Goal: Task Accomplishment & Management: Use online tool/utility

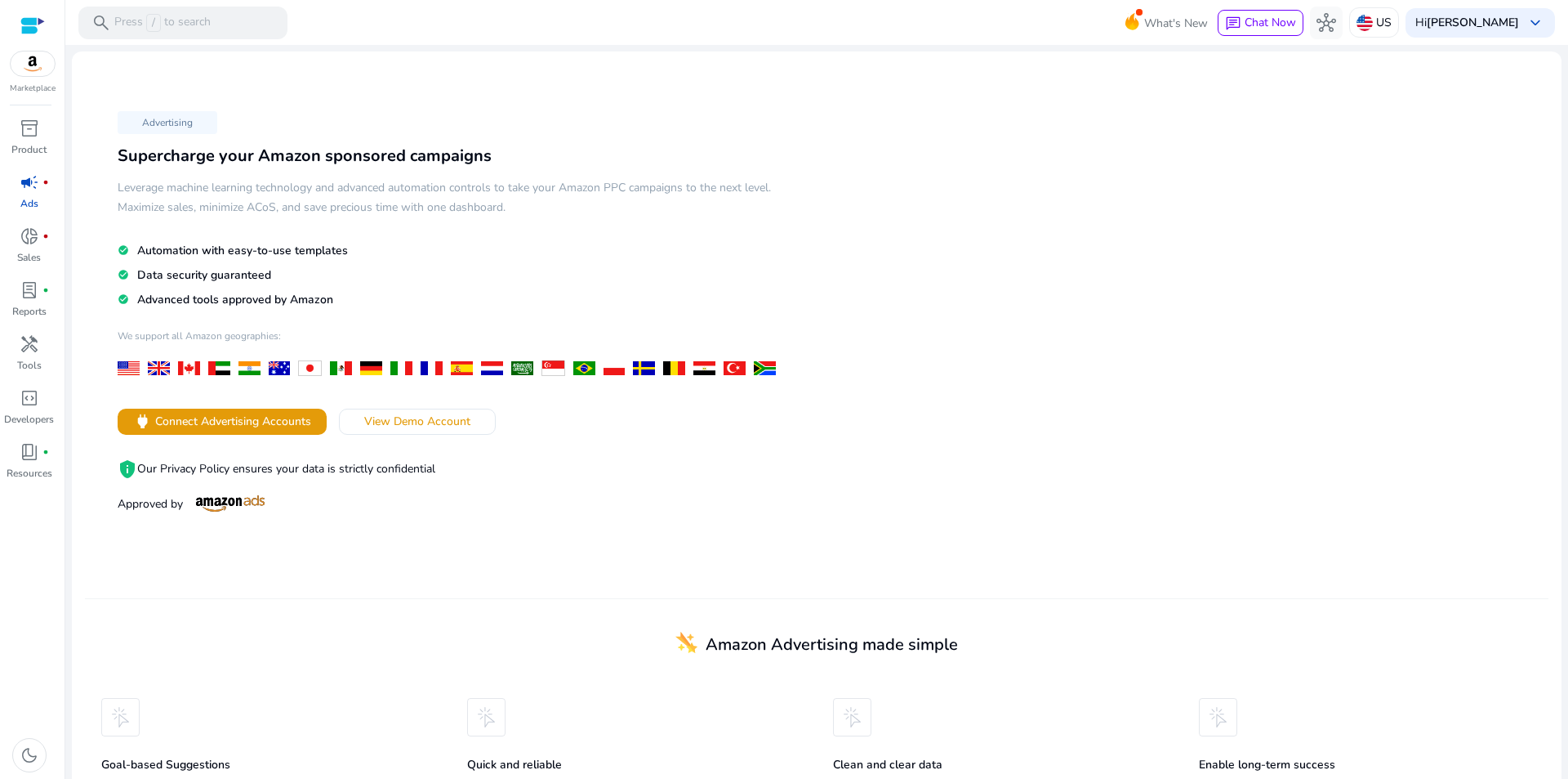
click at [26, 21] on div at bounding box center [32, 25] width 24 height 19
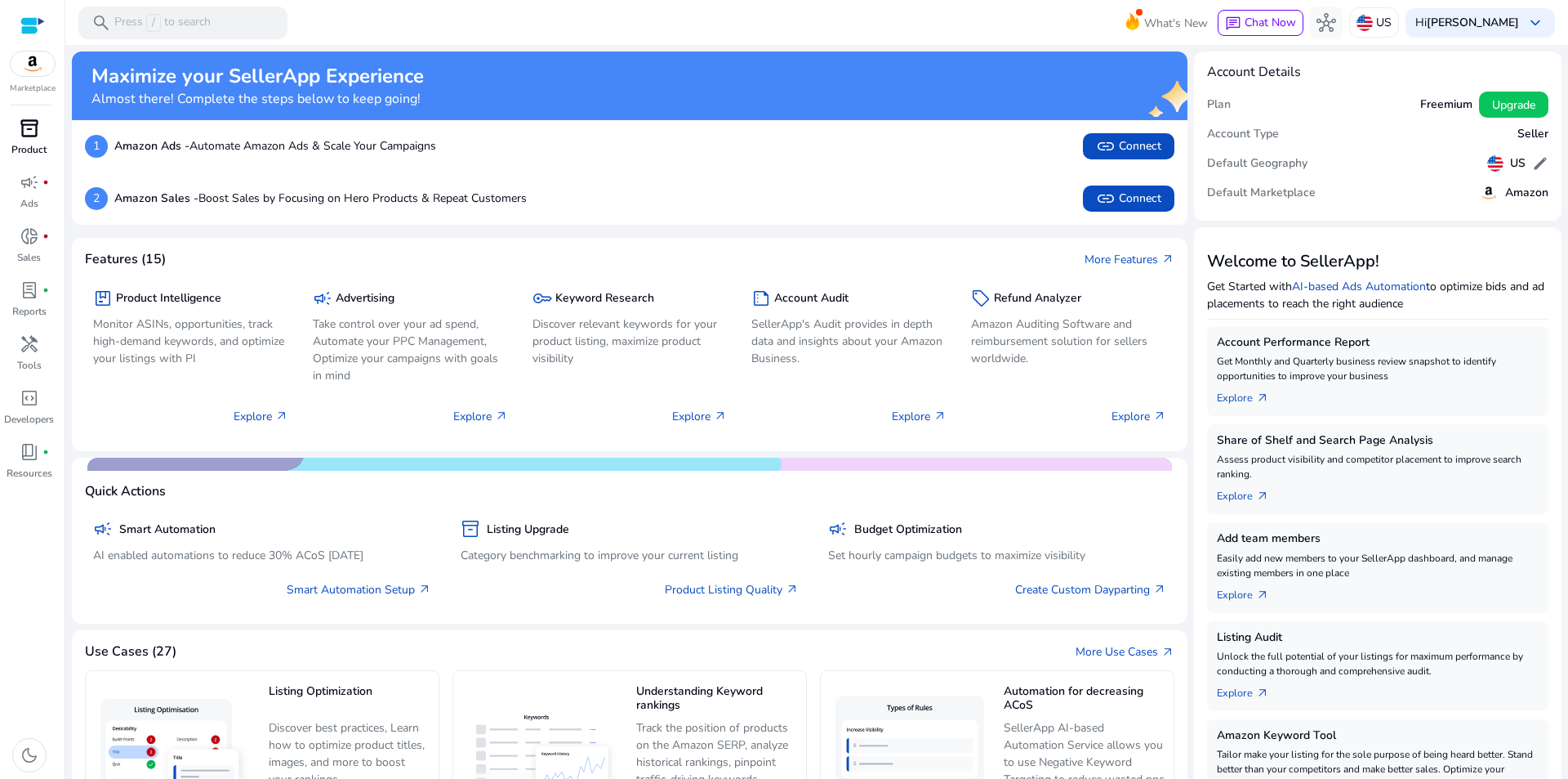
click at [31, 136] on span "inventory_2" at bounding box center [30, 129] width 20 height 20
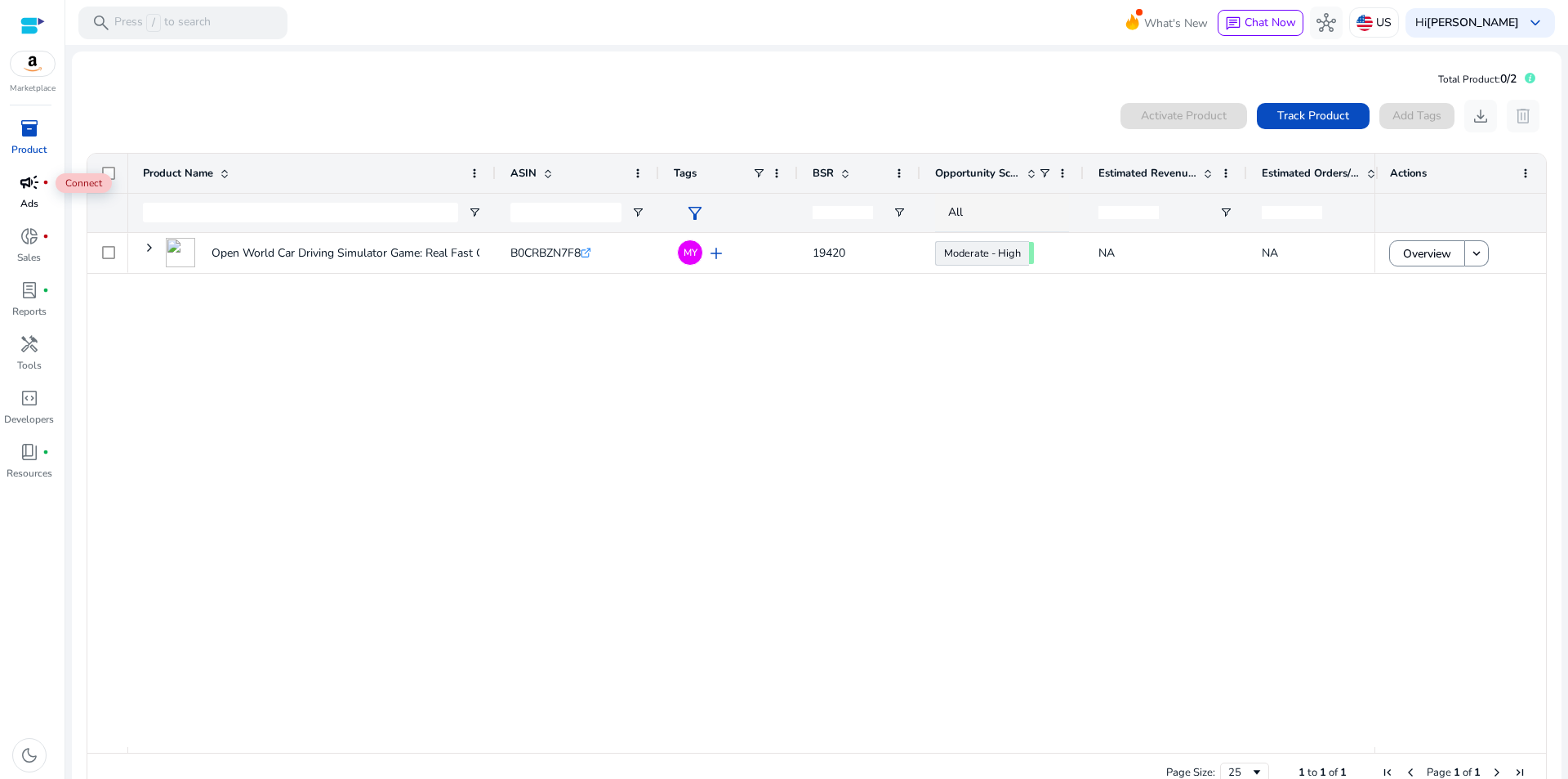
click at [35, 195] on div "campaign fiber_manual_record" at bounding box center [29, 182] width 46 height 26
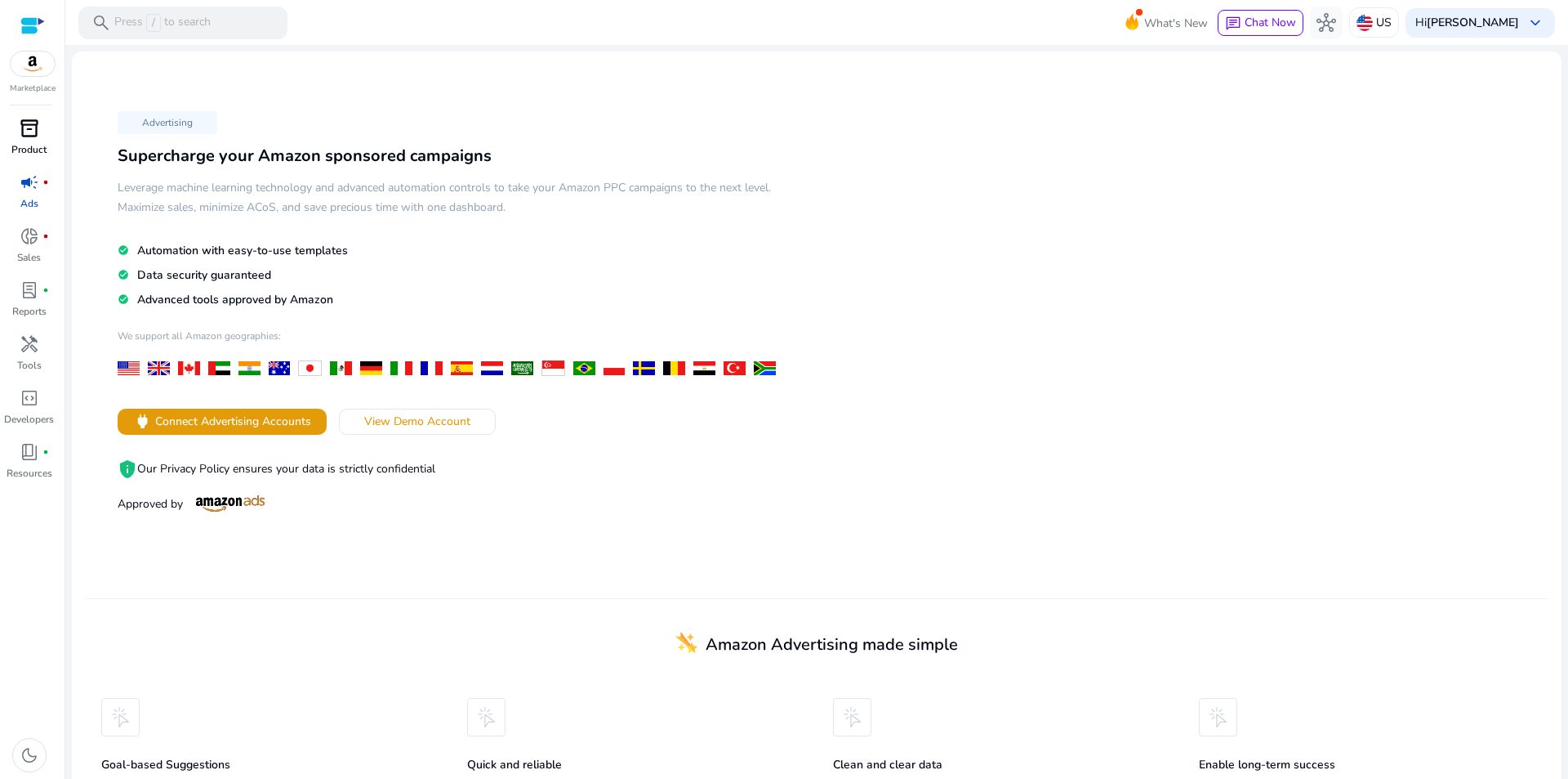
click at [28, 179] on span "campaign" at bounding box center [30, 182] width 20 height 20
click at [34, 240] on span "donut_small" at bounding box center [30, 236] width 20 height 20
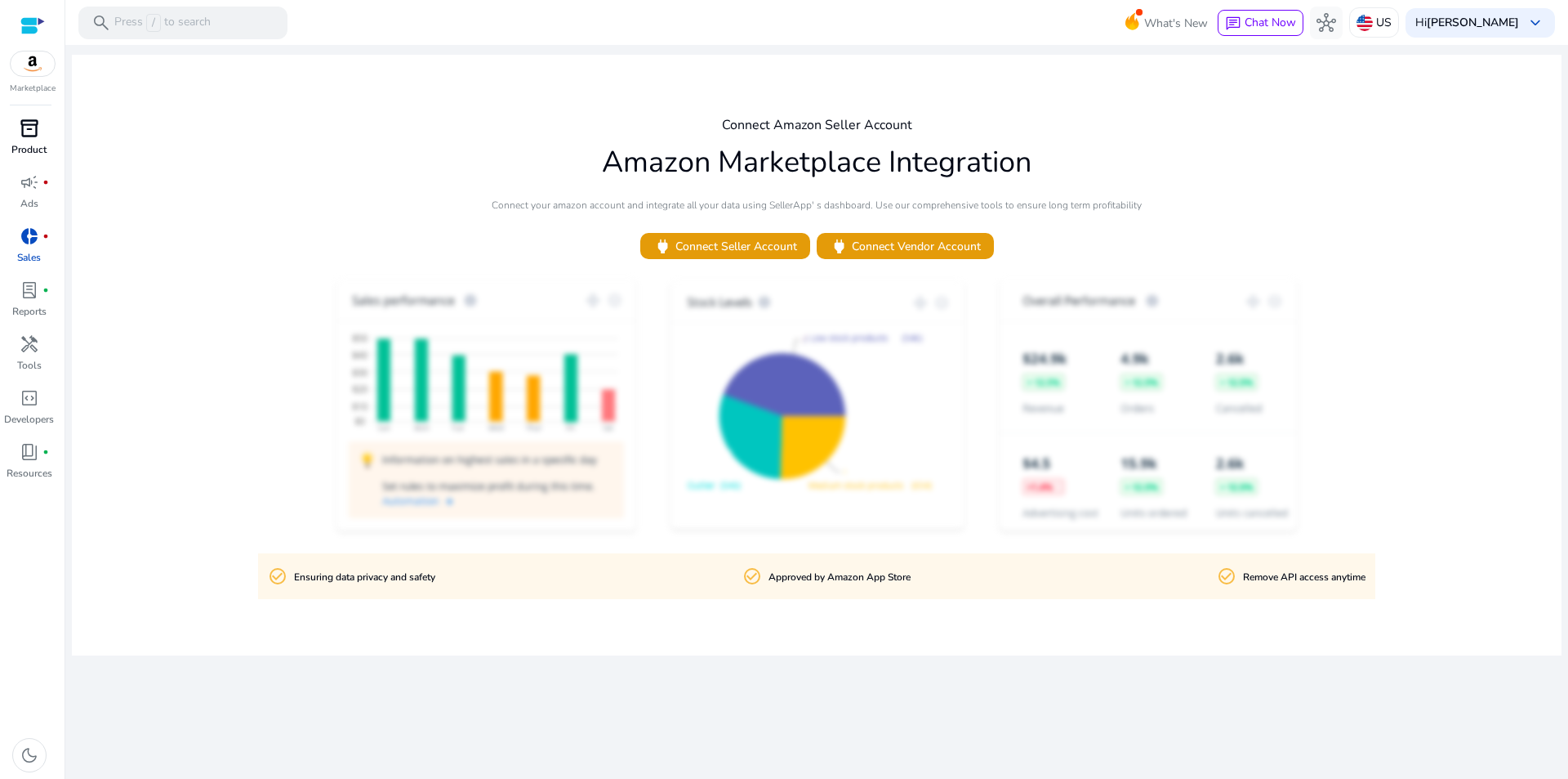
click at [36, 67] on img at bounding box center [32, 63] width 44 height 24
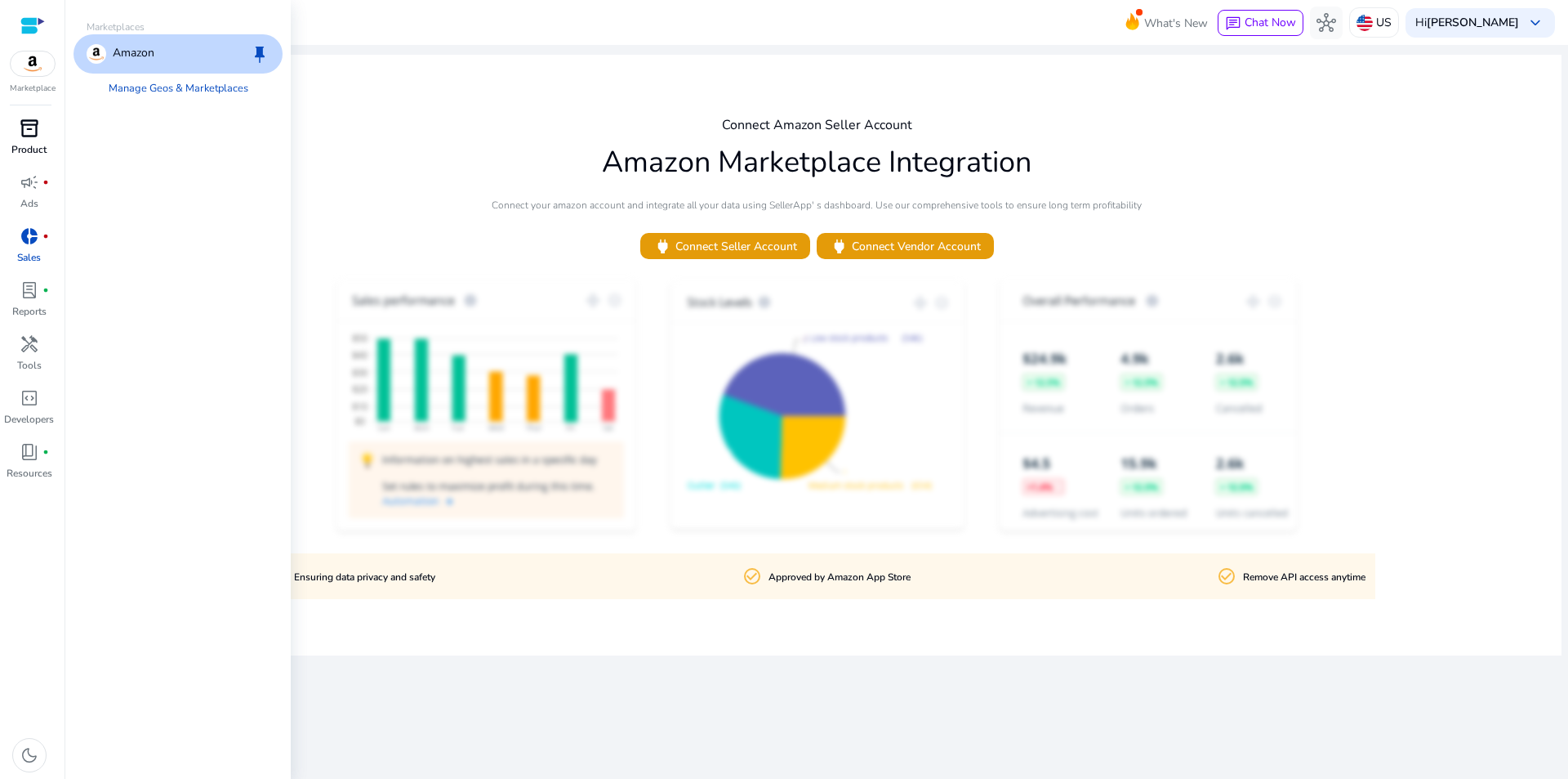
click at [41, 137] on div "inventory_2" at bounding box center [29, 128] width 46 height 26
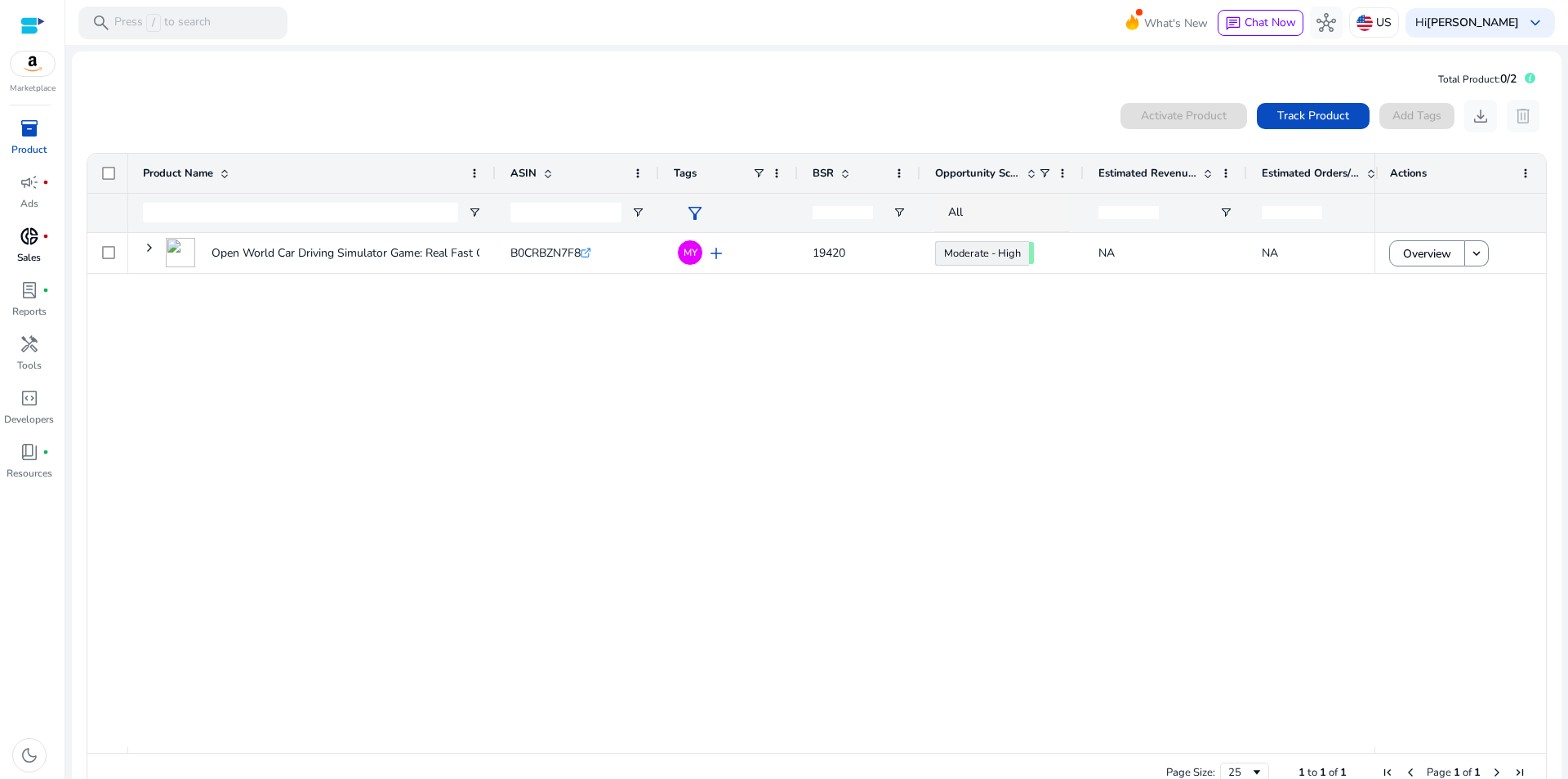
click at [861, 422] on div "Open World Car Driving Simulator Game: Real Fast Car Driving... B0CRBZN7F8 .st0…" at bounding box center [751, 490] width 1247 height 514
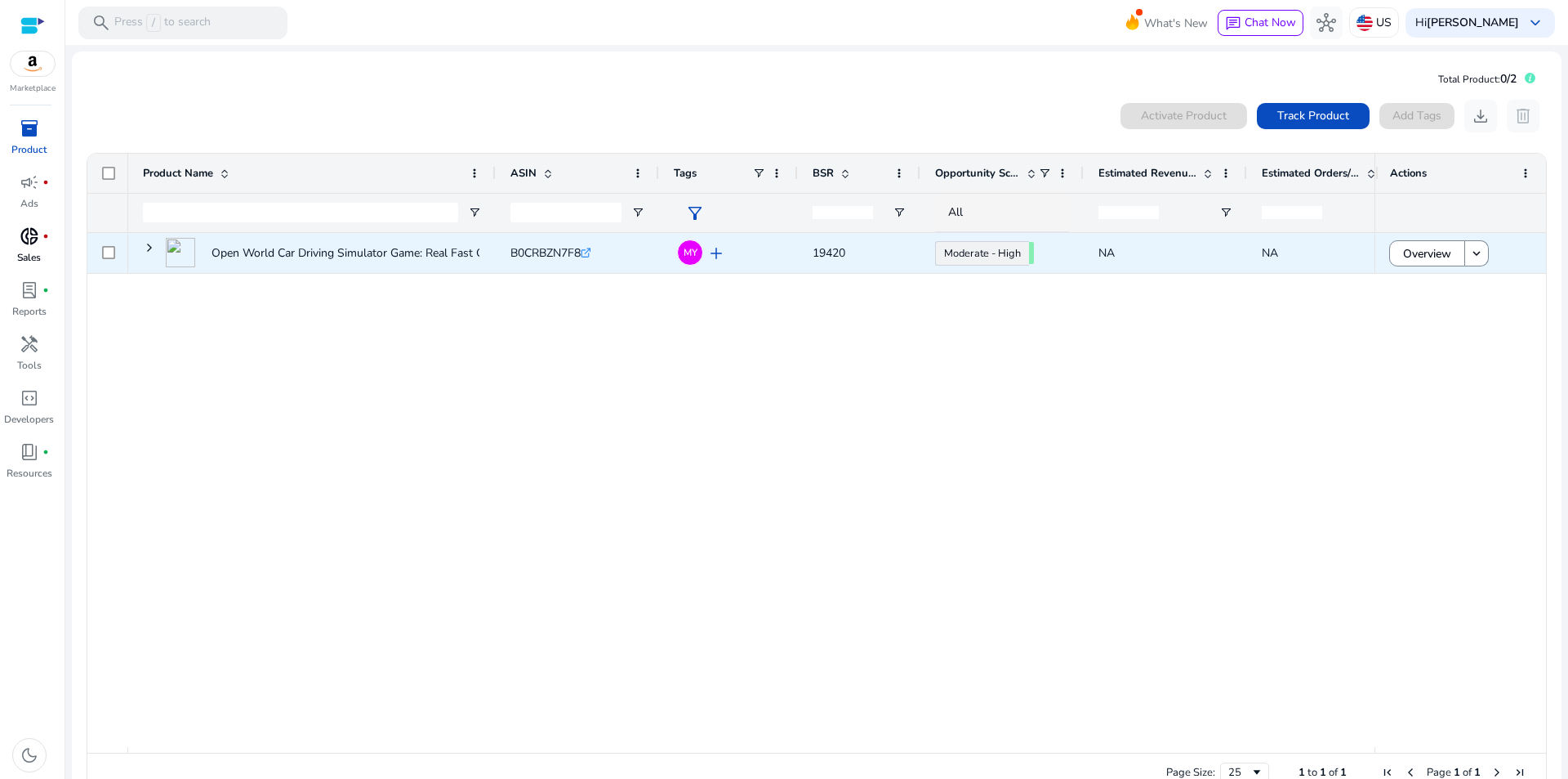
click at [590, 249] on icon at bounding box center [585, 253] width 8 height 8
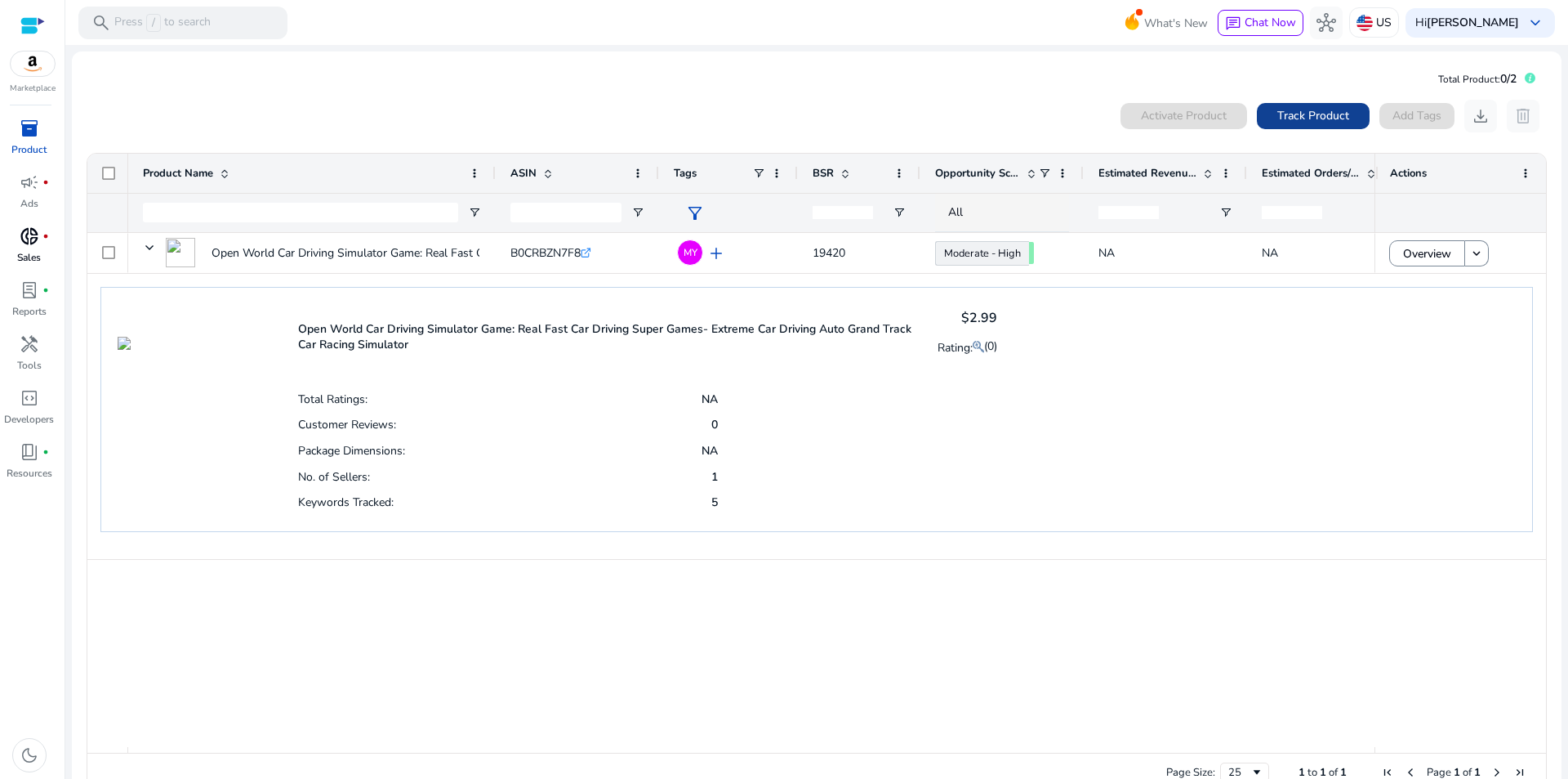
click at [1295, 111] on span "Track Product" at bounding box center [1313, 115] width 72 height 17
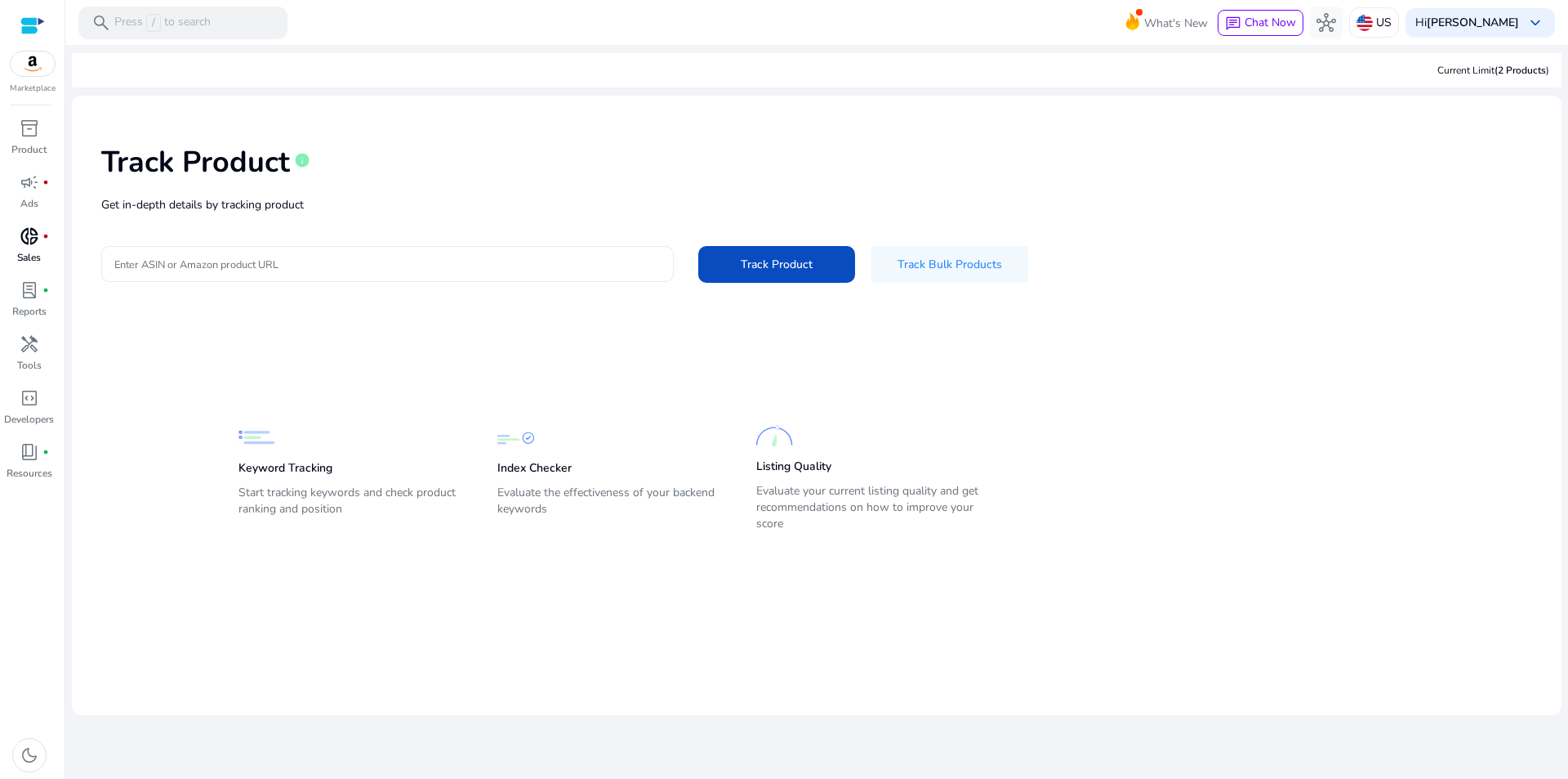
click at [343, 258] on input "Enter ASIN or Amazon product URL" at bounding box center [387, 264] width 546 height 18
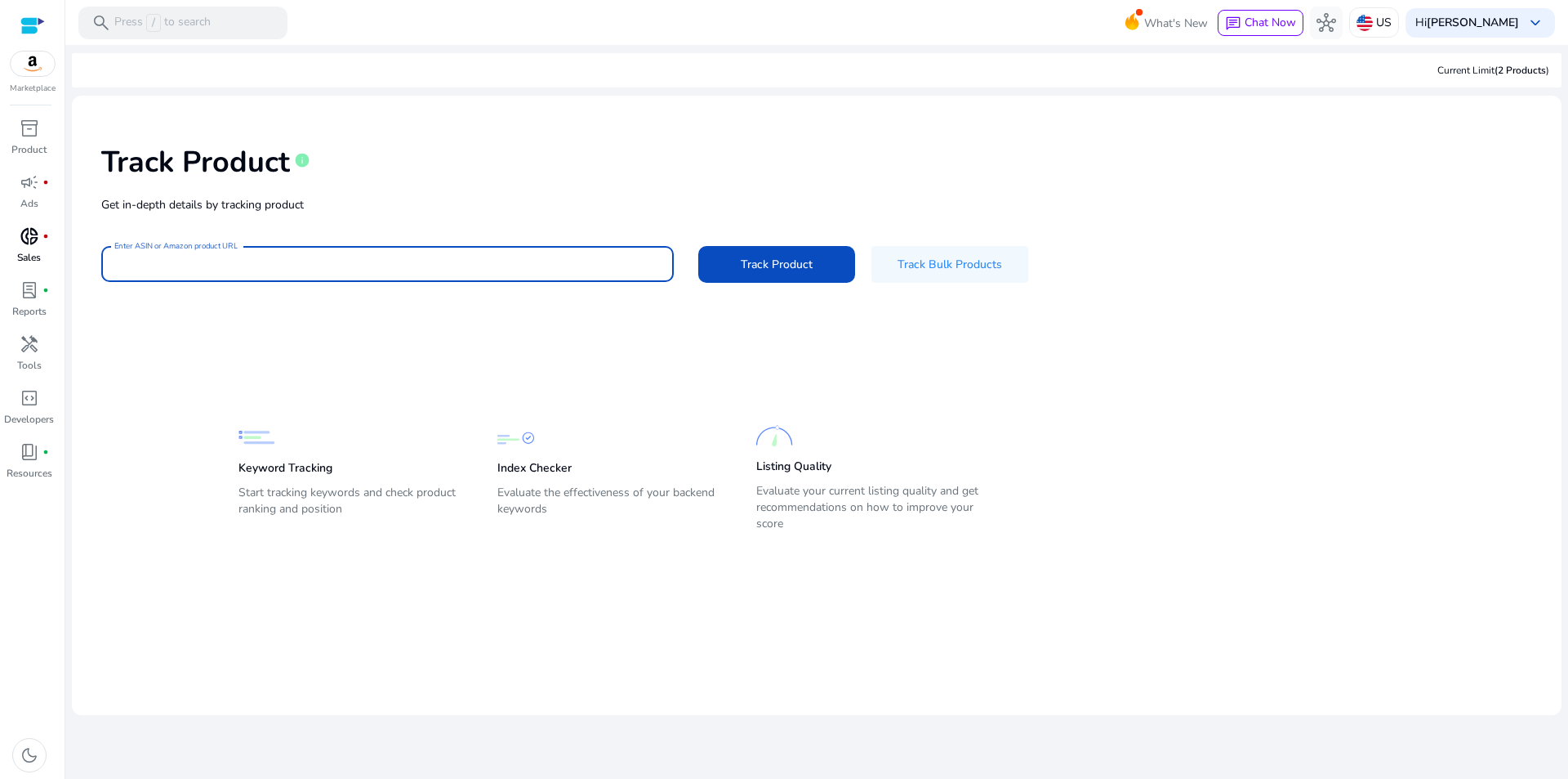
paste input "**********"
type input "**********"
click at [804, 267] on span "Track Product" at bounding box center [777, 264] width 72 height 17
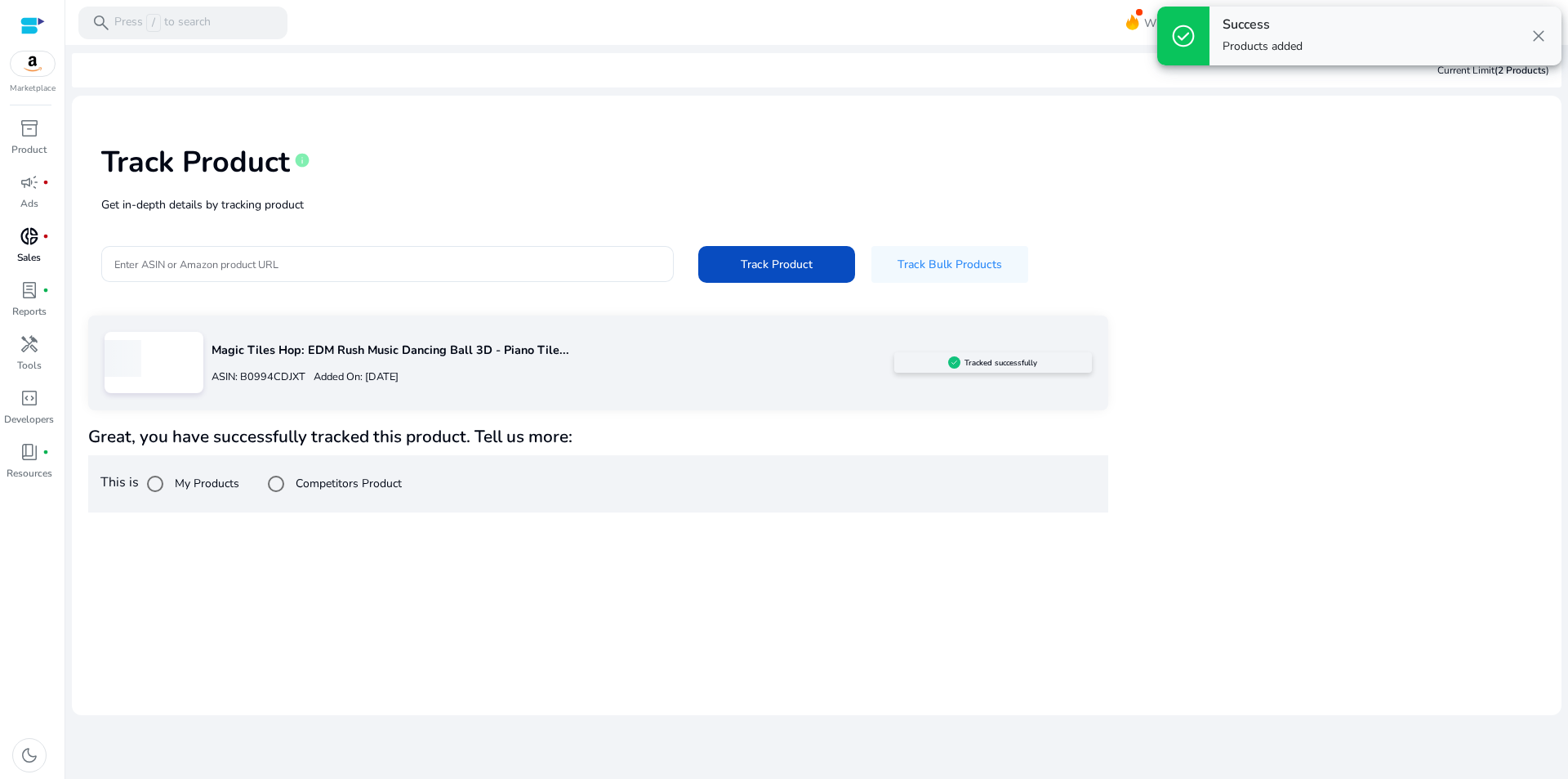
click at [543, 182] on div "Track Product info" at bounding box center [817, 159] width 1431 height 67
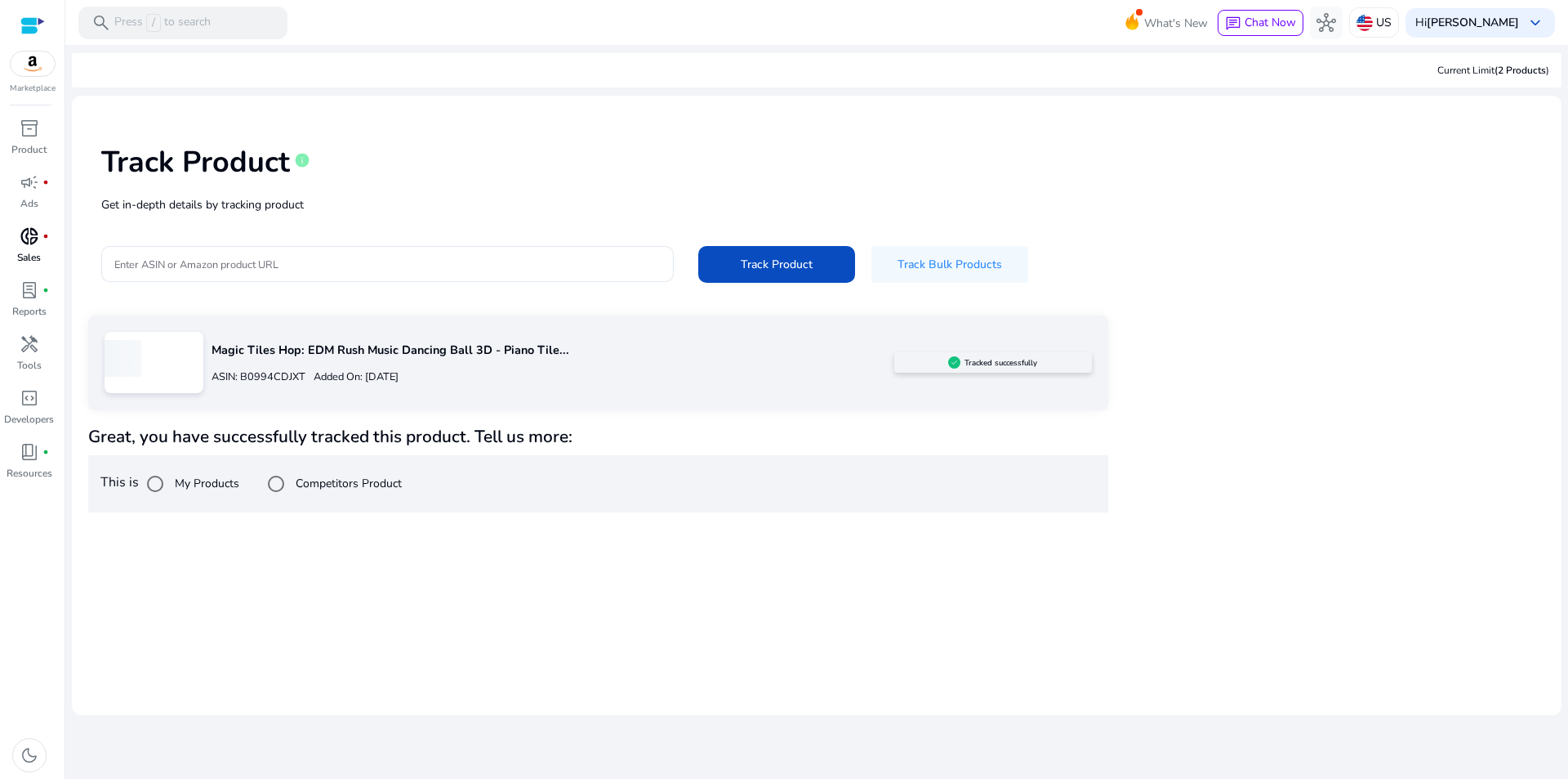
click at [43, 29] on div at bounding box center [32, 25] width 24 height 19
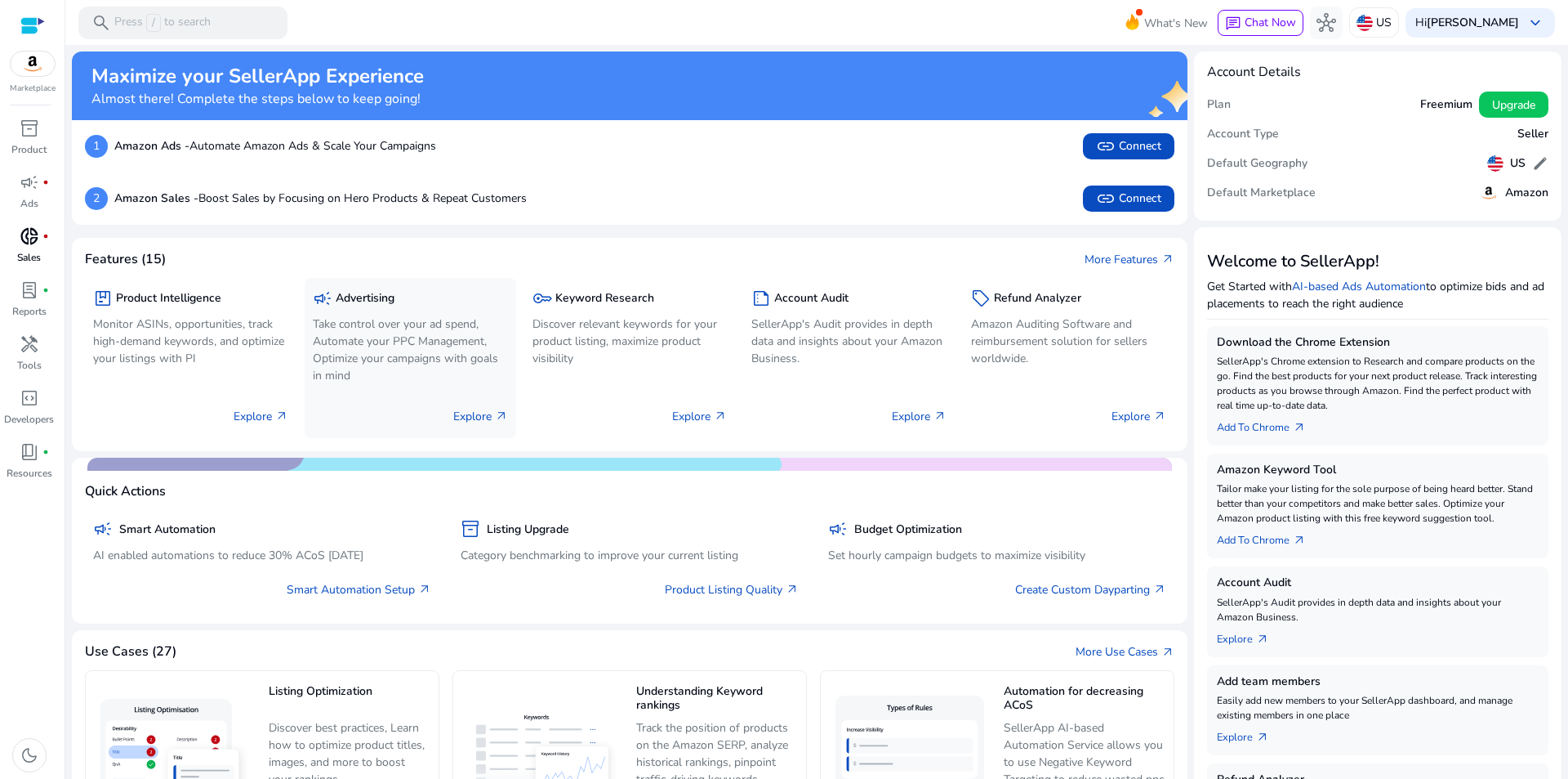
click at [469, 415] on p "Explore arrow_outward" at bounding box center [481, 416] width 55 height 17
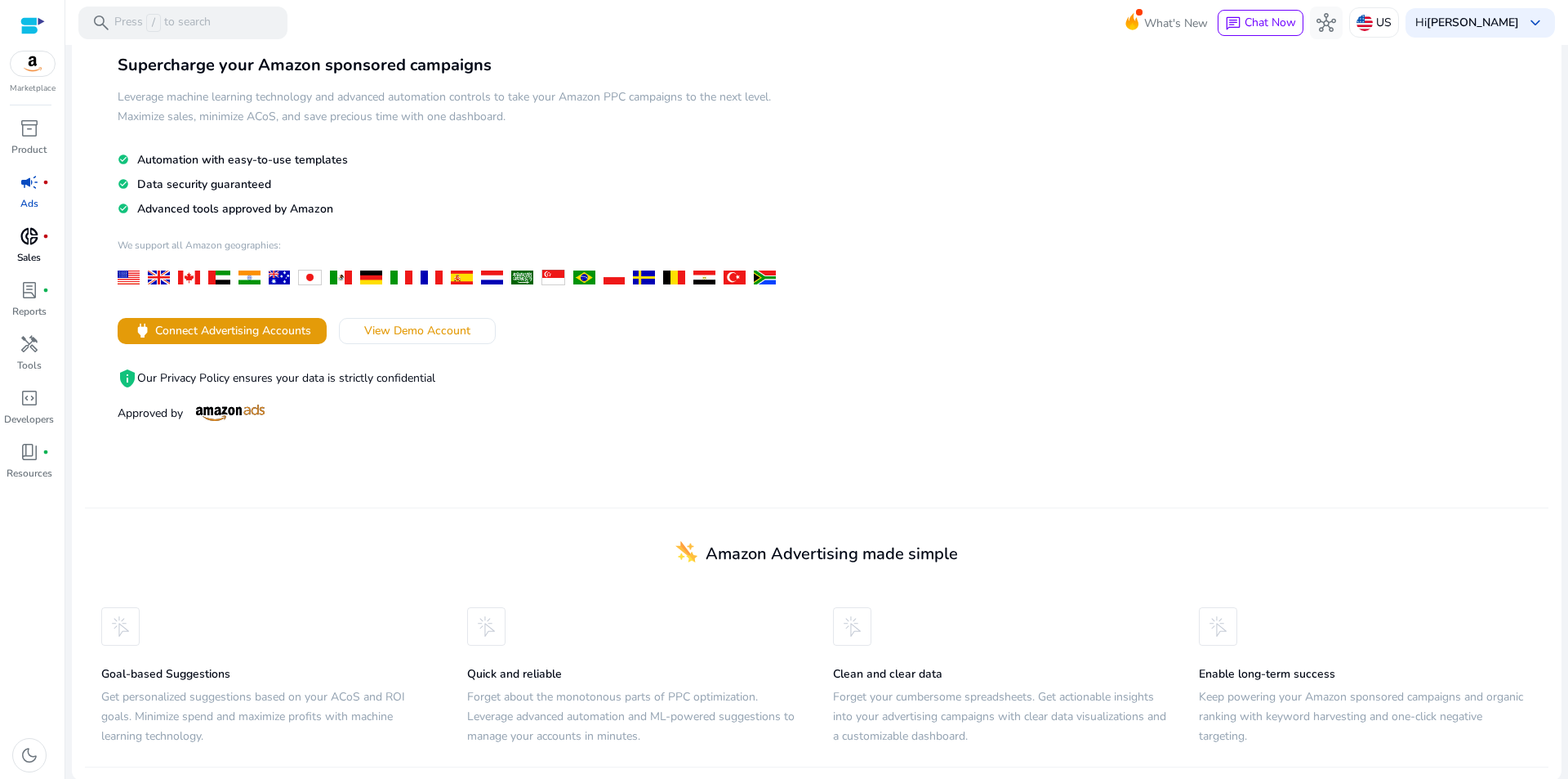
scroll to position [93, 0]
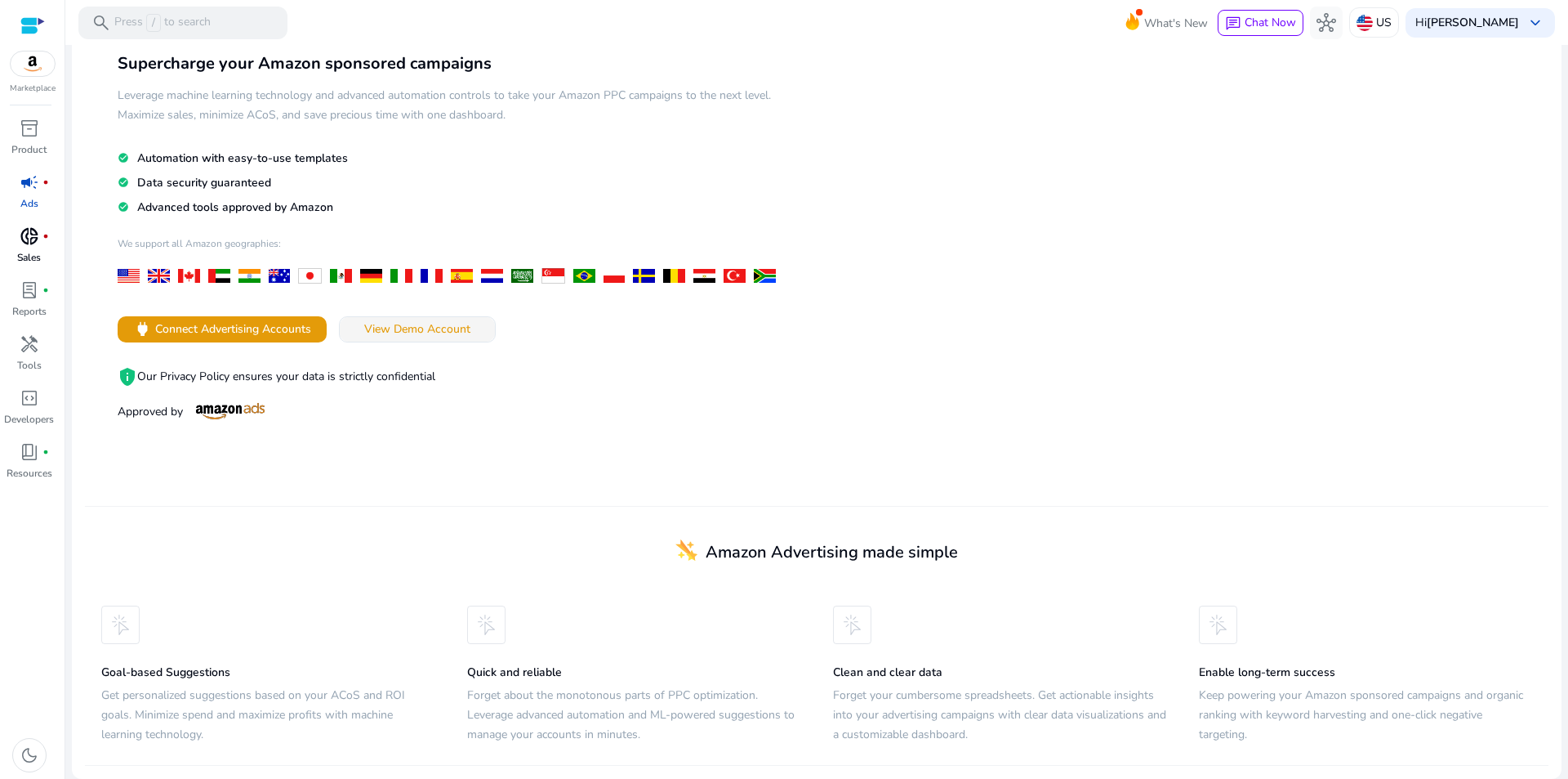
click at [433, 332] on span "View Demo Account" at bounding box center [418, 329] width 106 height 17
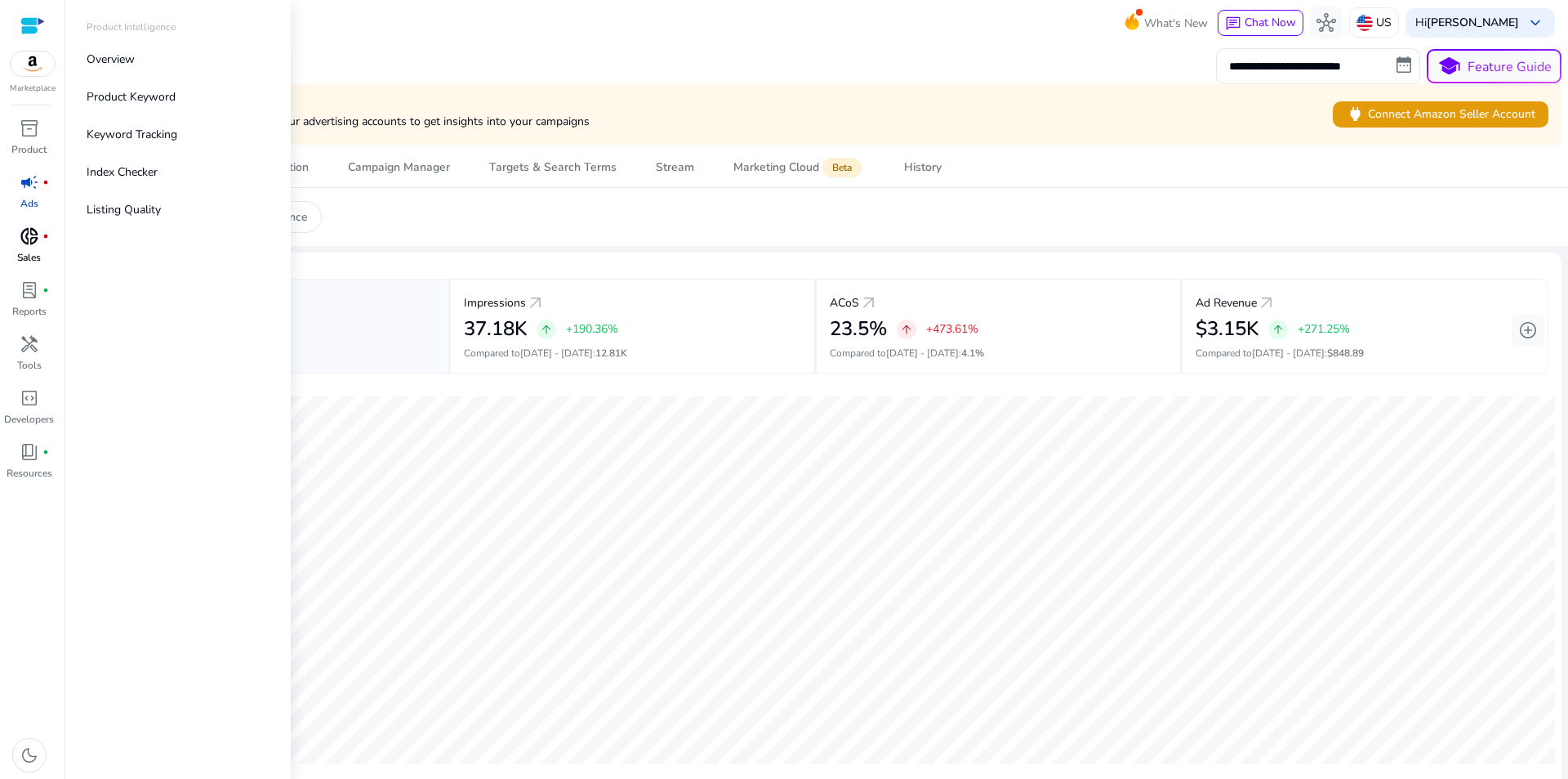
click at [44, 246] on div "donut_small fiber_manual_record" at bounding box center [29, 236] width 46 height 26
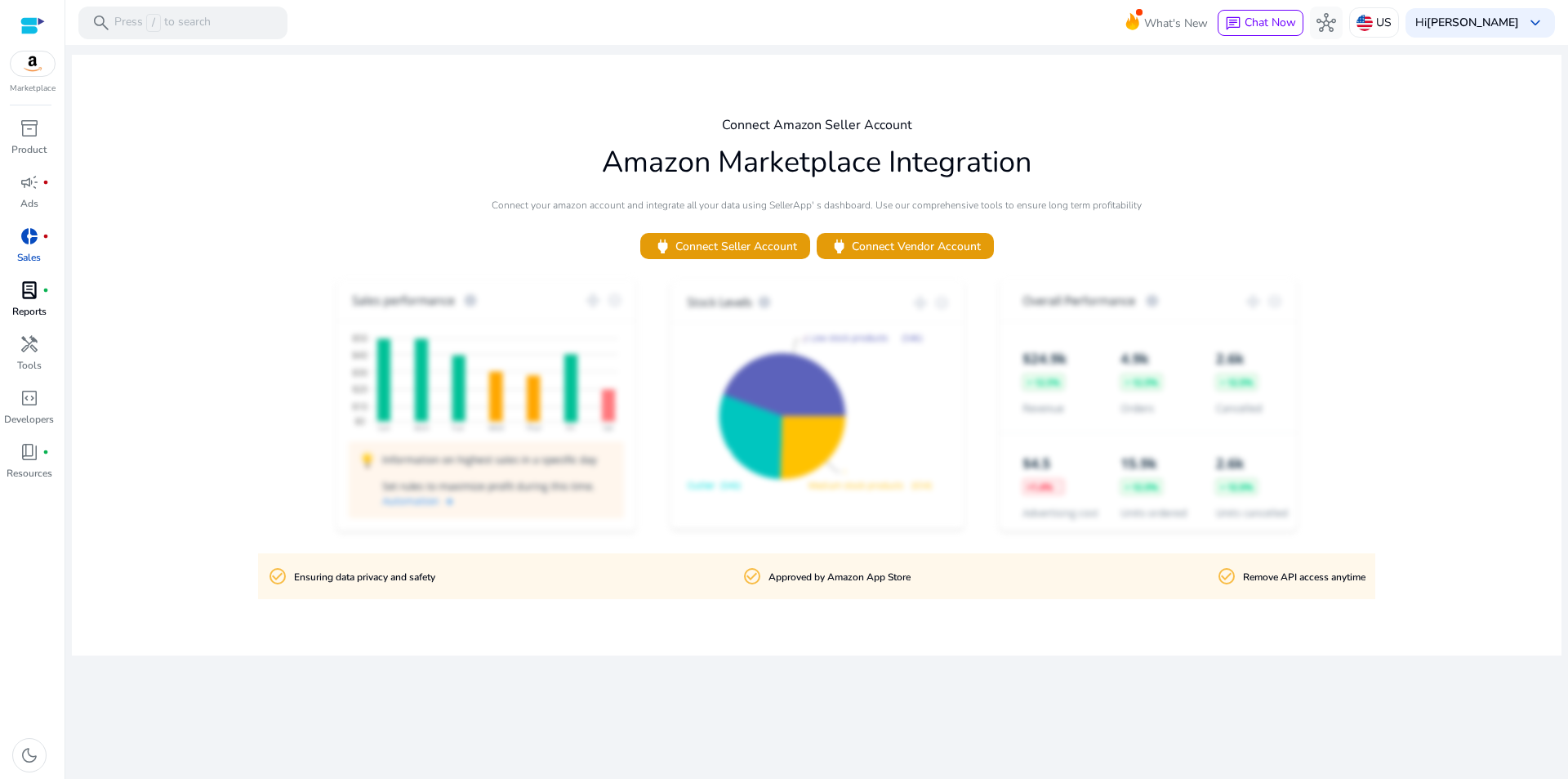
click at [29, 308] on p "Reports" at bounding box center [30, 312] width 34 height 14
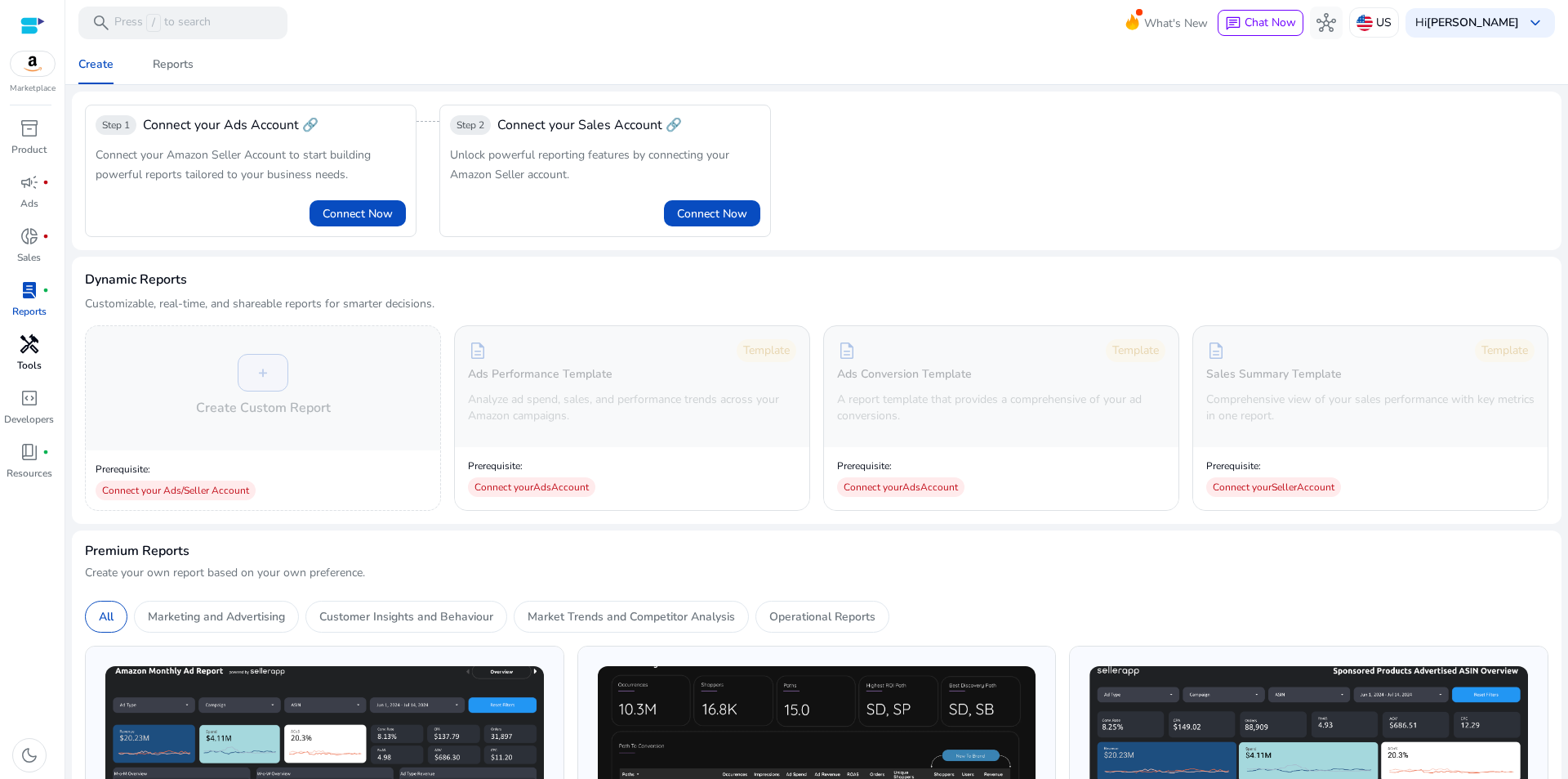
click at [49, 345] on div "handyman" at bounding box center [29, 344] width 46 height 26
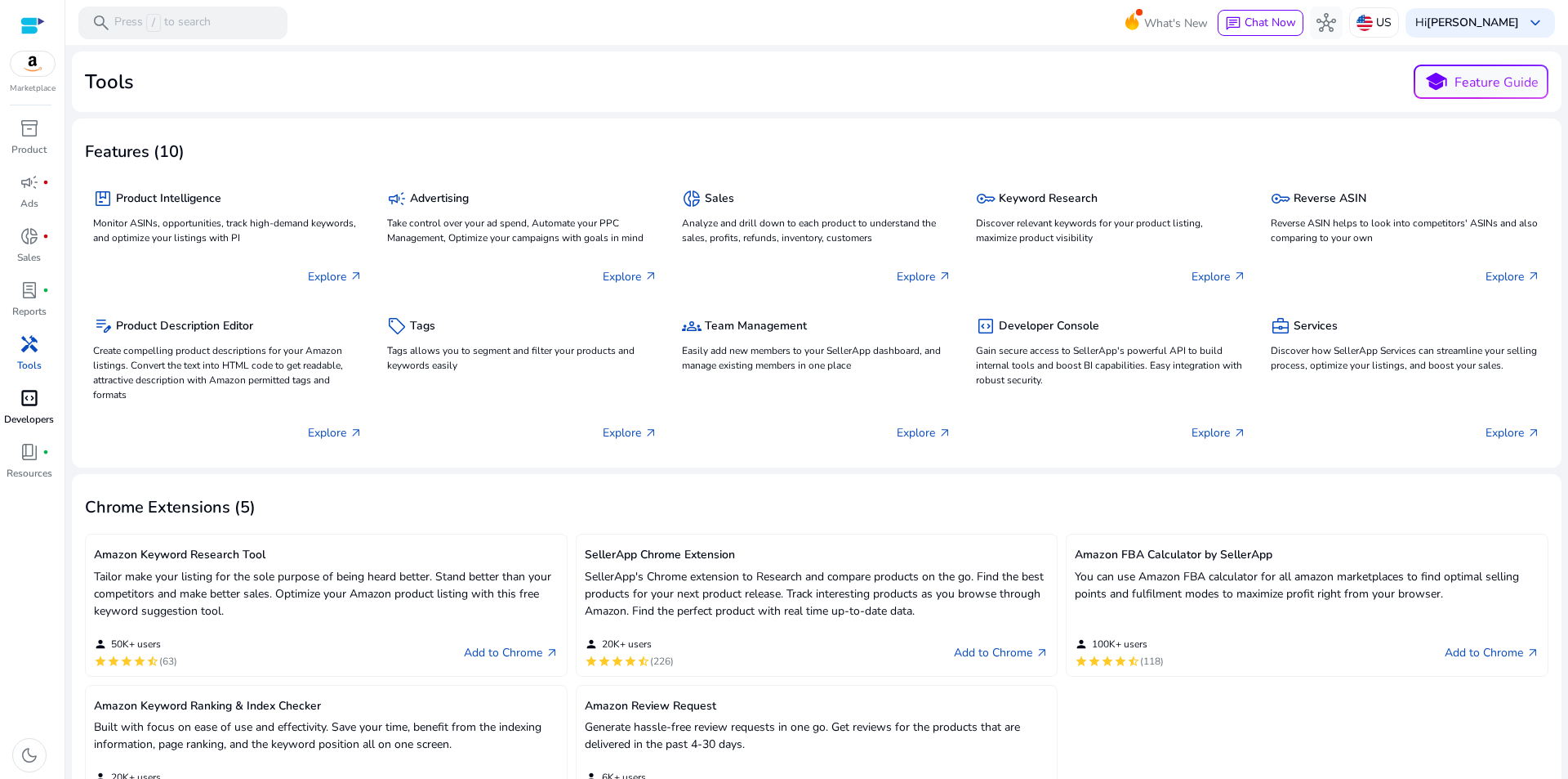
click at [33, 412] on p "Developers" at bounding box center [29, 419] width 50 height 14
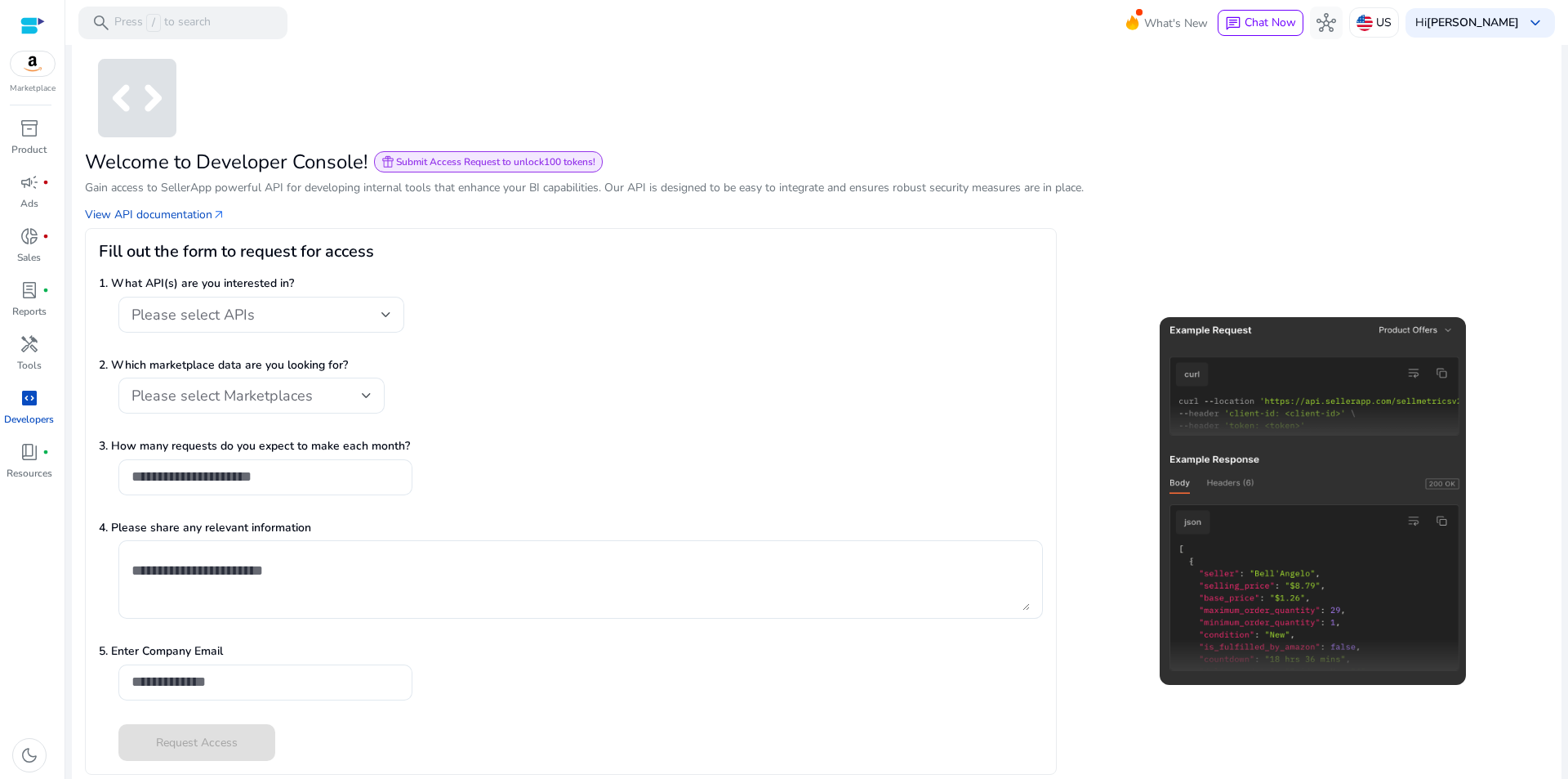
scroll to position [28, 0]
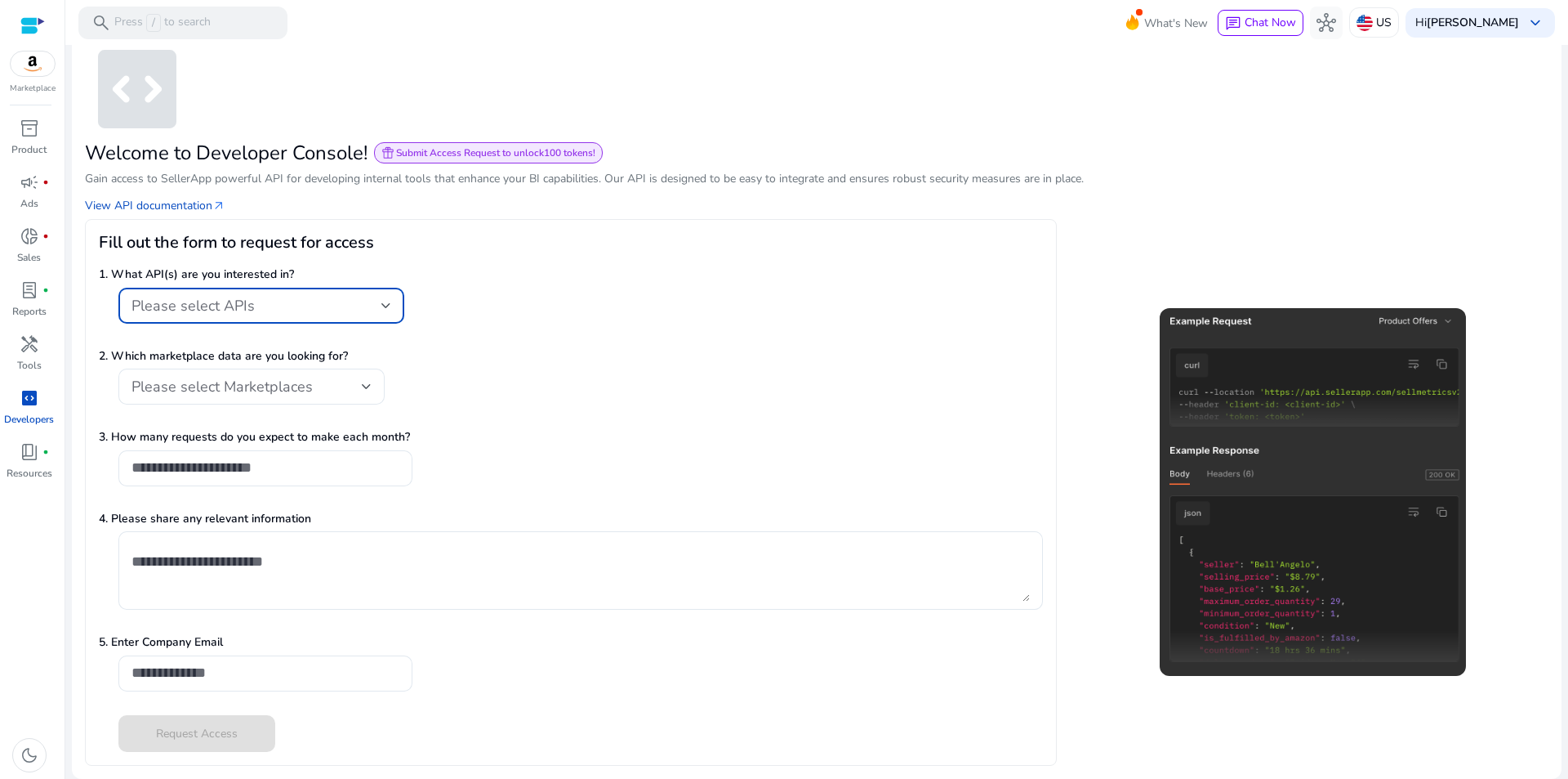
click at [211, 313] on span "Please select APIs" at bounding box center [193, 306] width 123 height 20
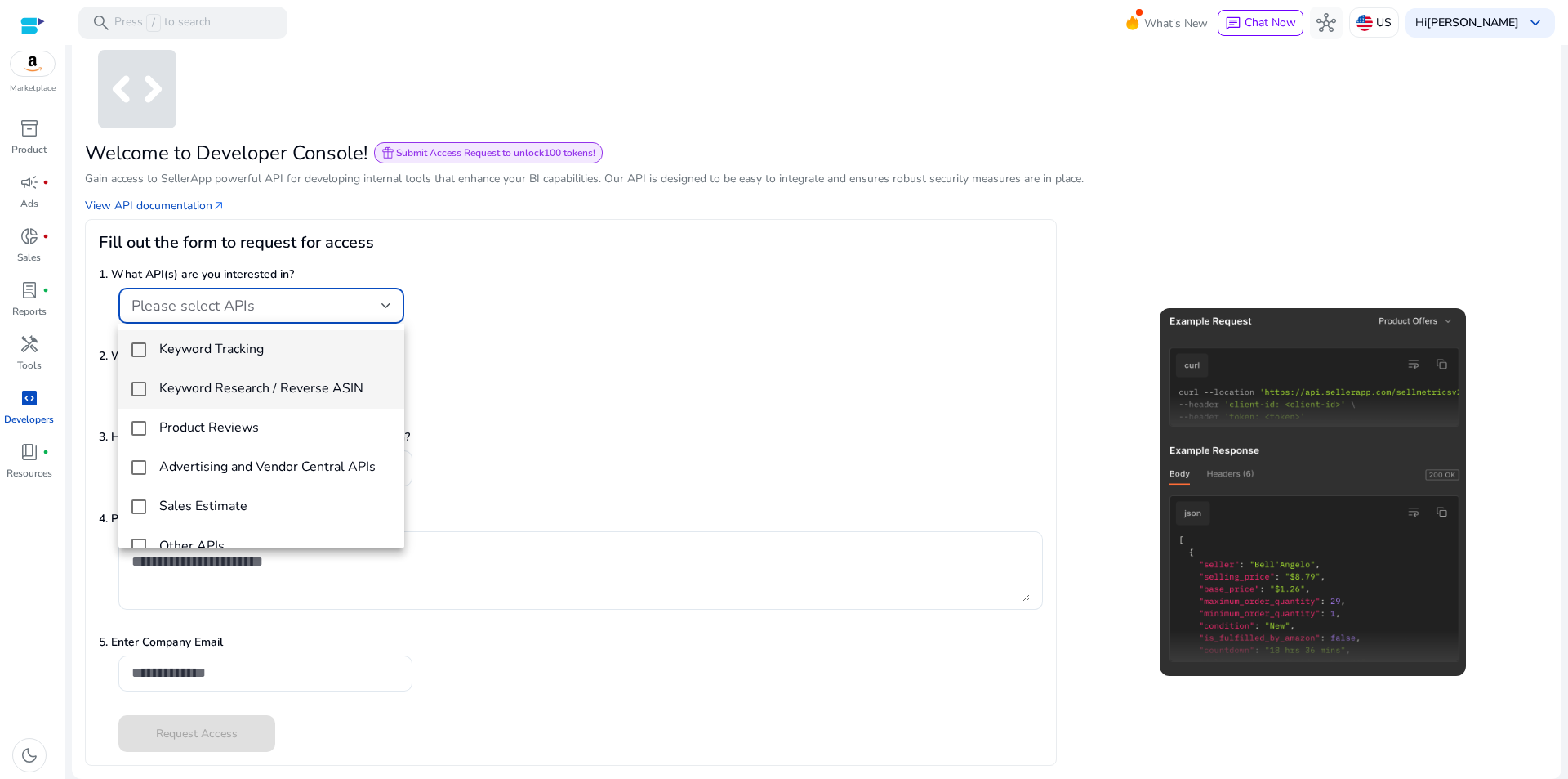
click at [290, 390] on h4 "Keyword Research / Reverse ASIN" at bounding box center [261, 388] width 204 height 15
click at [229, 351] on h4 "Keyword Tracking" at bounding box center [212, 349] width 104 height 15
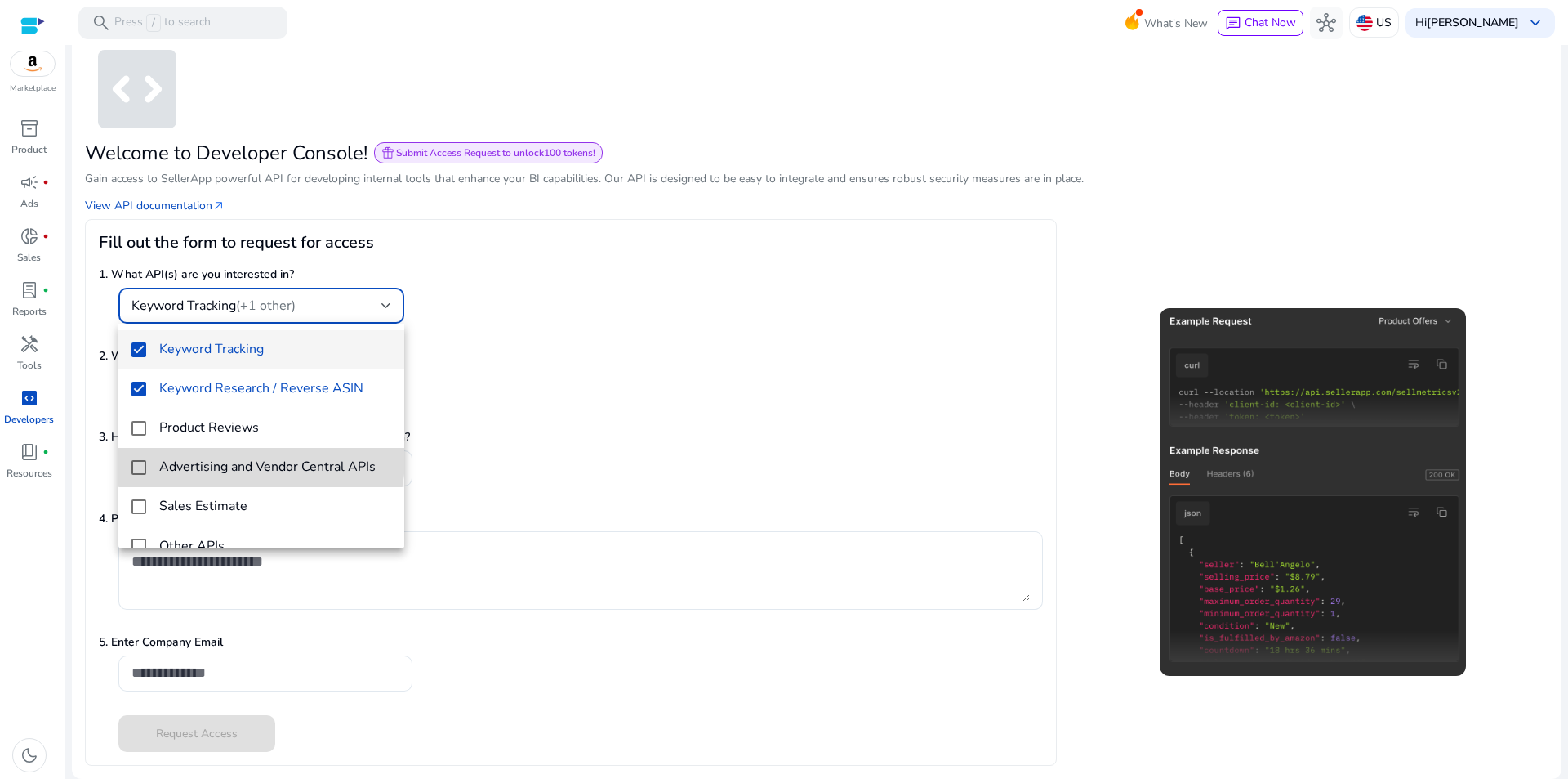
click at [260, 459] on h4 "Advertising and Vendor Central APIs" at bounding box center [267, 466] width 216 height 15
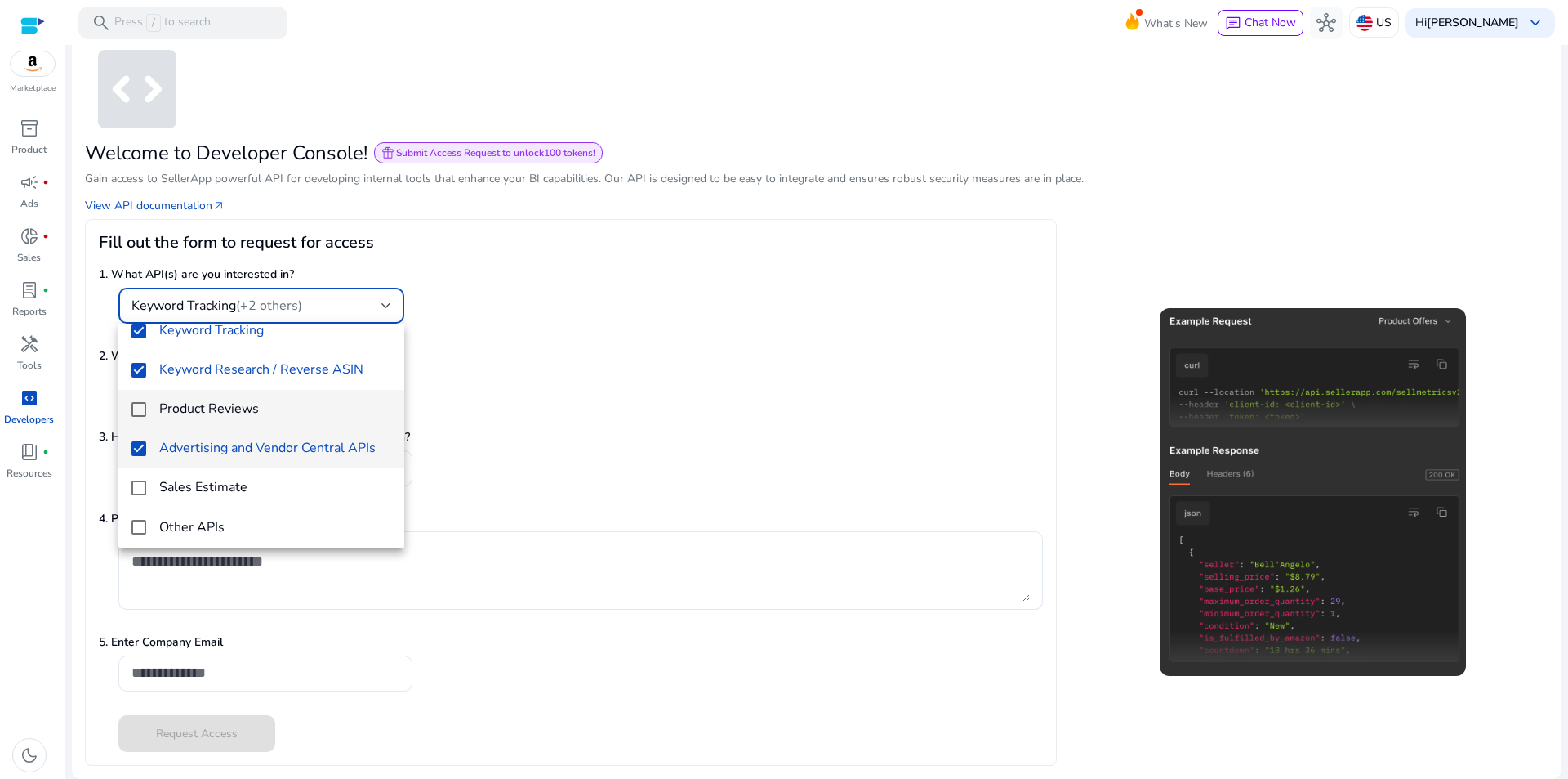
scroll to position [23, 0]
click at [550, 394] on div at bounding box center [784, 389] width 1568 height 779
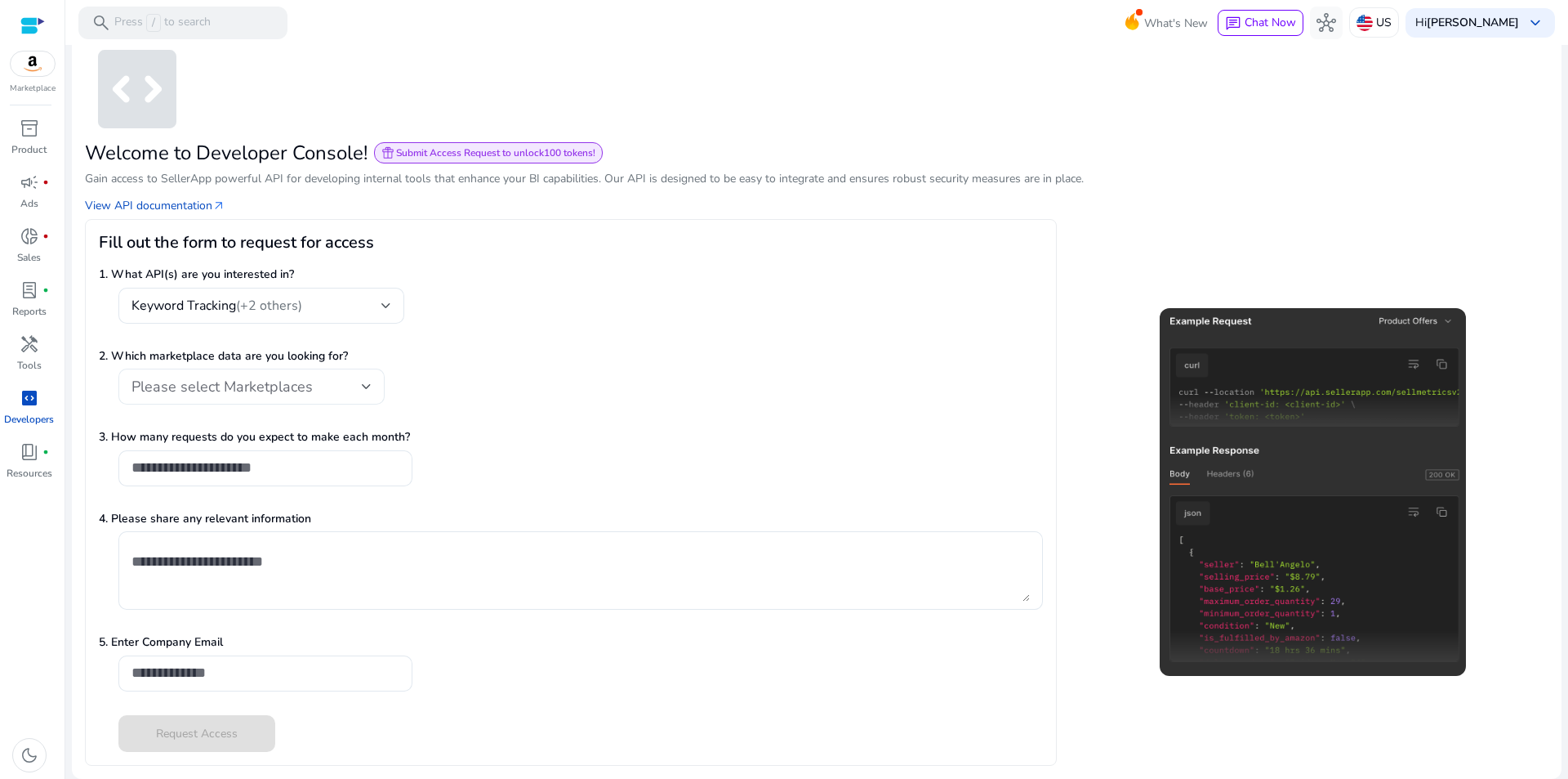
click at [290, 391] on span "Please select Marketplaces" at bounding box center [221, 386] width 181 height 20
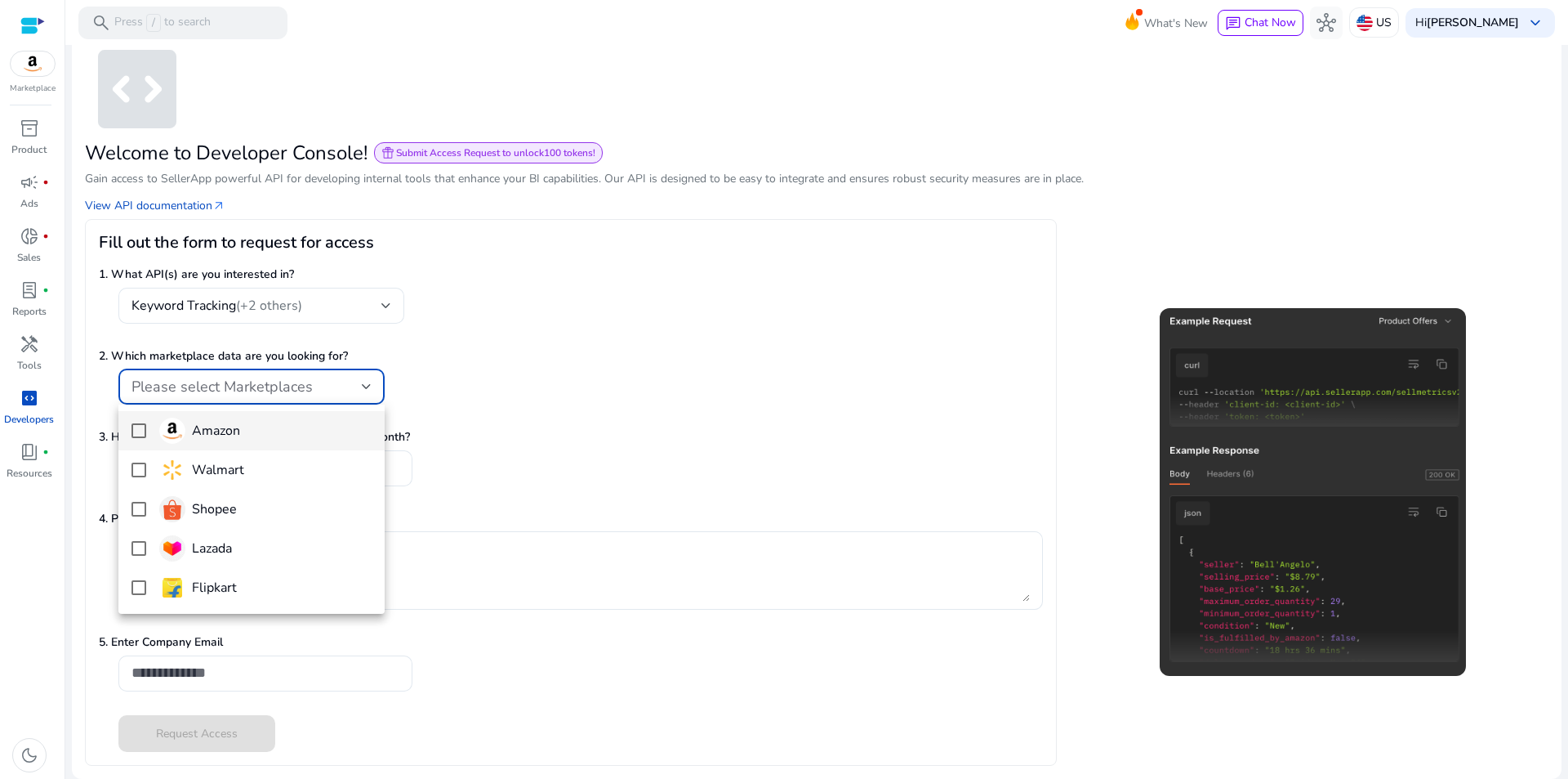
click at [213, 427] on h4 "Amazon" at bounding box center [216, 430] width 49 height 15
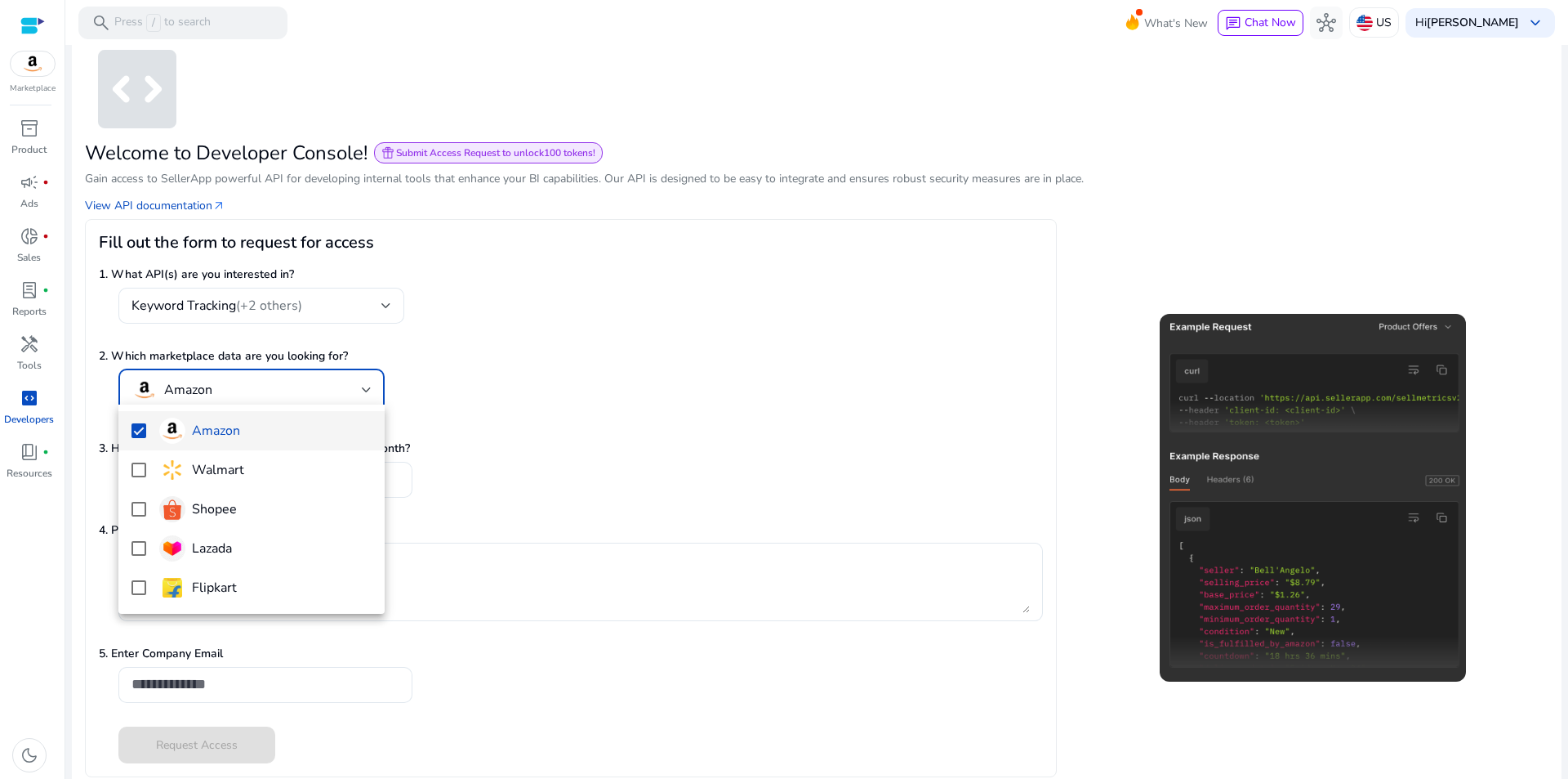
click at [625, 378] on div at bounding box center [784, 389] width 1568 height 779
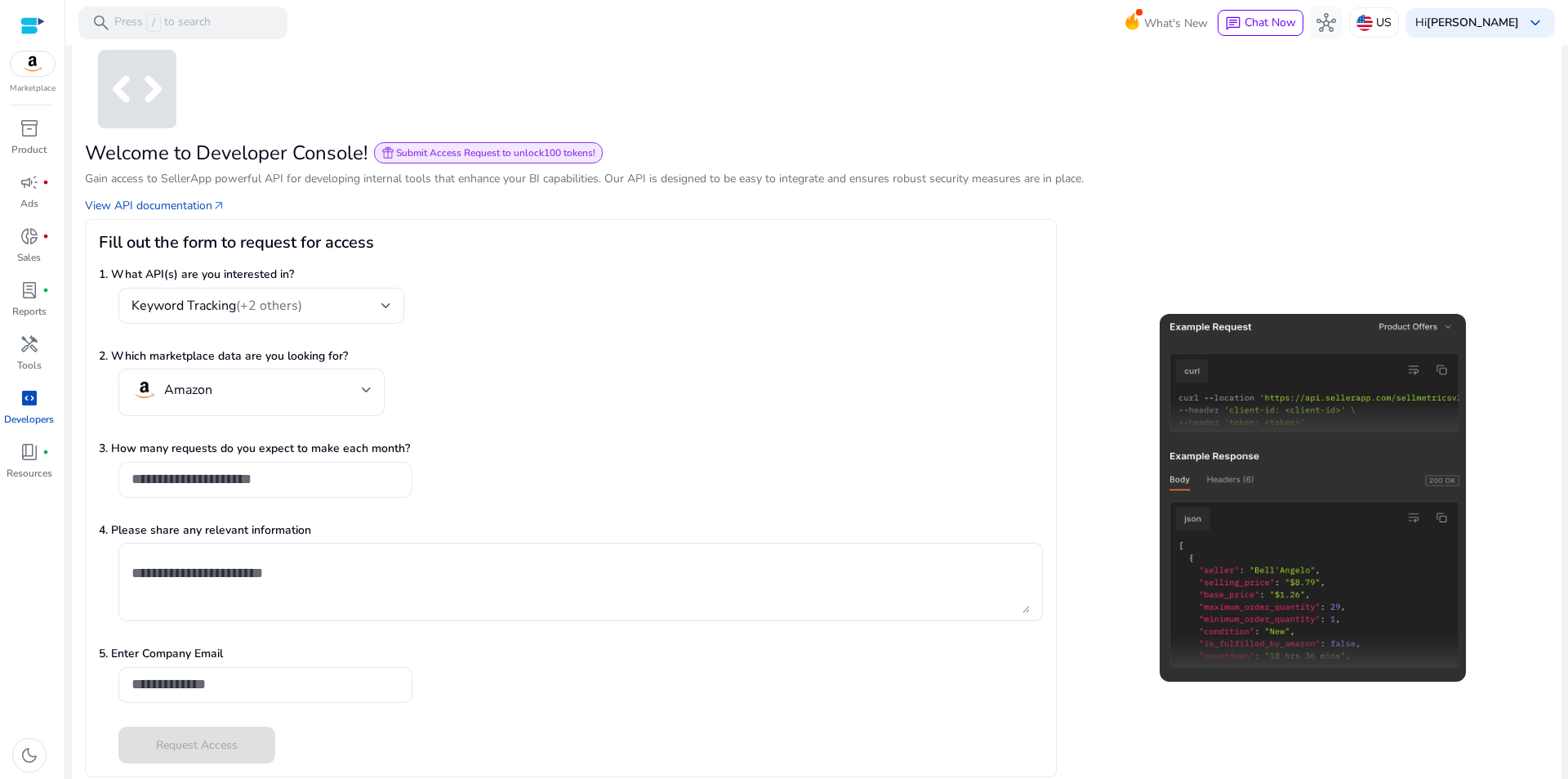
click at [238, 479] on input "number" at bounding box center [266, 479] width 268 height 18
type input "*"
click at [399, 473] on input "*" at bounding box center [266, 479] width 268 height 18
click at [510, 392] on div "2. Which marketplace data are you looking for? Amazon" at bounding box center [571, 391] width 944 height 86
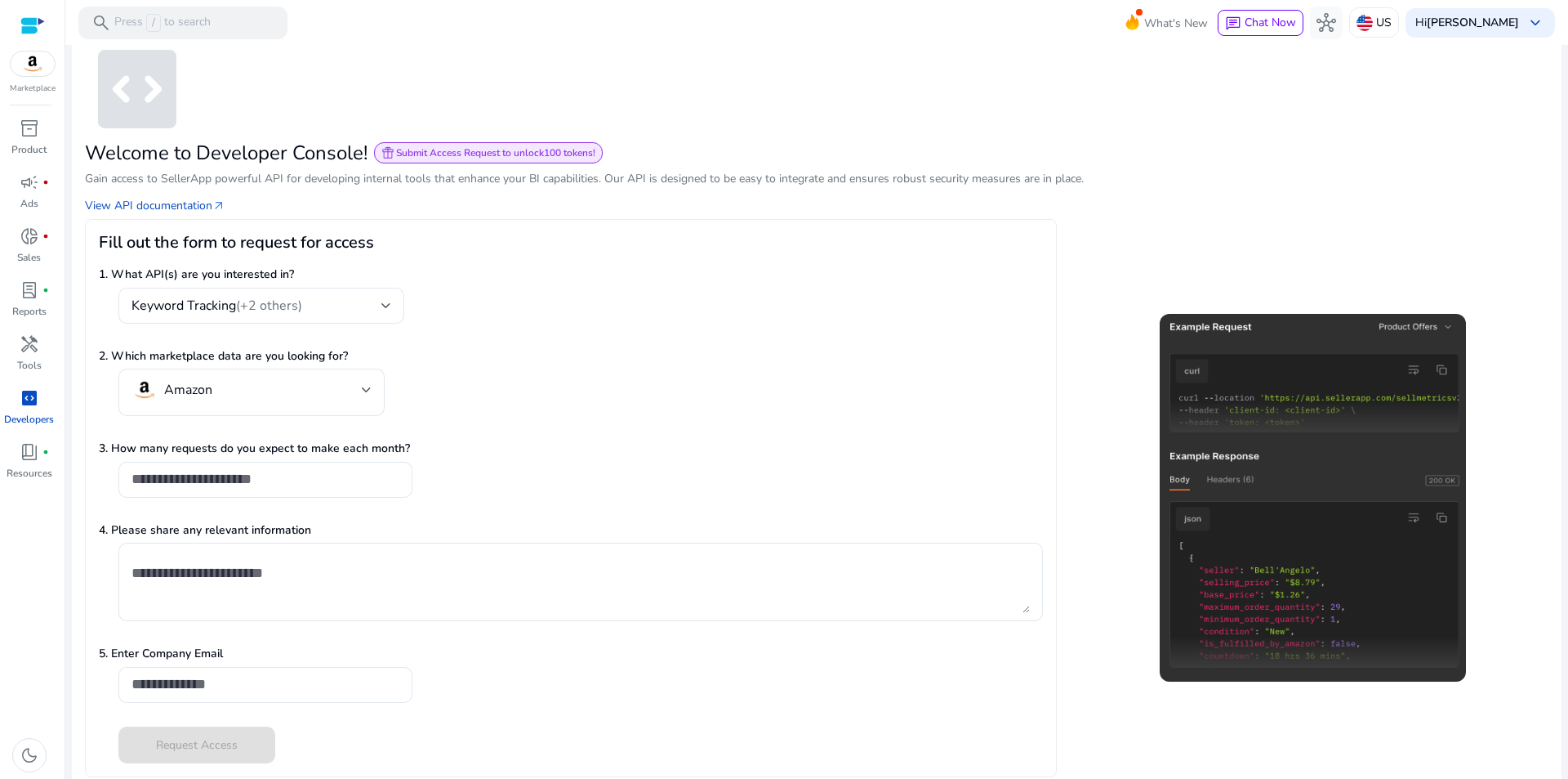
click at [190, 589] on textarea at bounding box center [581, 582] width 898 height 62
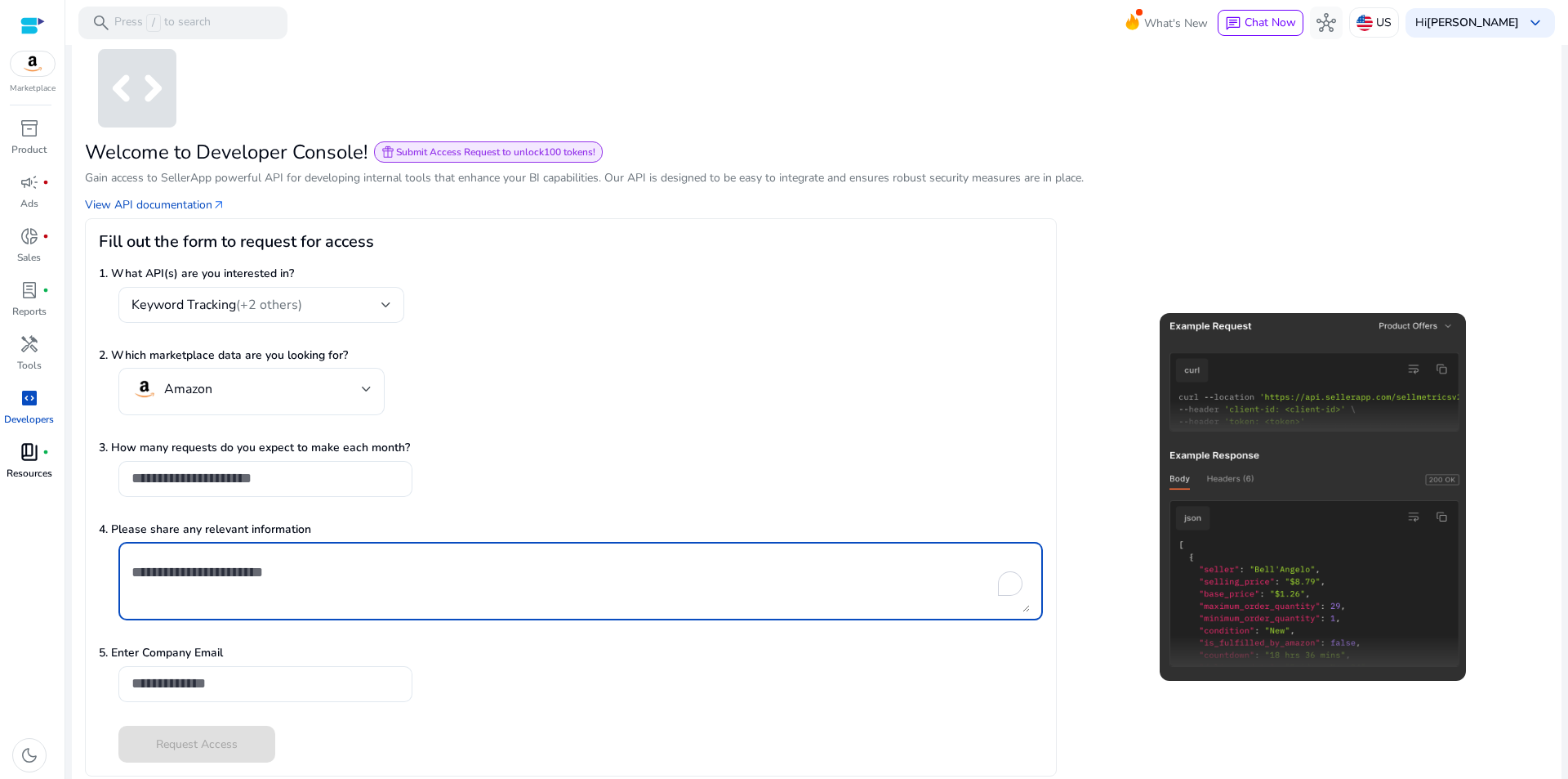
scroll to position [0, 0]
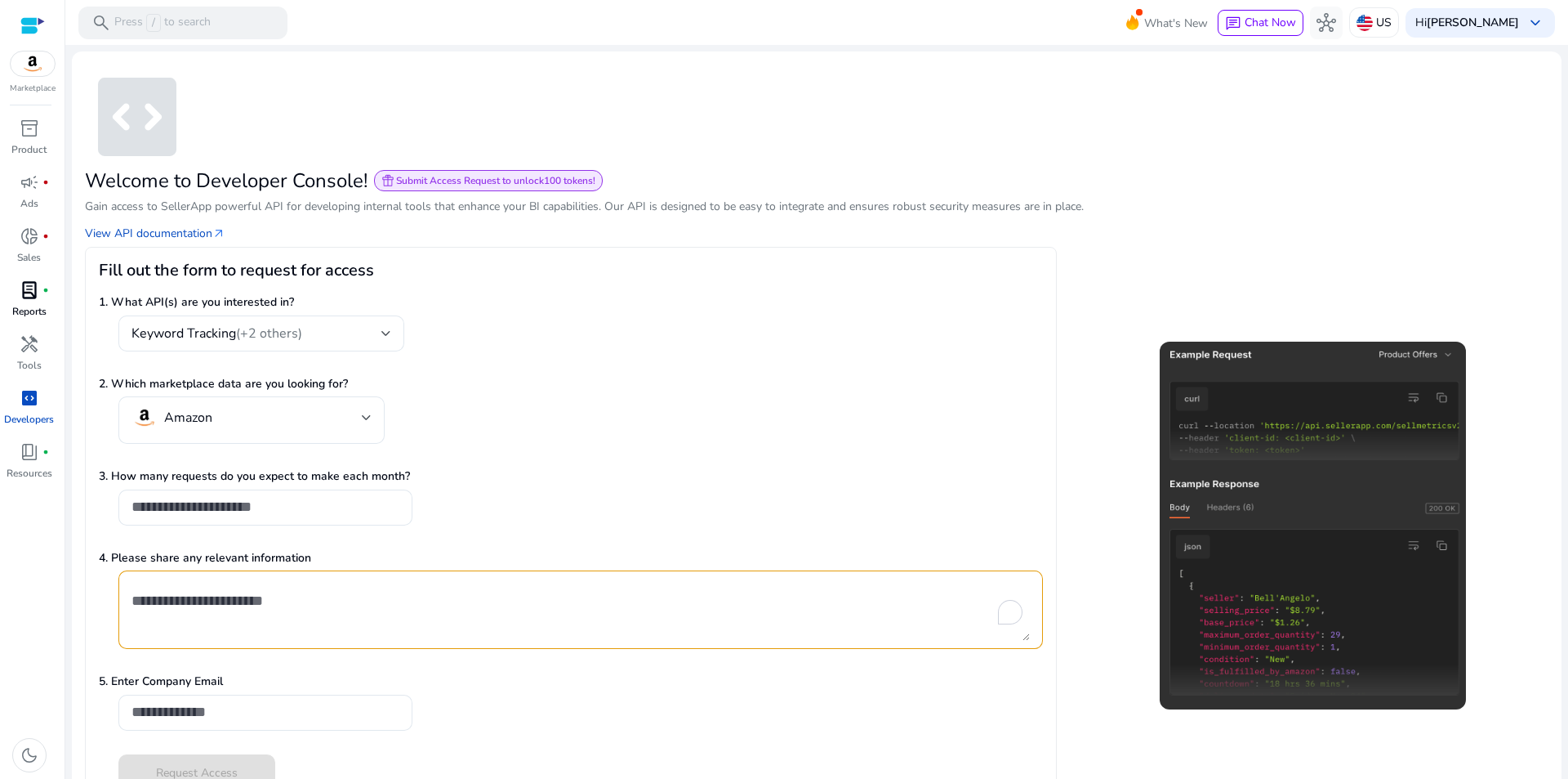
click at [45, 282] on div "lab_profile fiber_manual_record" at bounding box center [29, 290] width 46 height 26
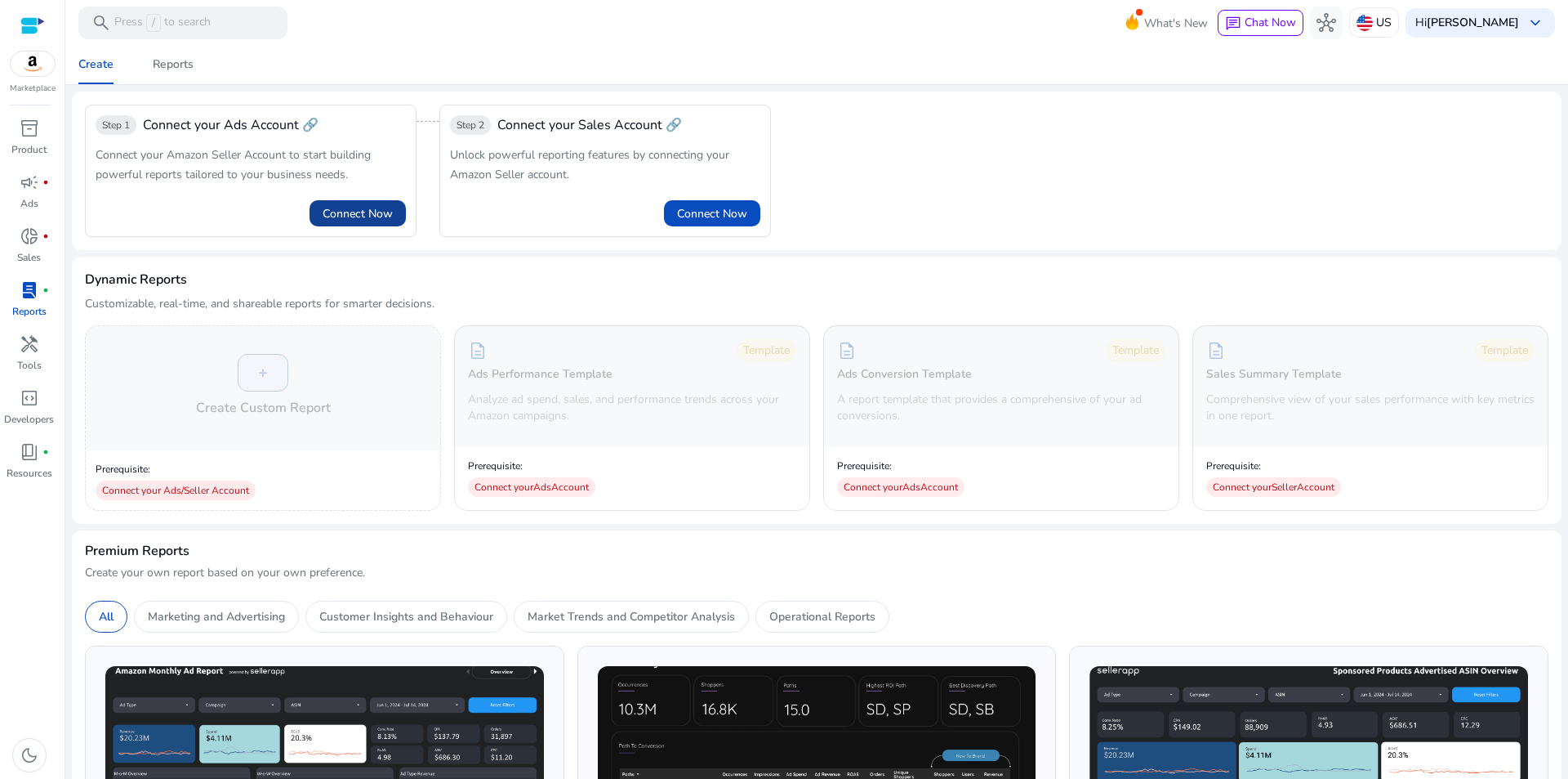
click at [352, 213] on span "Connect Now" at bounding box center [357, 213] width 70 height 17
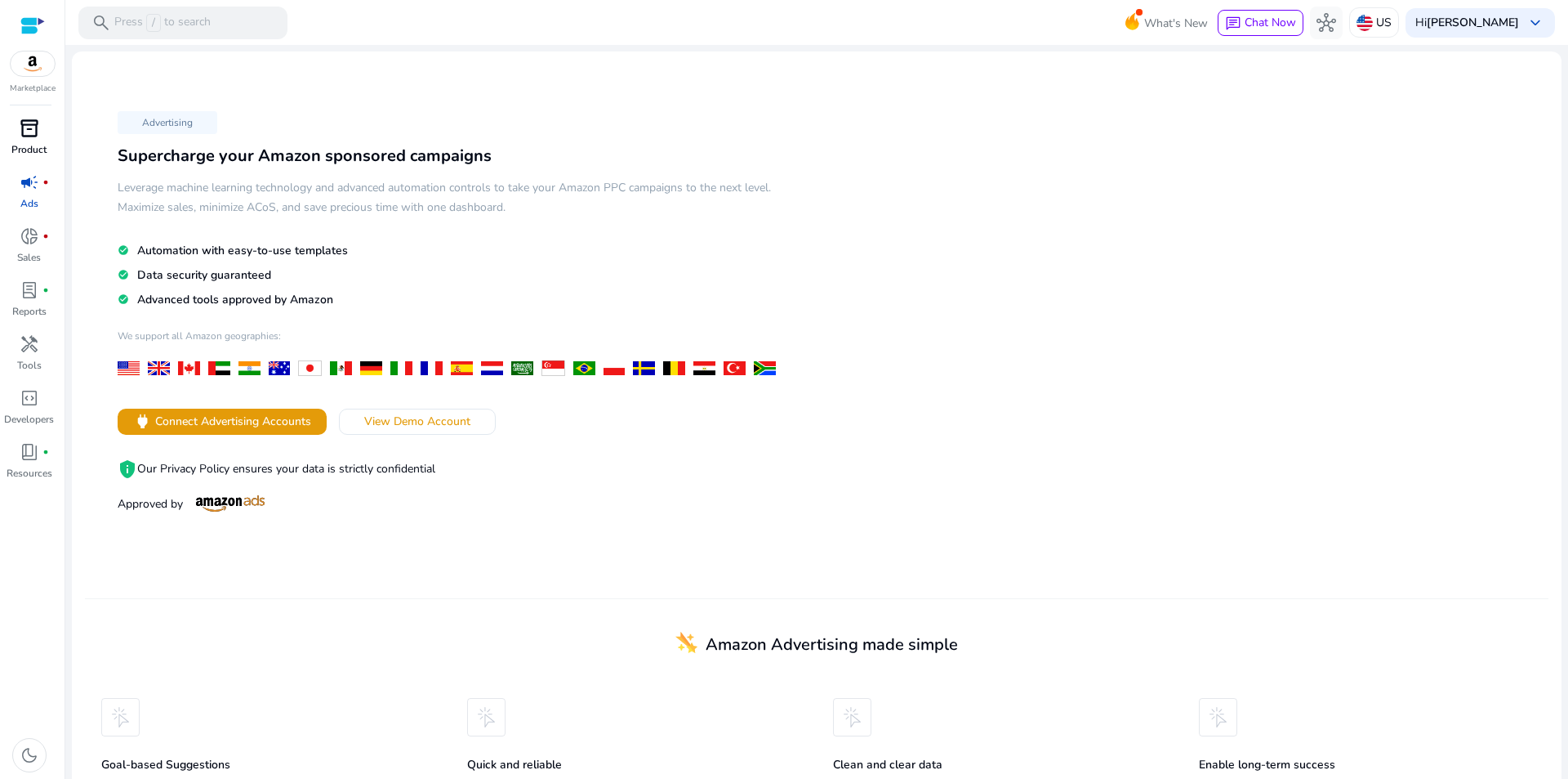
click at [30, 141] on link "inventory_2 Product" at bounding box center [29, 142] width 58 height 54
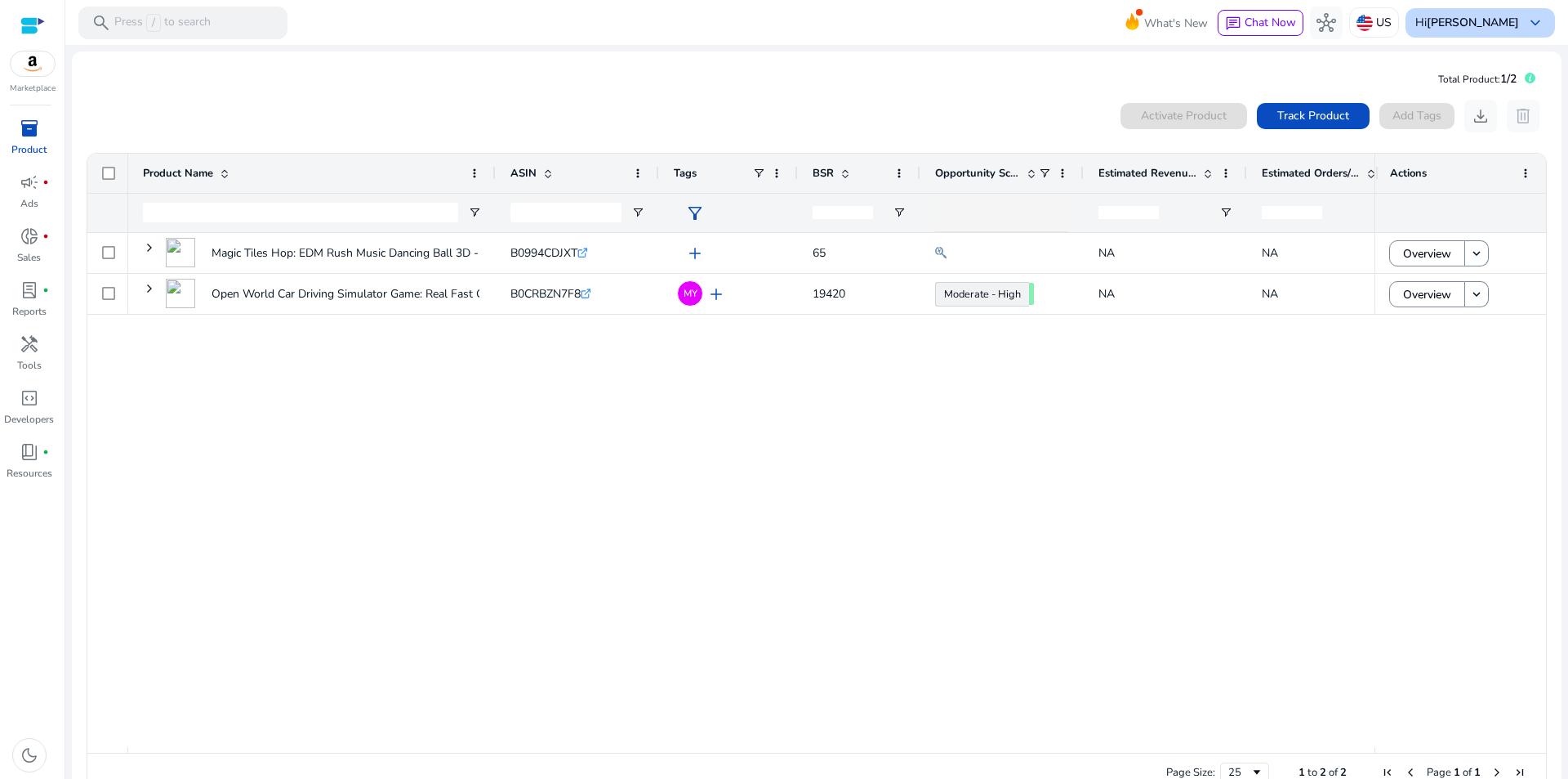
click at [1436, 19] on b "[PERSON_NAME]" at bounding box center [1473, 22] width 93 height 15
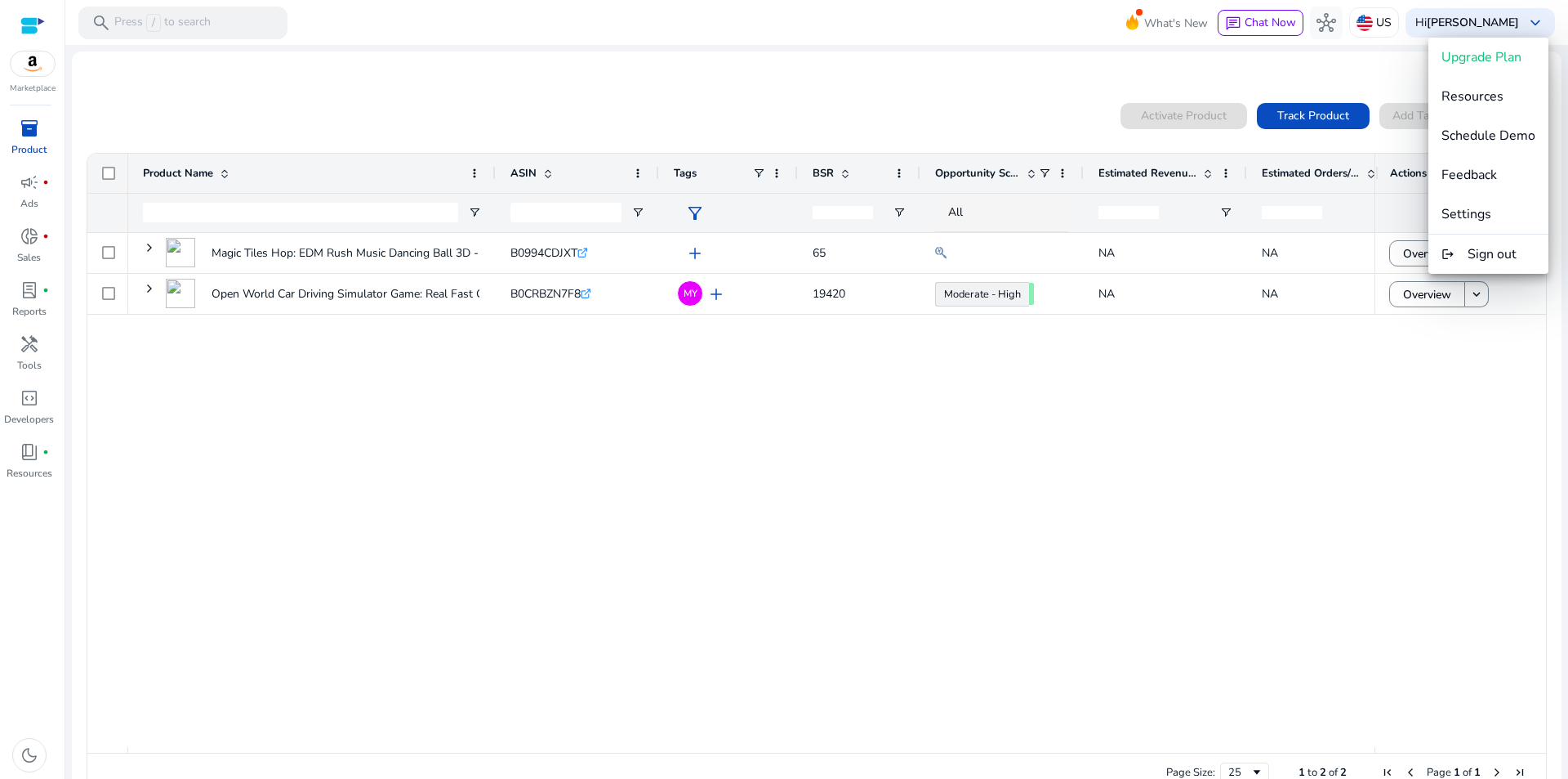
click at [384, 354] on div at bounding box center [784, 389] width 1568 height 779
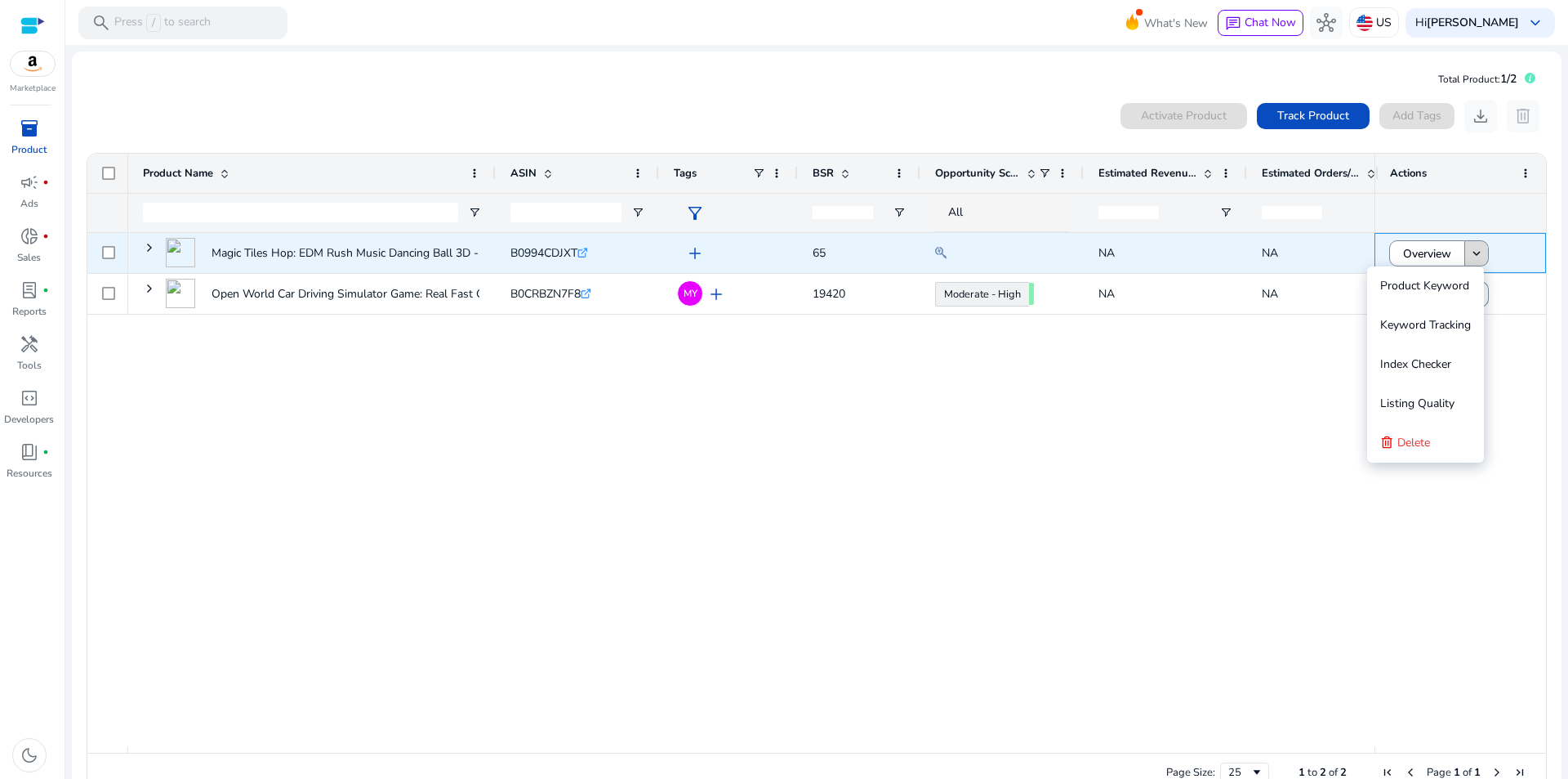
click at [1476, 251] on mat-icon "keyboard_arrow_down" at bounding box center [1477, 253] width 14 height 14
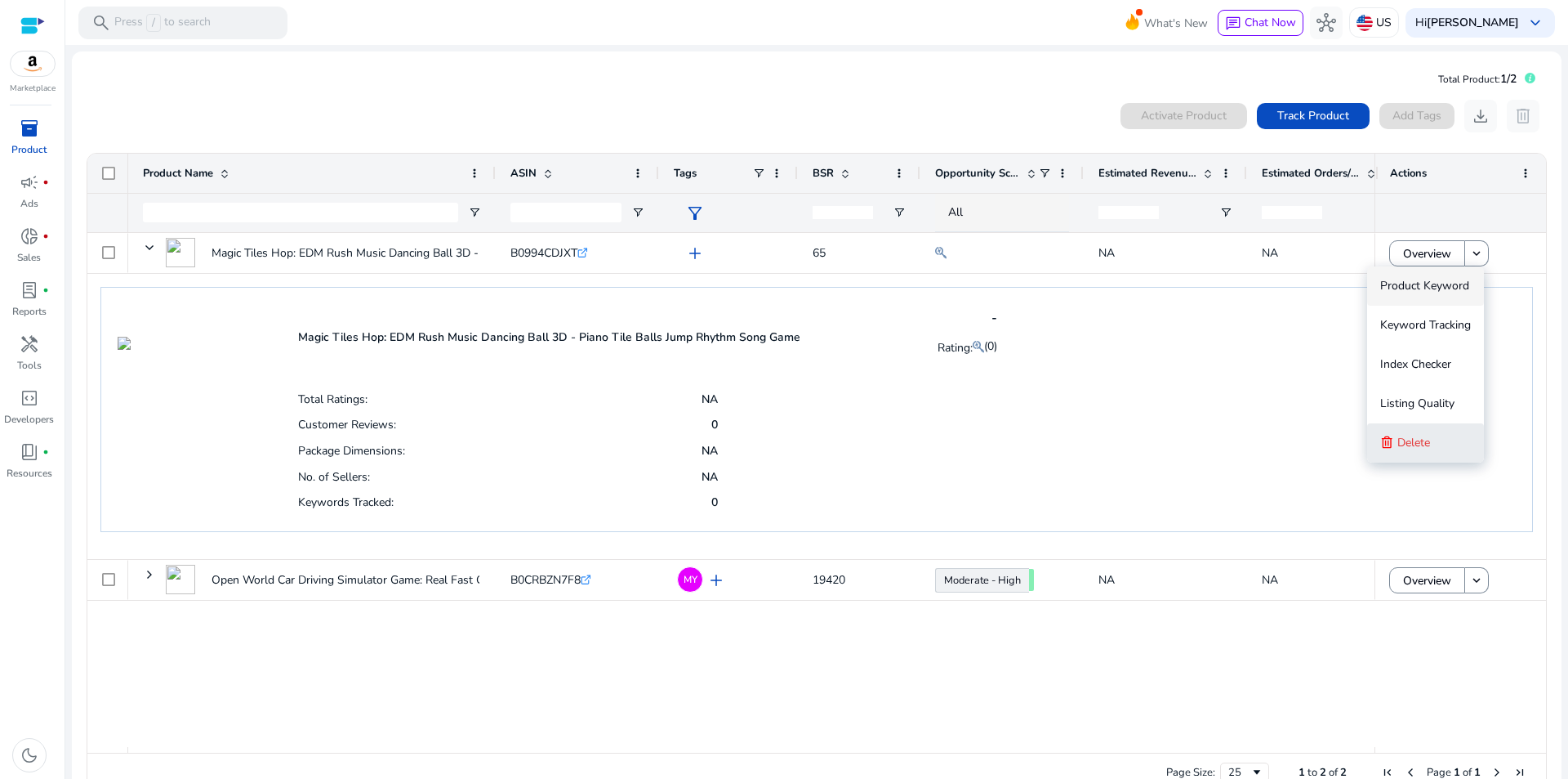
click at [1395, 440] on button "Delete" at bounding box center [1426, 443] width 117 height 40
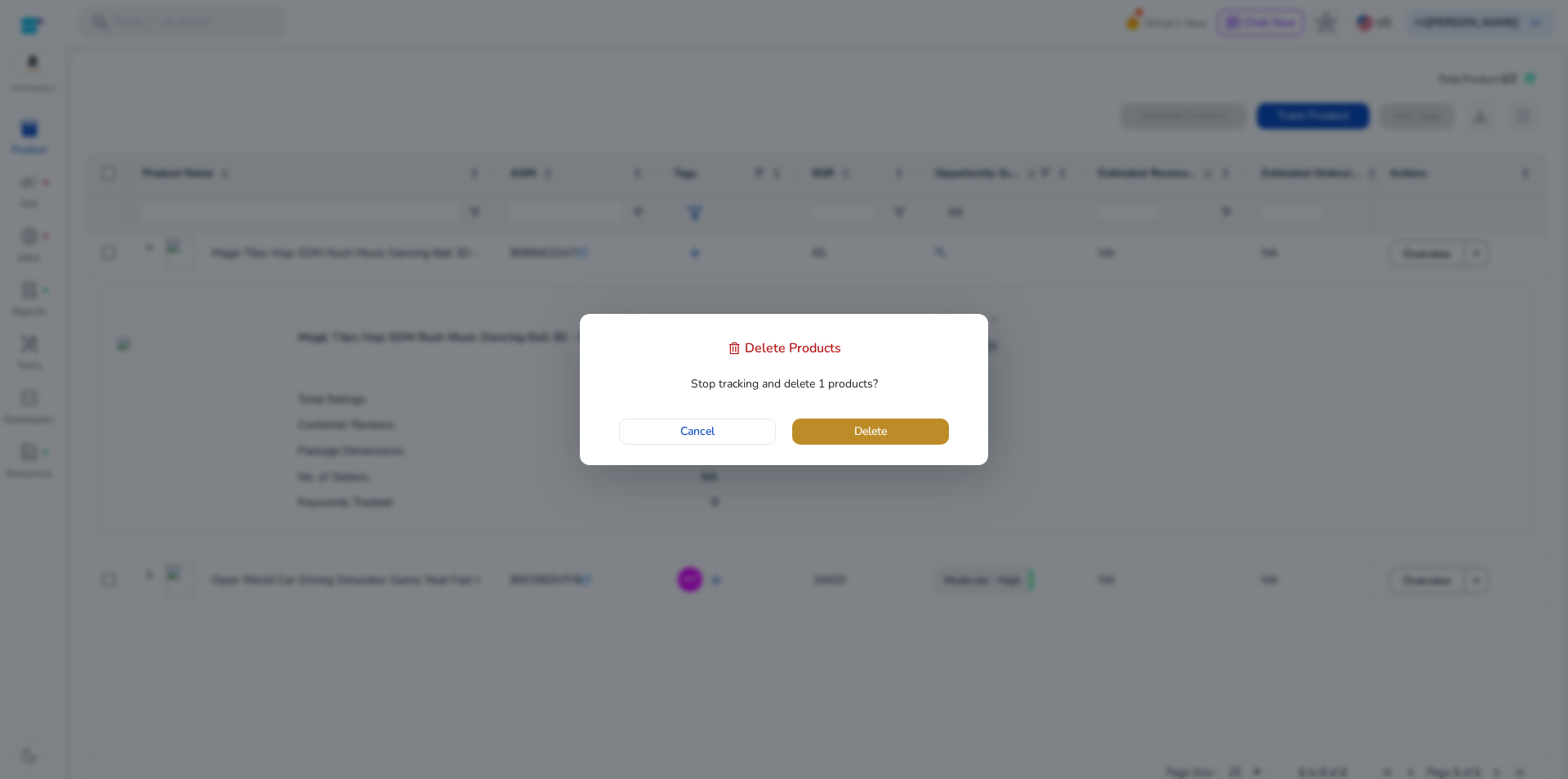
click at [902, 436] on span "button" at bounding box center [870, 431] width 157 height 40
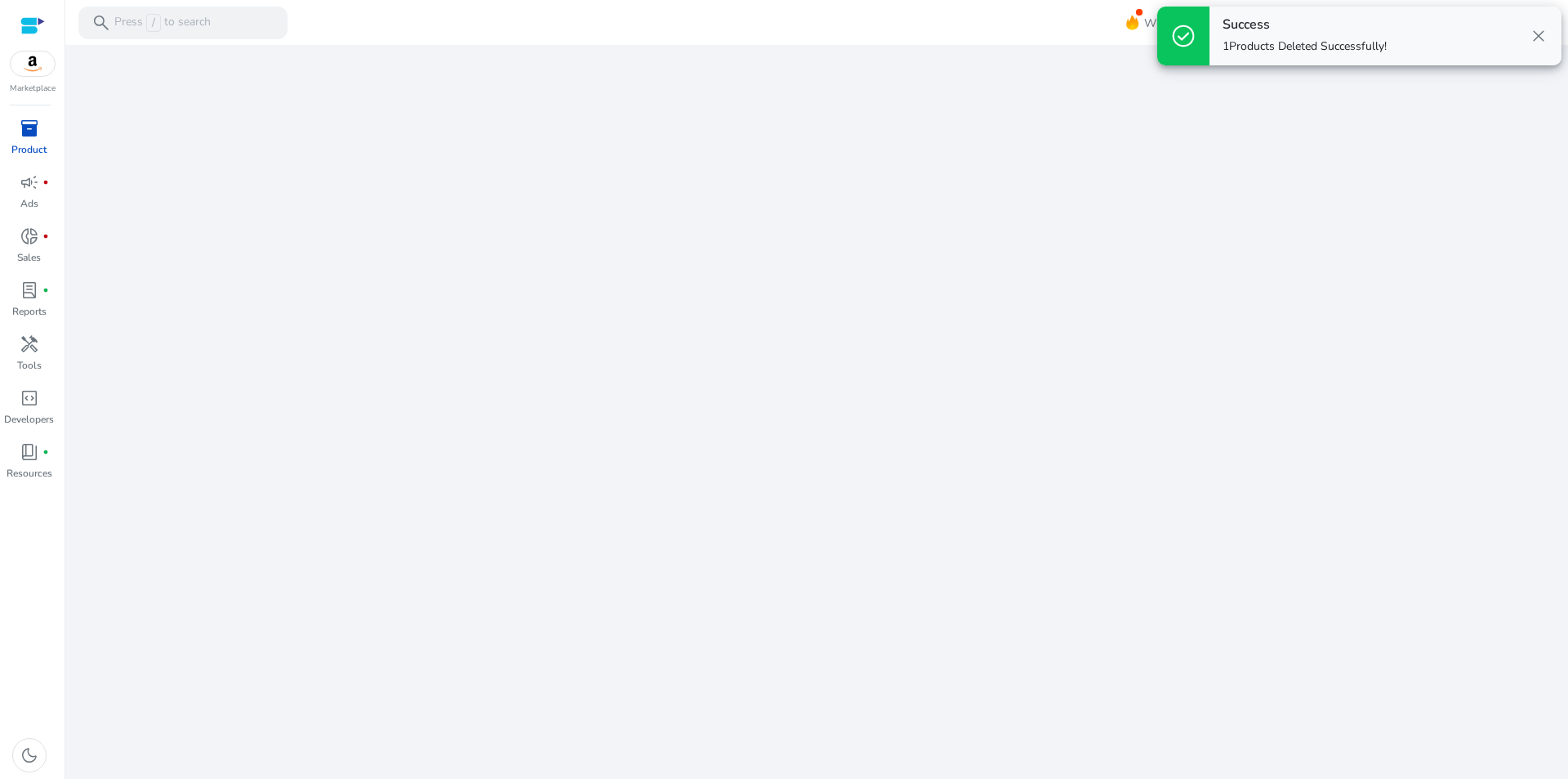
click at [1537, 33] on span "close" at bounding box center [1539, 36] width 20 height 20
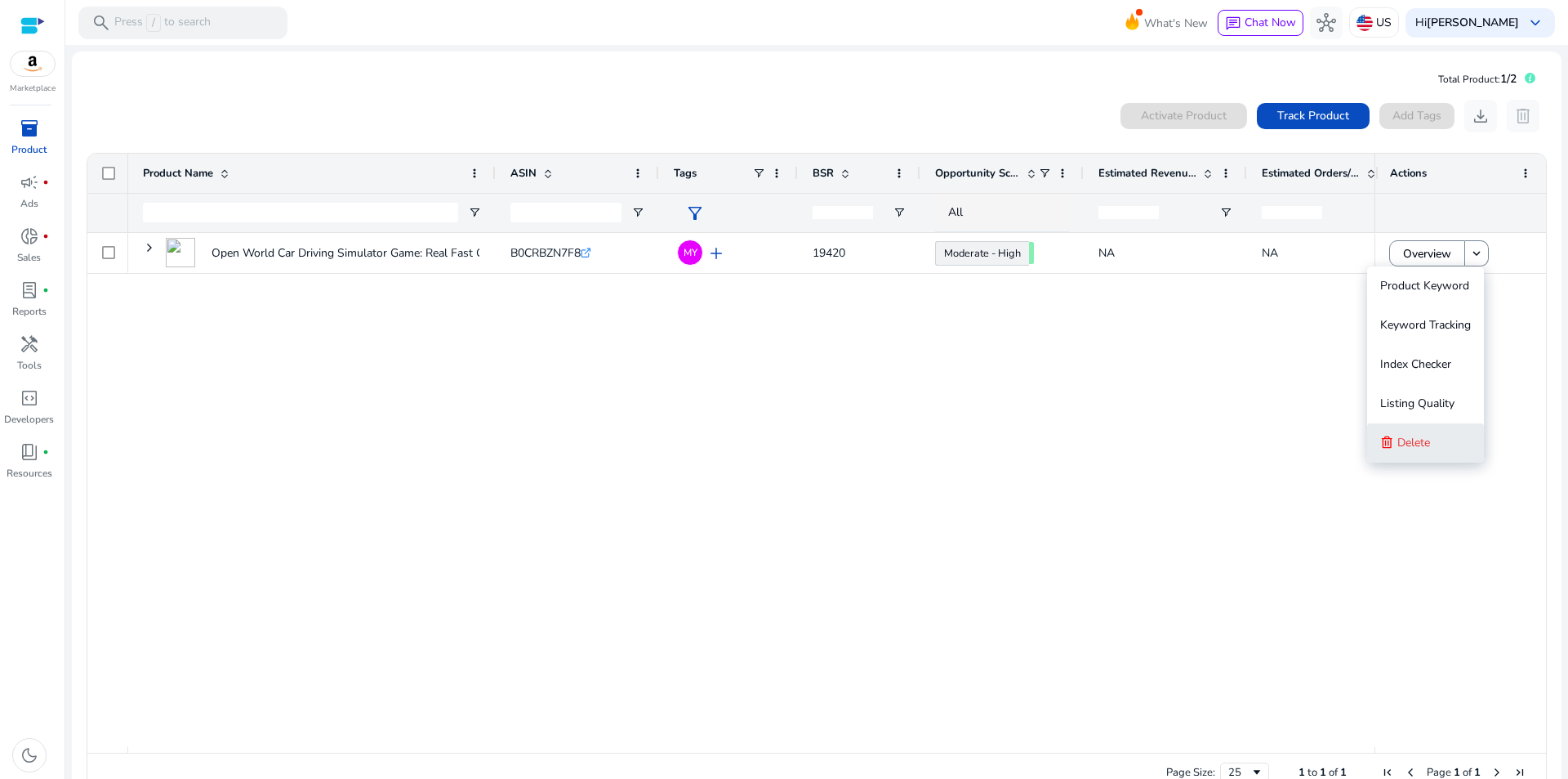
click at [1398, 435] on span "Delete" at bounding box center [1414, 442] width 32 height 15
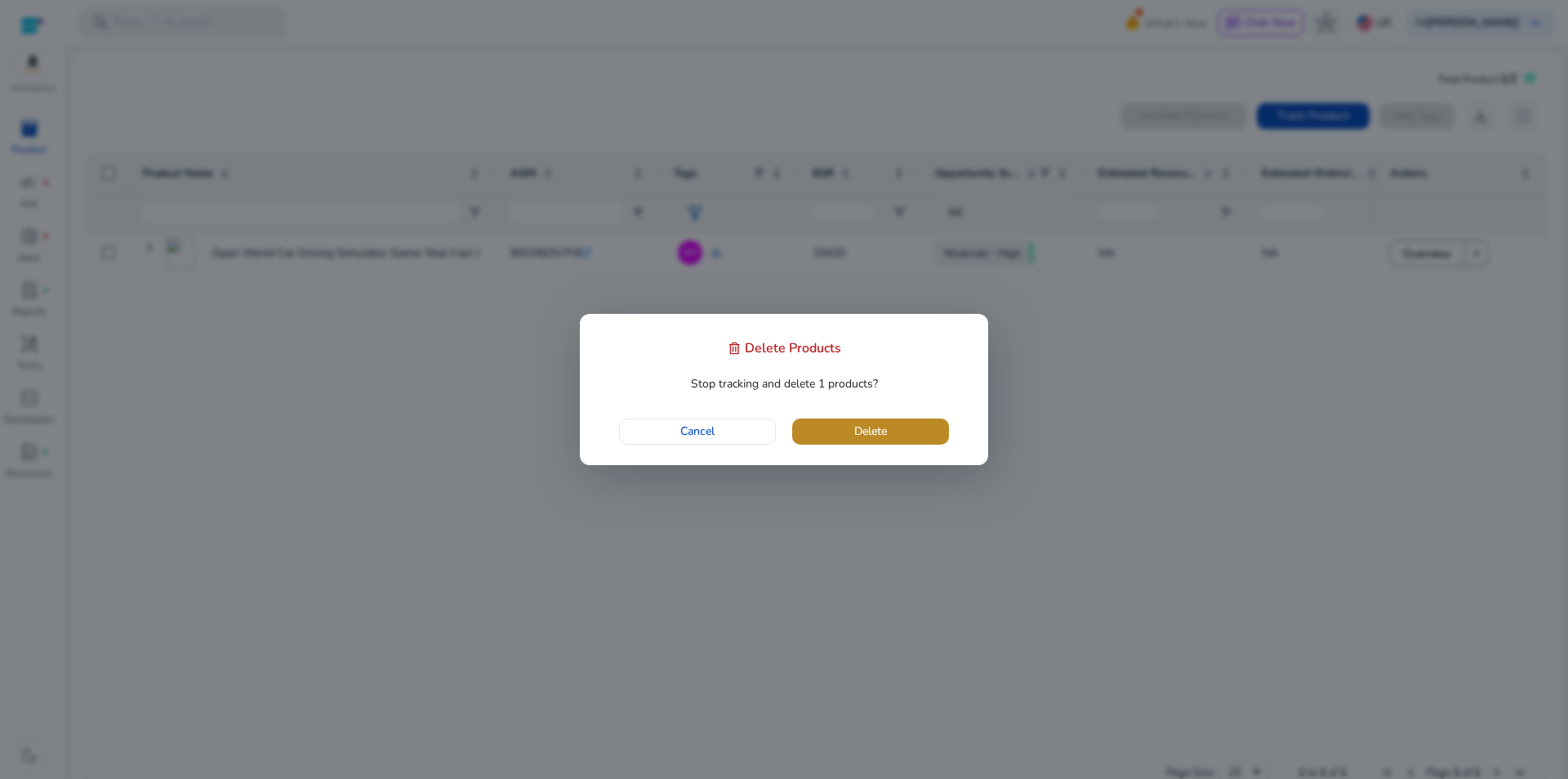
click at [891, 436] on span "button" at bounding box center [870, 431] width 157 height 40
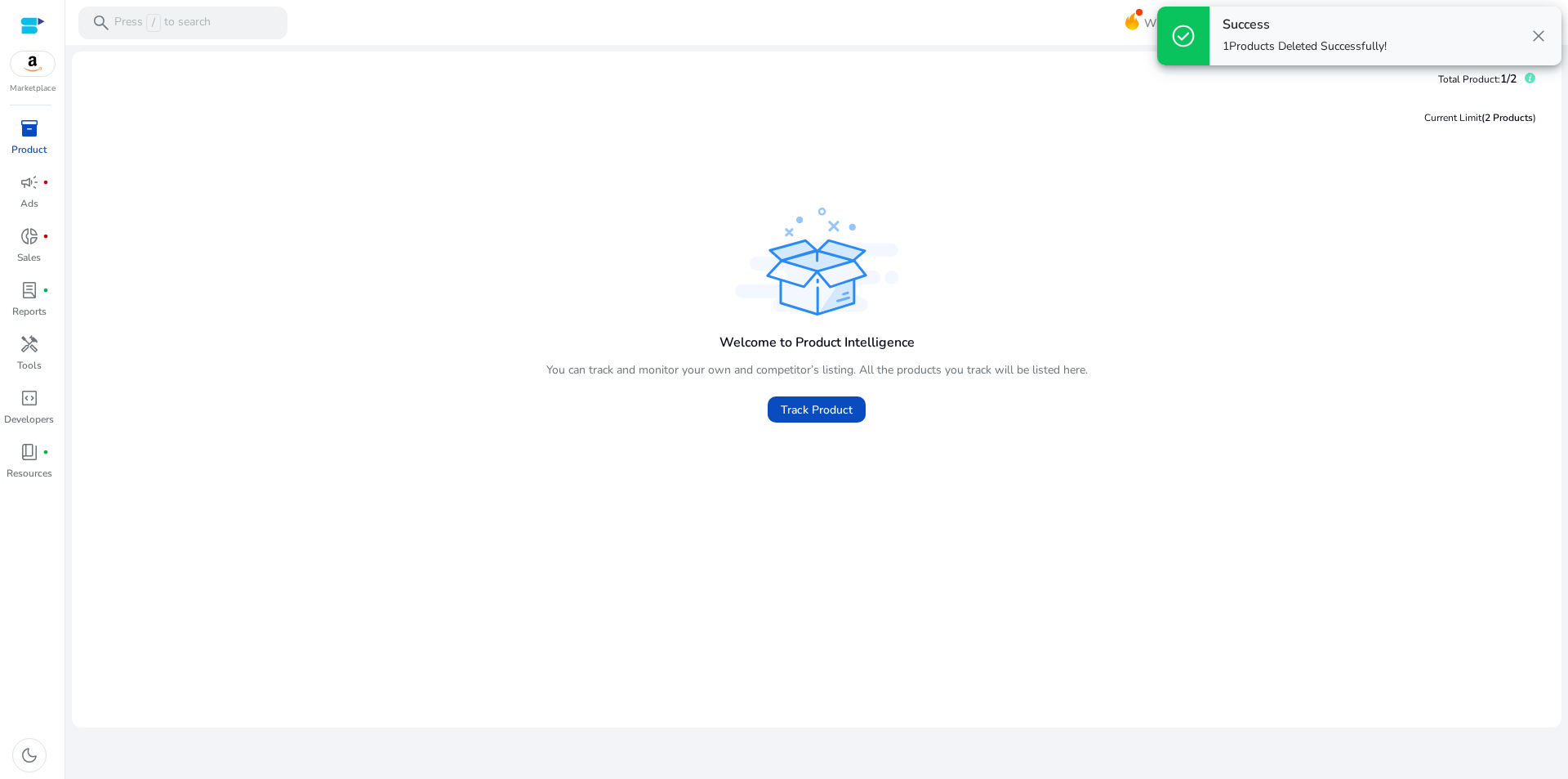
click at [1241, 219] on div "Welcome to Product Intelligence You can track and monitor your own and competit…" at bounding box center [816, 317] width 1464 height 228
click at [1539, 39] on span "close" at bounding box center [1539, 36] width 20 height 20
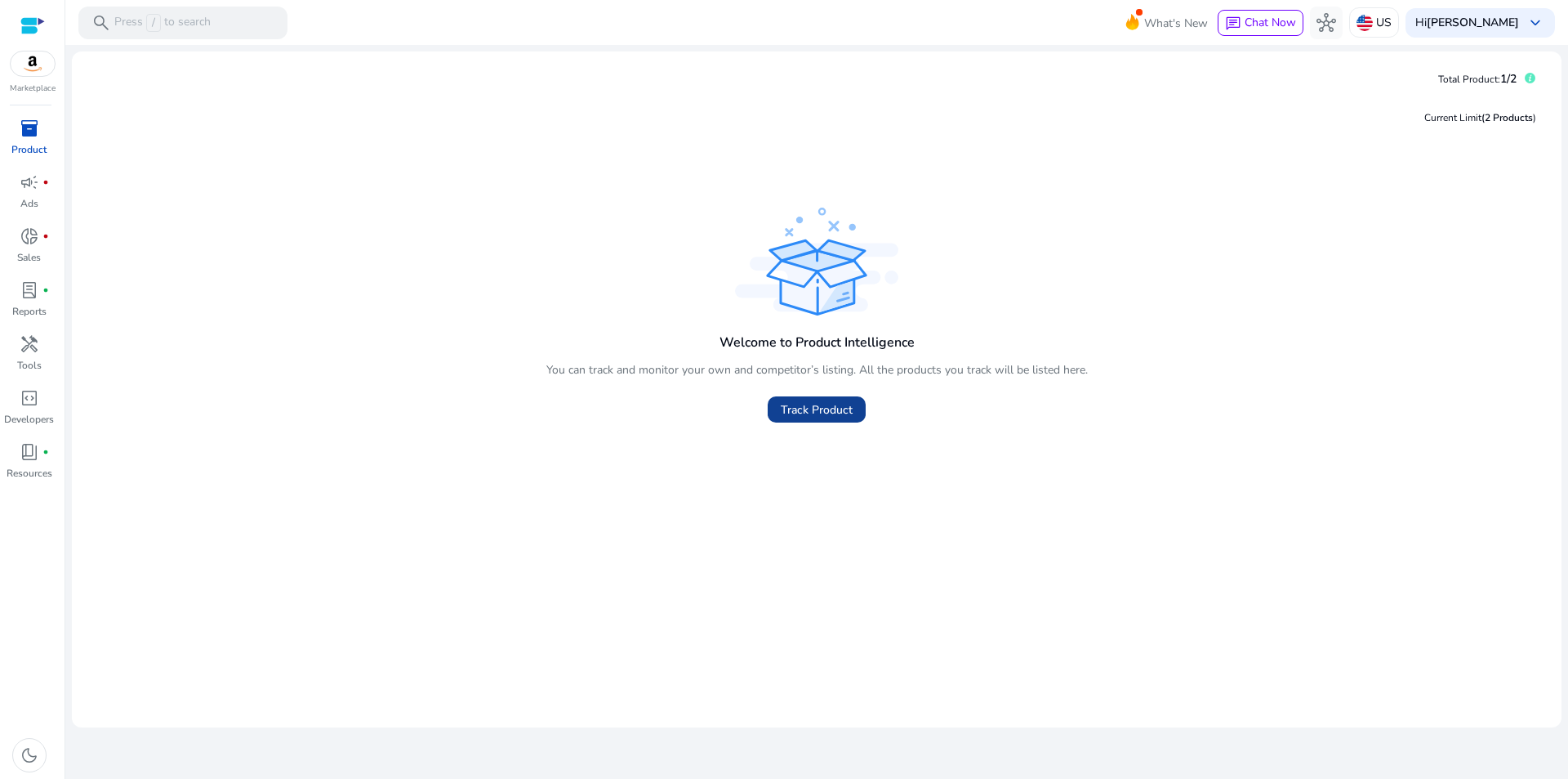
click at [799, 406] on span "Track Product" at bounding box center [817, 410] width 72 height 17
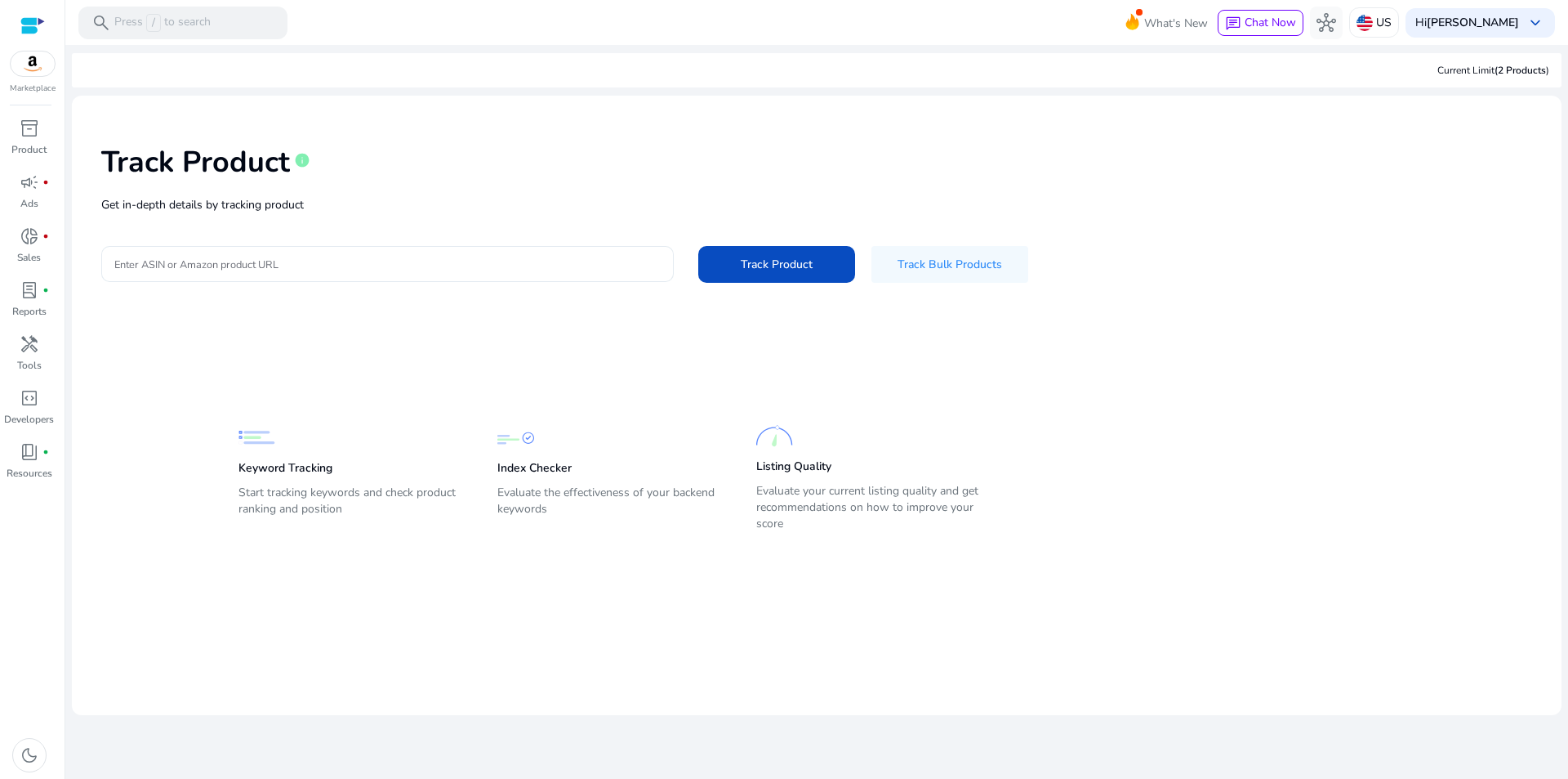
click at [345, 260] on input "Enter ASIN or Amazon product URL" at bounding box center [387, 264] width 546 height 18
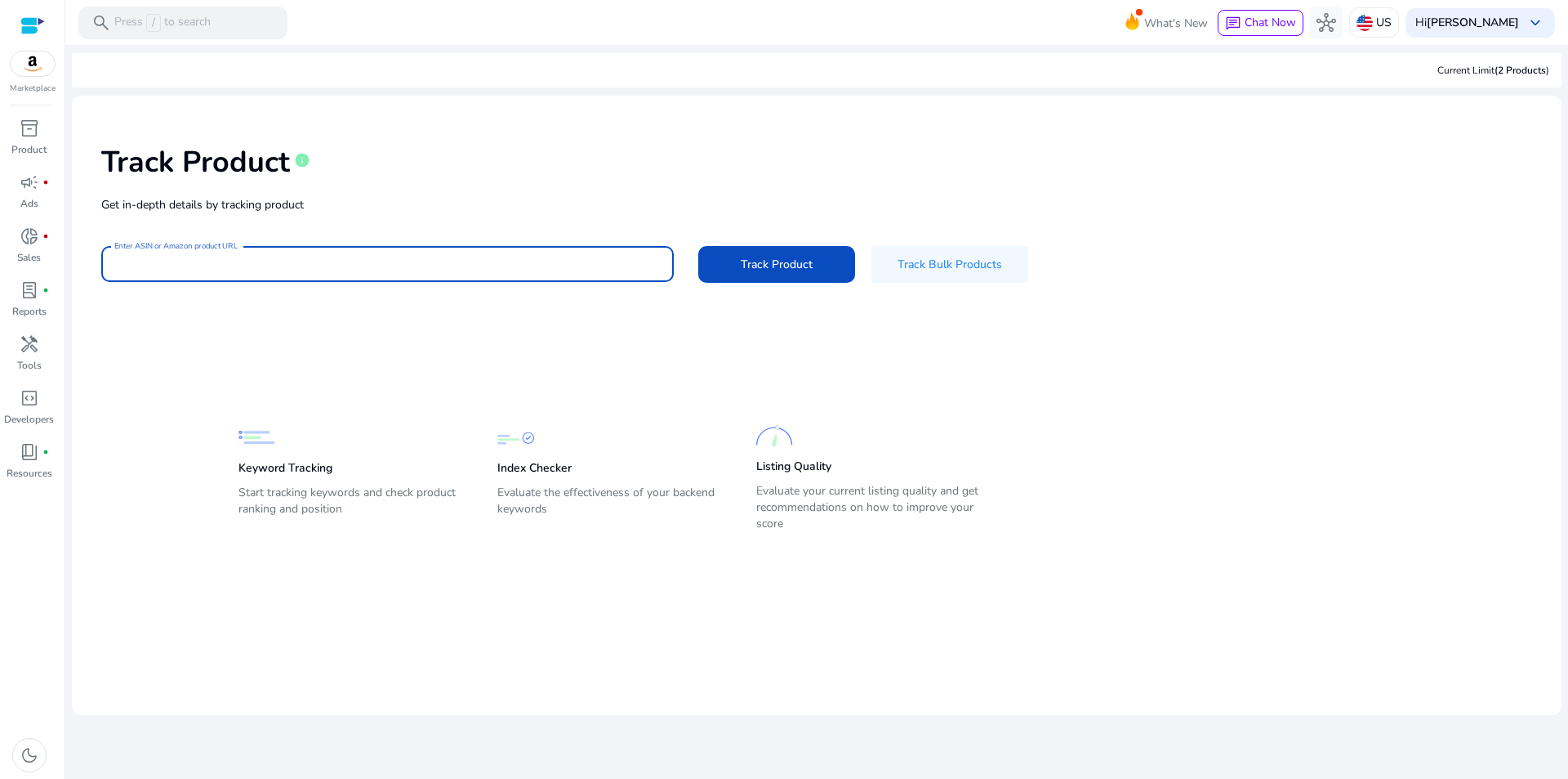
paste input "**********"
type input "**********"
click at [767, 263] on span "Track Product" at bounding box center [777, 264] width 72 height 17
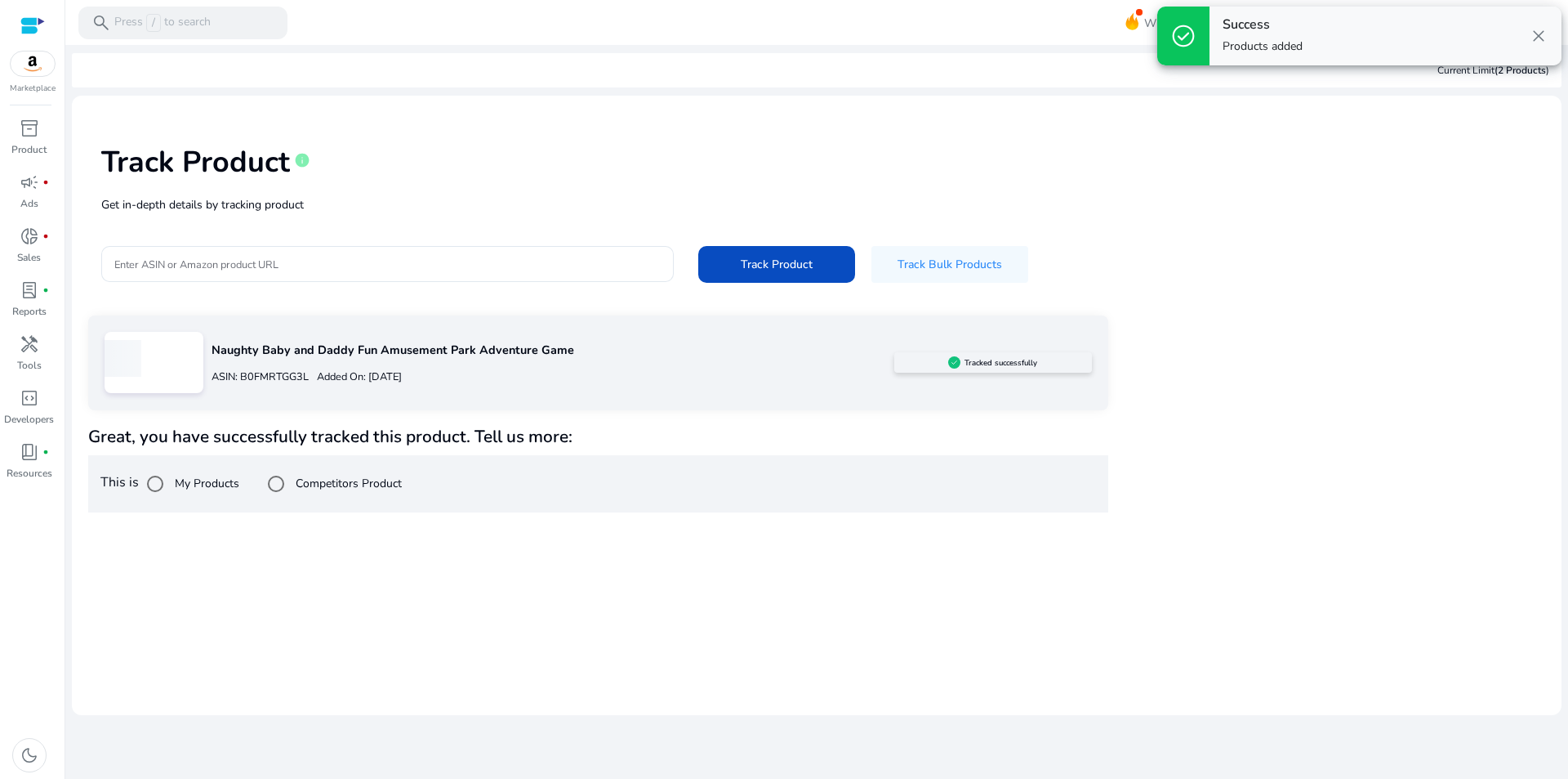
click at [204, 487] on label "My Products" at bounding box center [205, 483] width 68 height 17
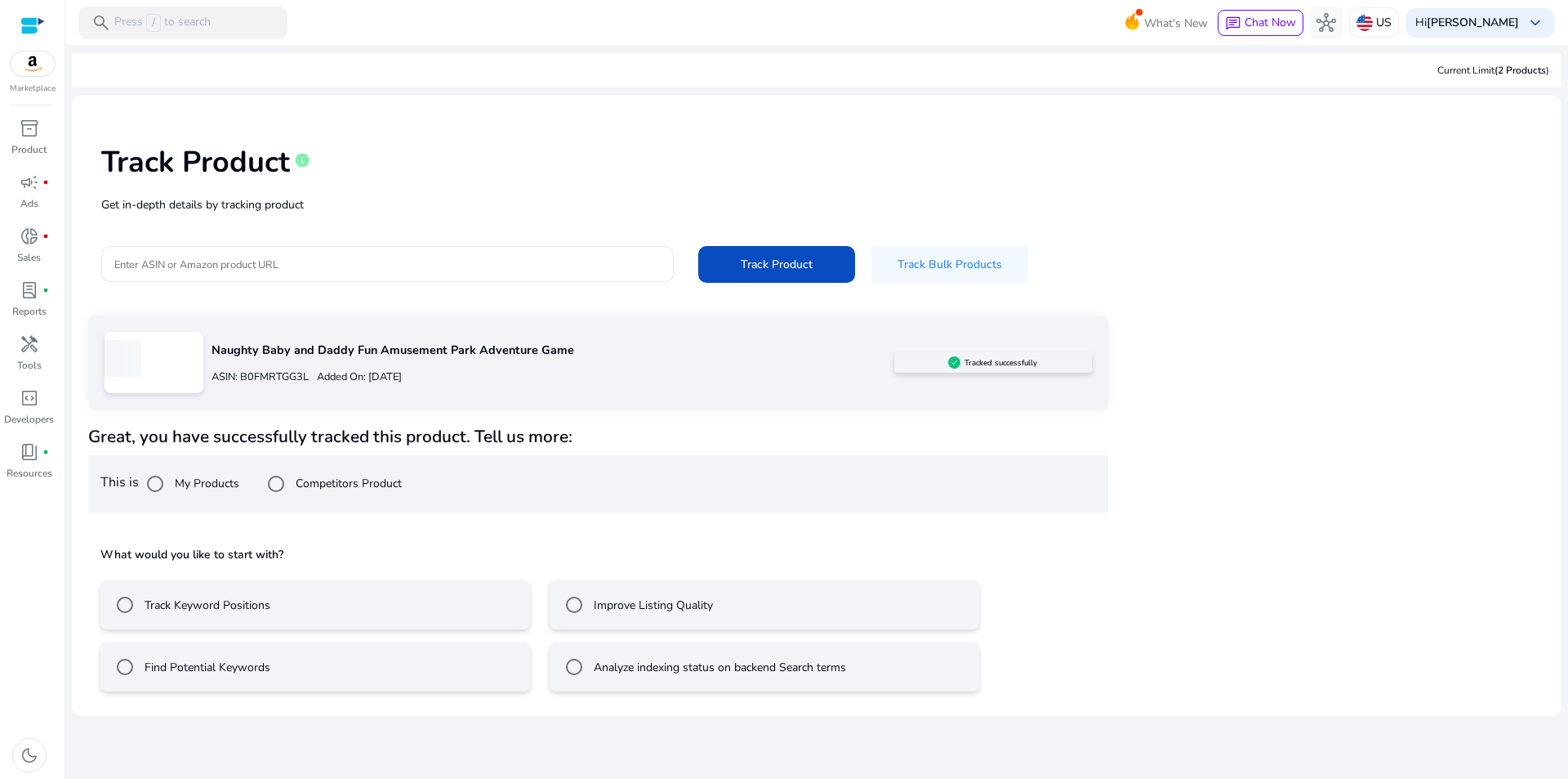
click at [238, 667] on label "Find Potential Keywords" at bounding box center [205, 666] width 129 height 17
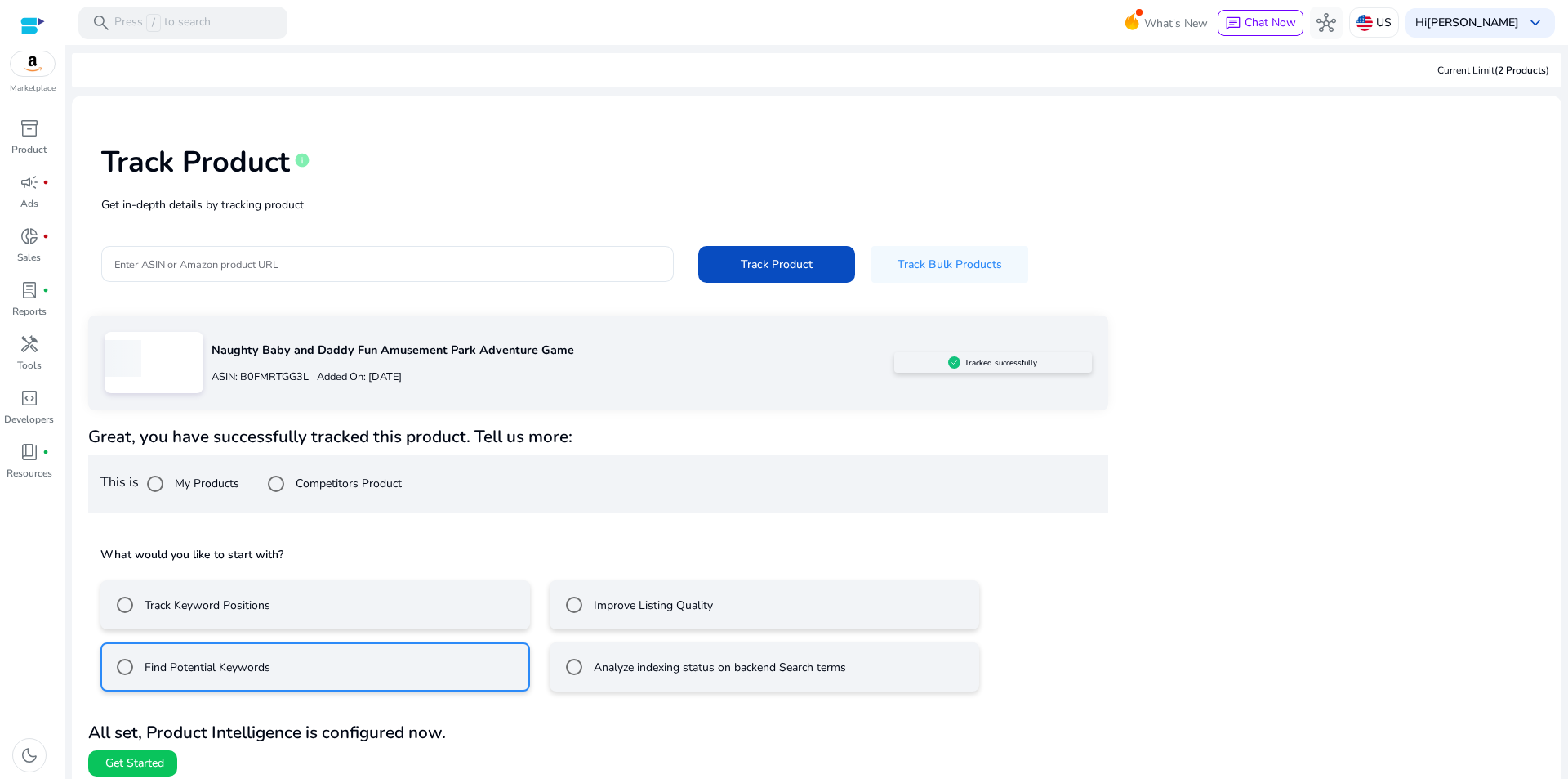
click at [185, 605] on label "Track Keyword Positions" at bounding box center [205, 604] width 129 height 17
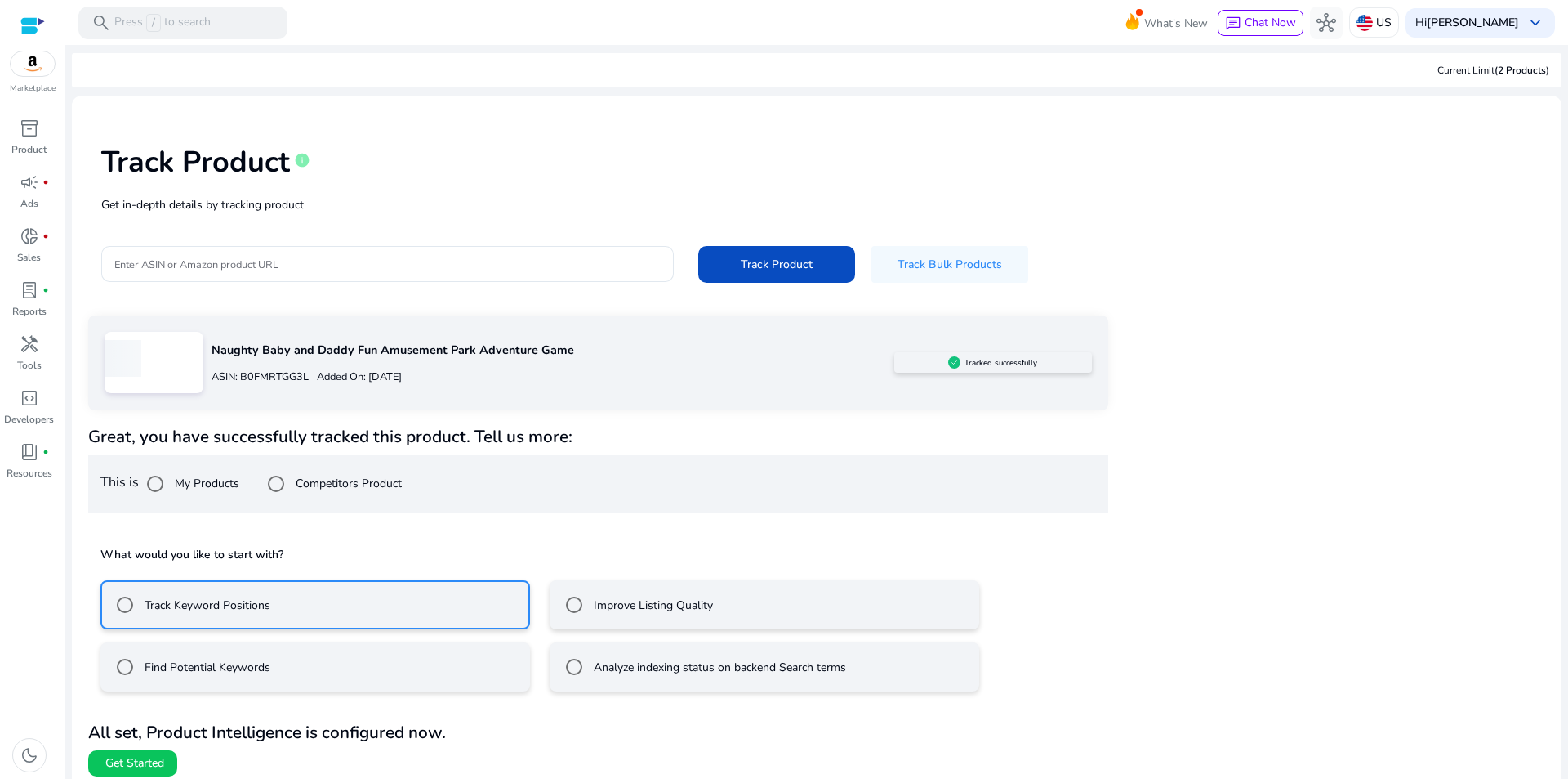
click at [192, 640] on mat-radio-group "Track Keyword Positions Improve Listing Quality Find Potential Keywords Analyze…" at bounding box center [599, 630] width 996 height 124
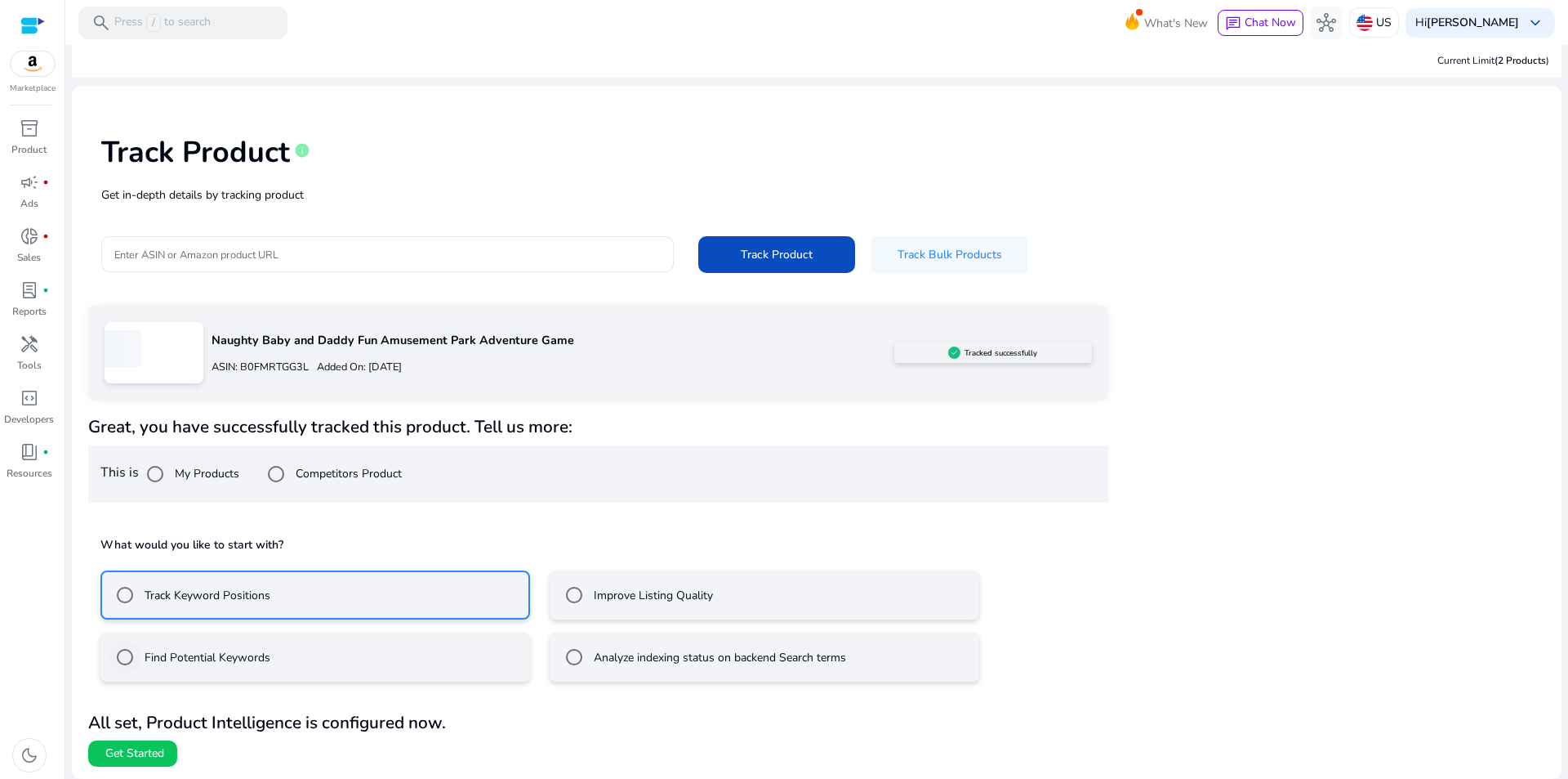
click at [232, 661] on label "Find Potential Keywords" at bounding box center [205, 657] width 129 height 17
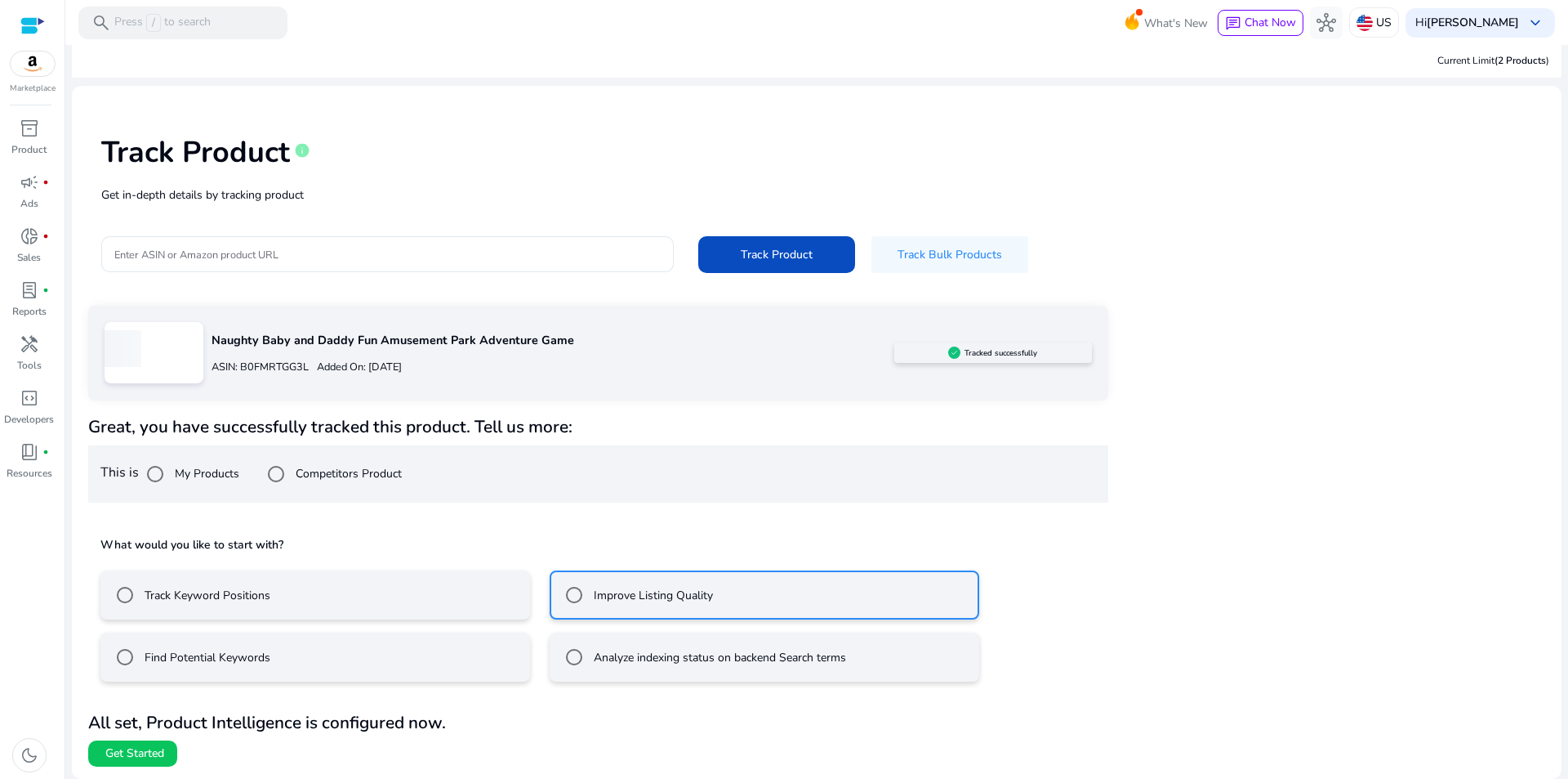
click at [254, 676] on mat-radio-button "Find Potential Keywords" at bounding box center [315, 657] width 429 height 49
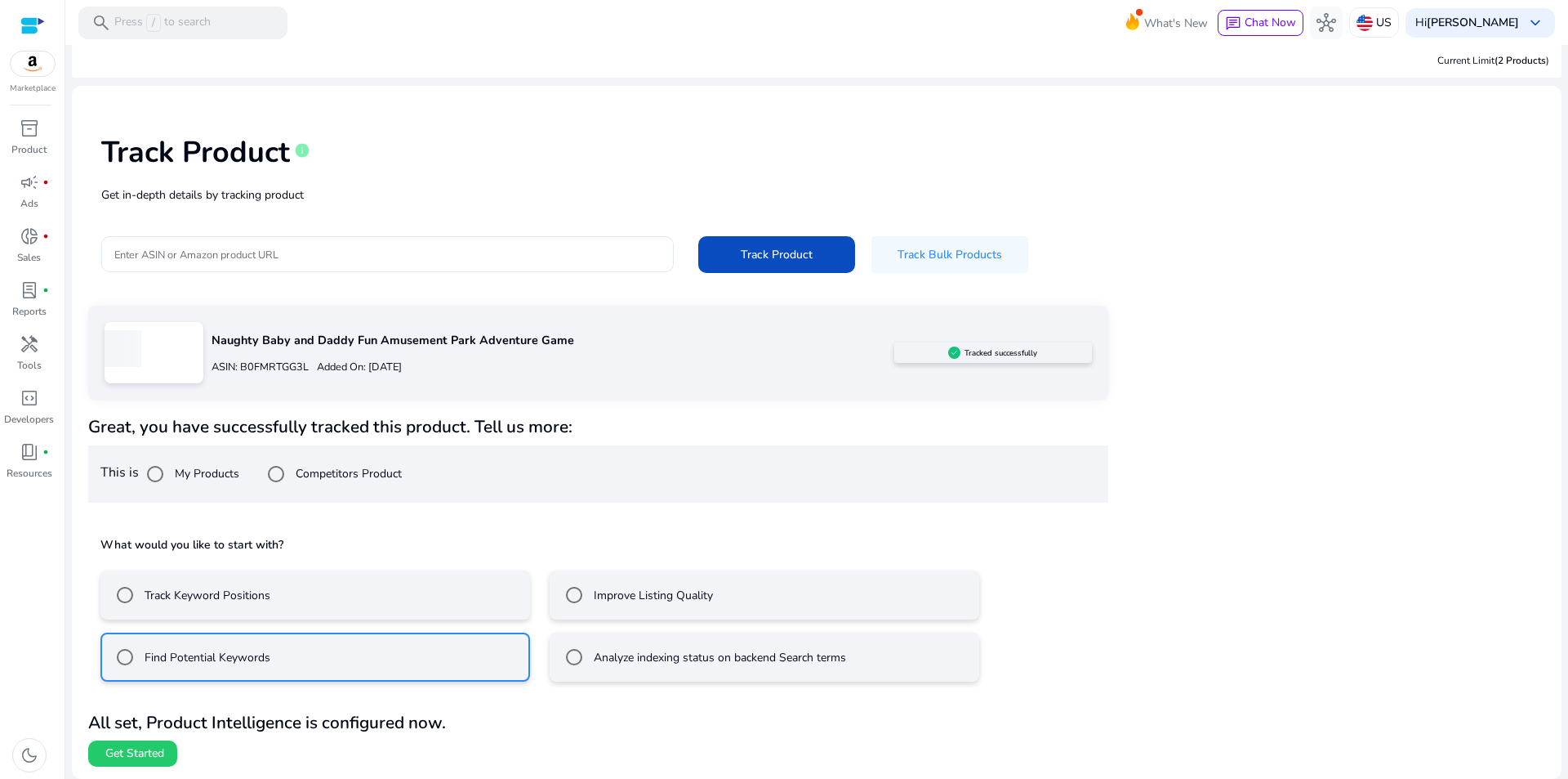
drag, startPoint x: 140, startPoint y: 752, endPoint x: 242, endPoint y: 721, distance: 106.6
click at [140, 752] on span "Get Started" at bounding box center [134, 754] width 59 height 16
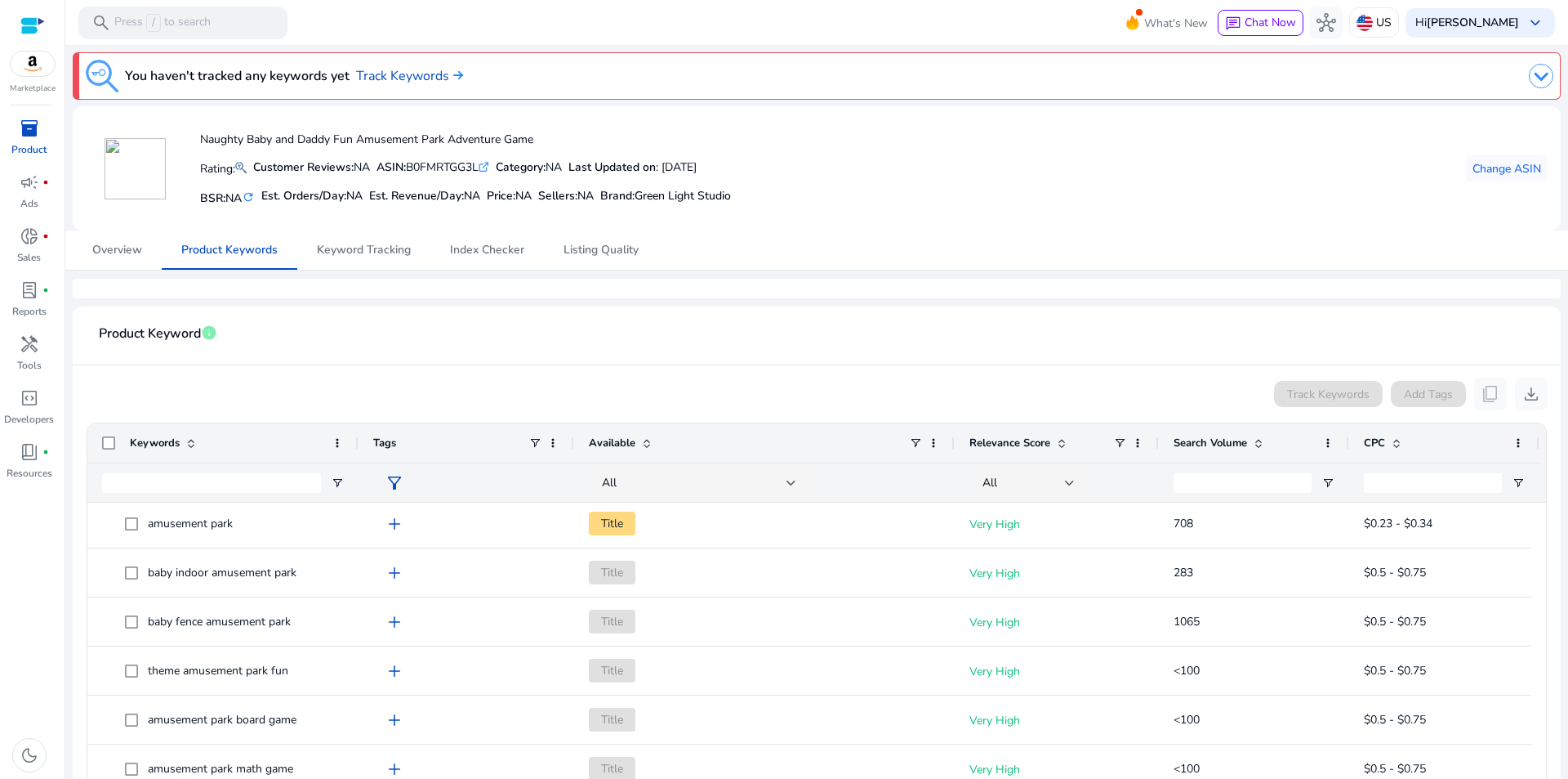
click at [366, 269] on nav "Overview Product Keywords Keyword Tracking Index Checker Listing Quality" at bounding box center [817, 250] width 1505 height 40
click at [372, 249] on span "Keyword Tracking" at bounding box center [364, 249] width 94 height 12
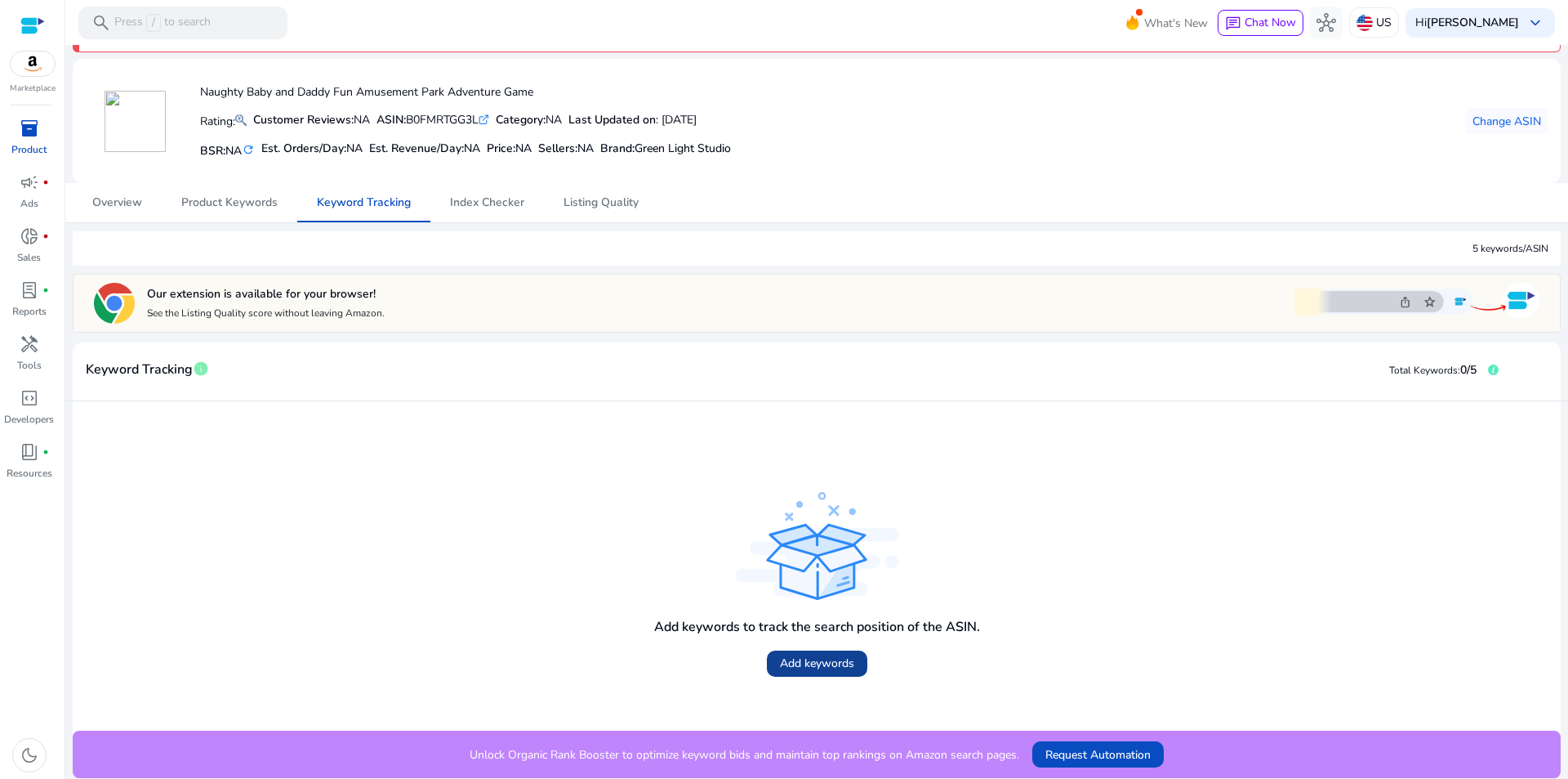
click at [838, 659] on span "Add keywords" at bounding box center [817, 663] width 75 height 17
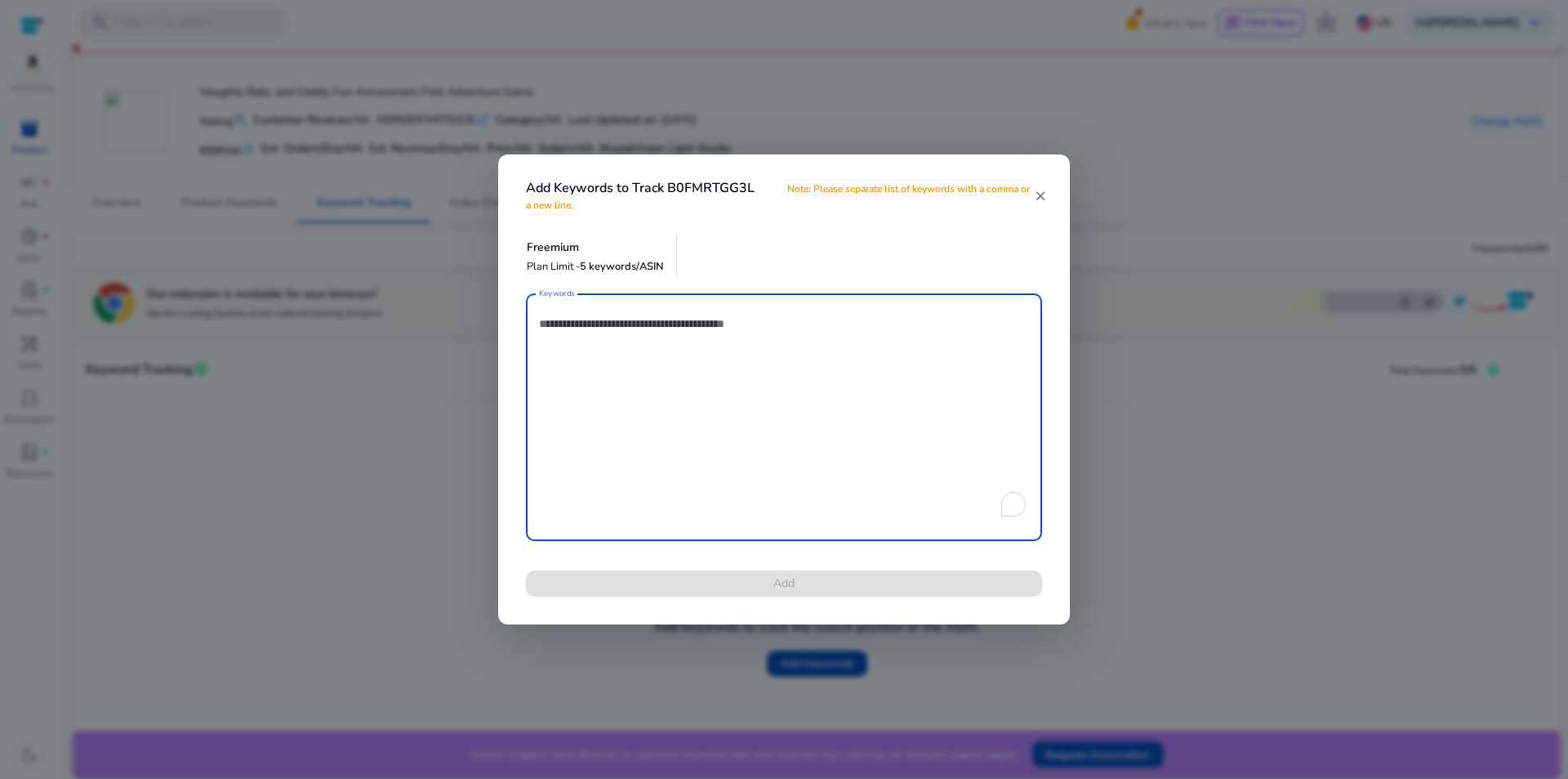
click at [807, 385] on textarea "Keywords" at bounding box center [784, 417] width 491 height 231
click at [1043, 198] on mat-icon "close" at bounding box center [1041, 196] width 14 height 14
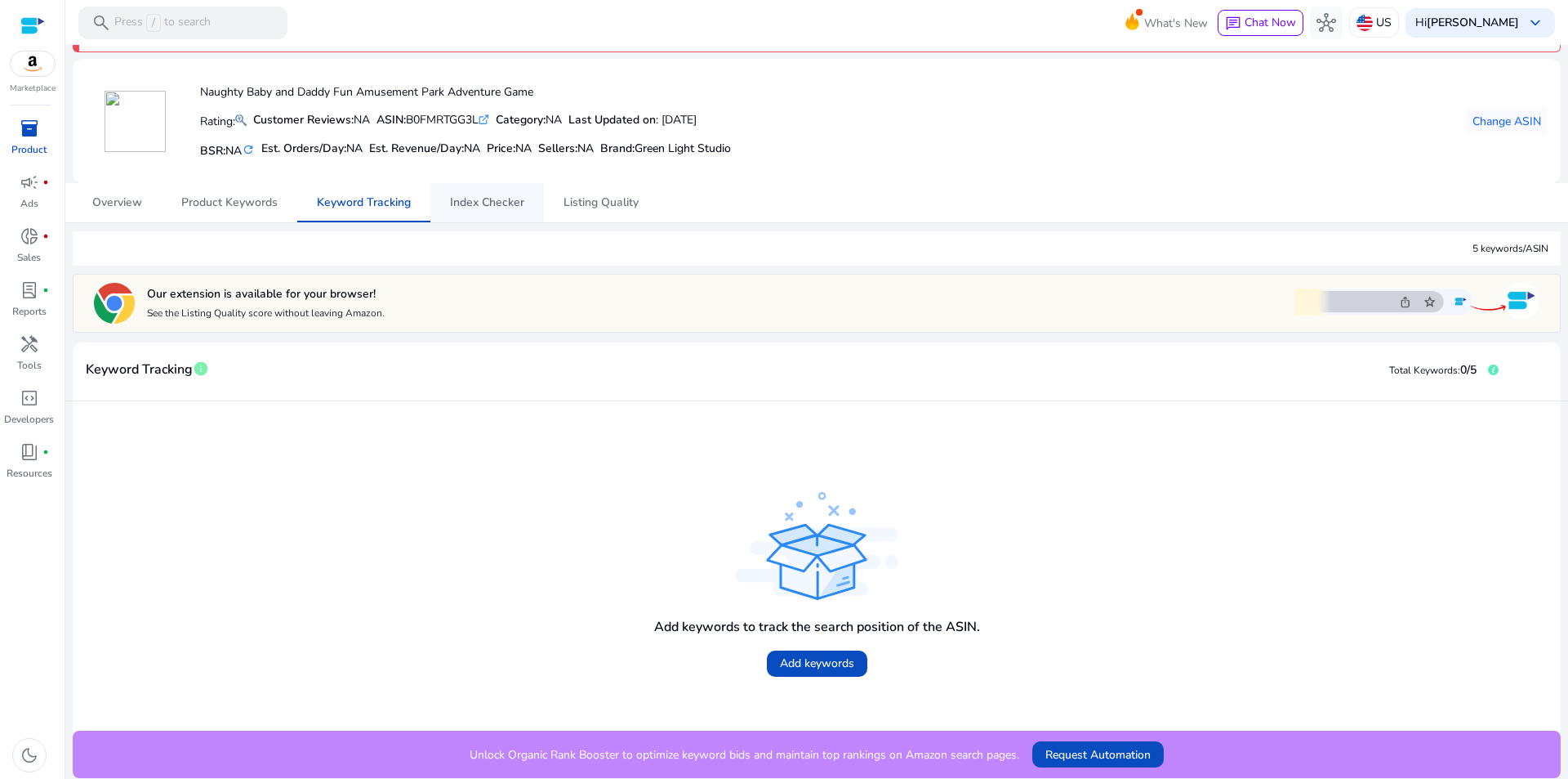
click at [508, 201] on span "Index Checker" at bounding box center [487, 203] width 75 height 12
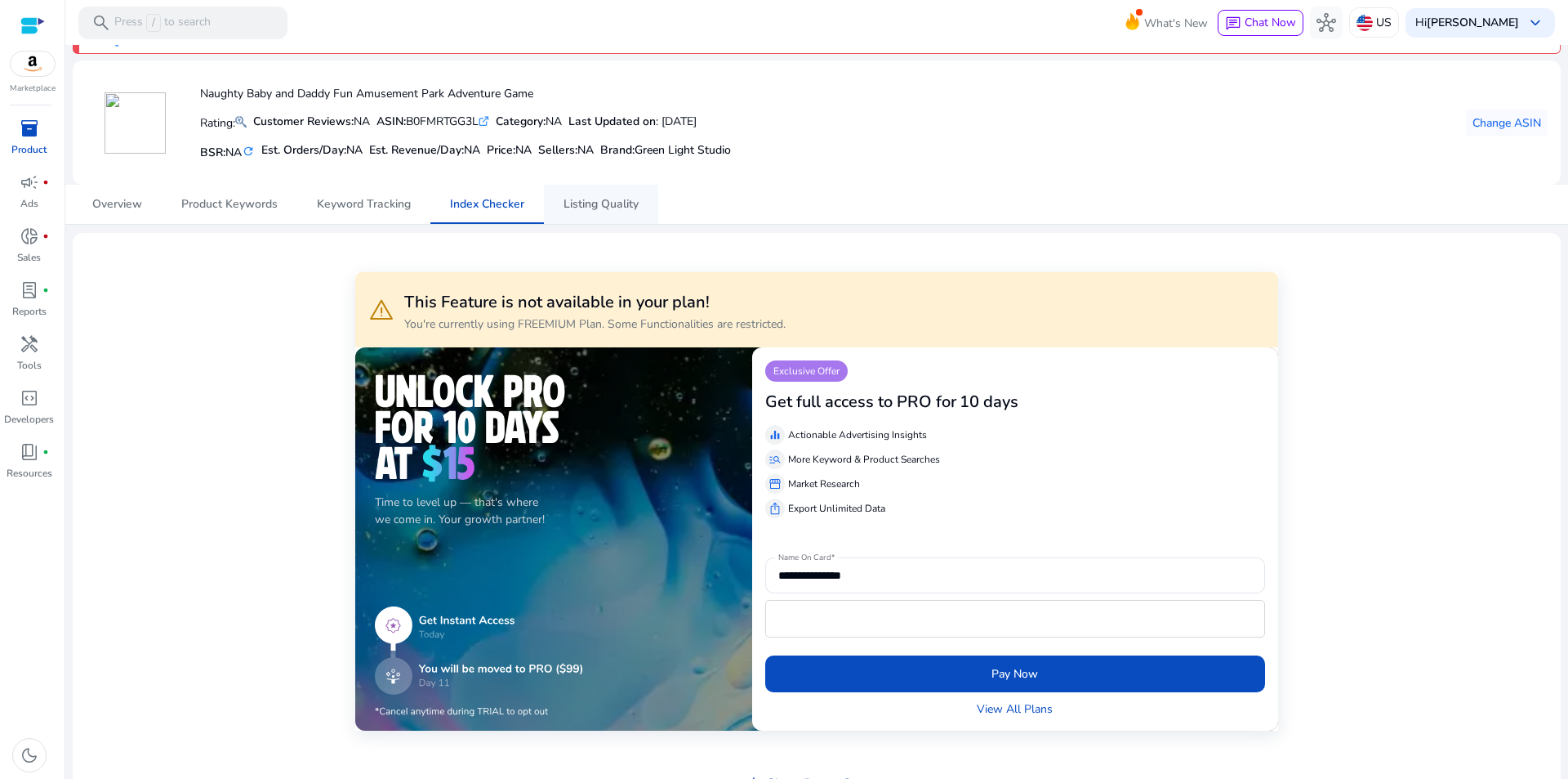
click at [615, 207] on span "Listing Quality" at bounding box center [600, 204] width 75 height 12
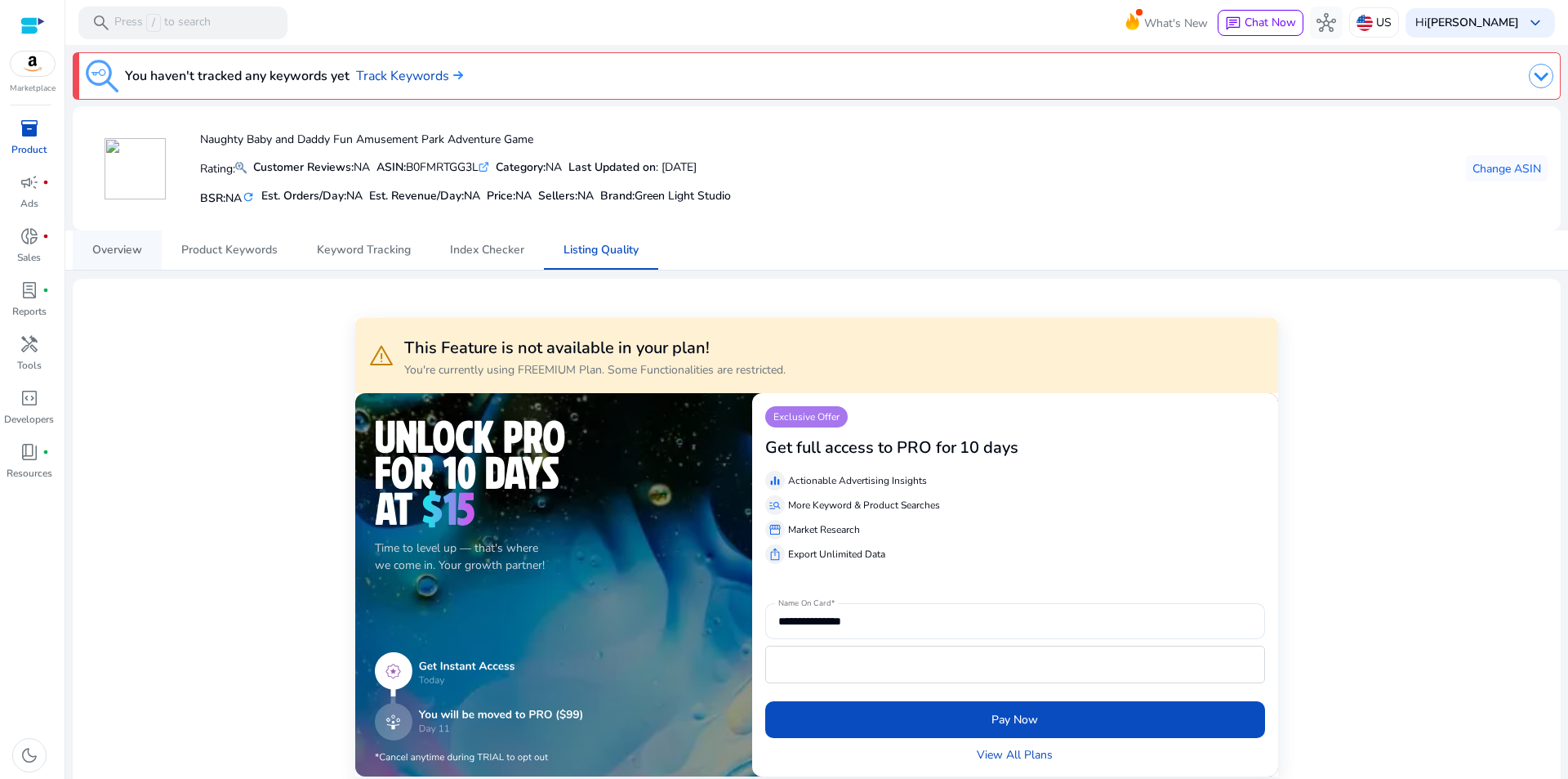
click at [119, 258] on span "Overview" at bounding box center [117, 250] width 50 height 40
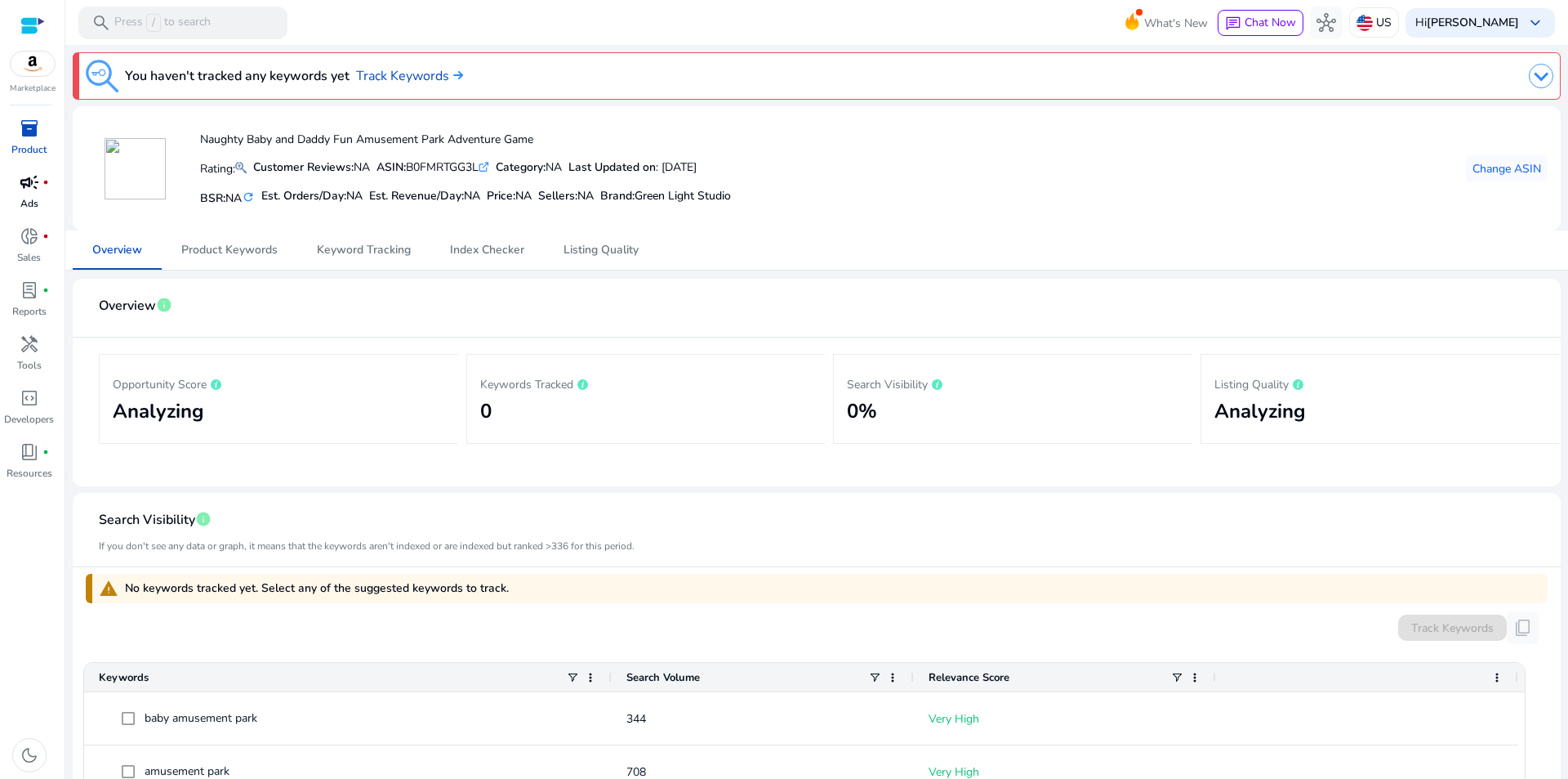
click at [32, 195] on link "campaign fiber_manual_record Ads" at bounding box center [29, 196] width 58 height 54
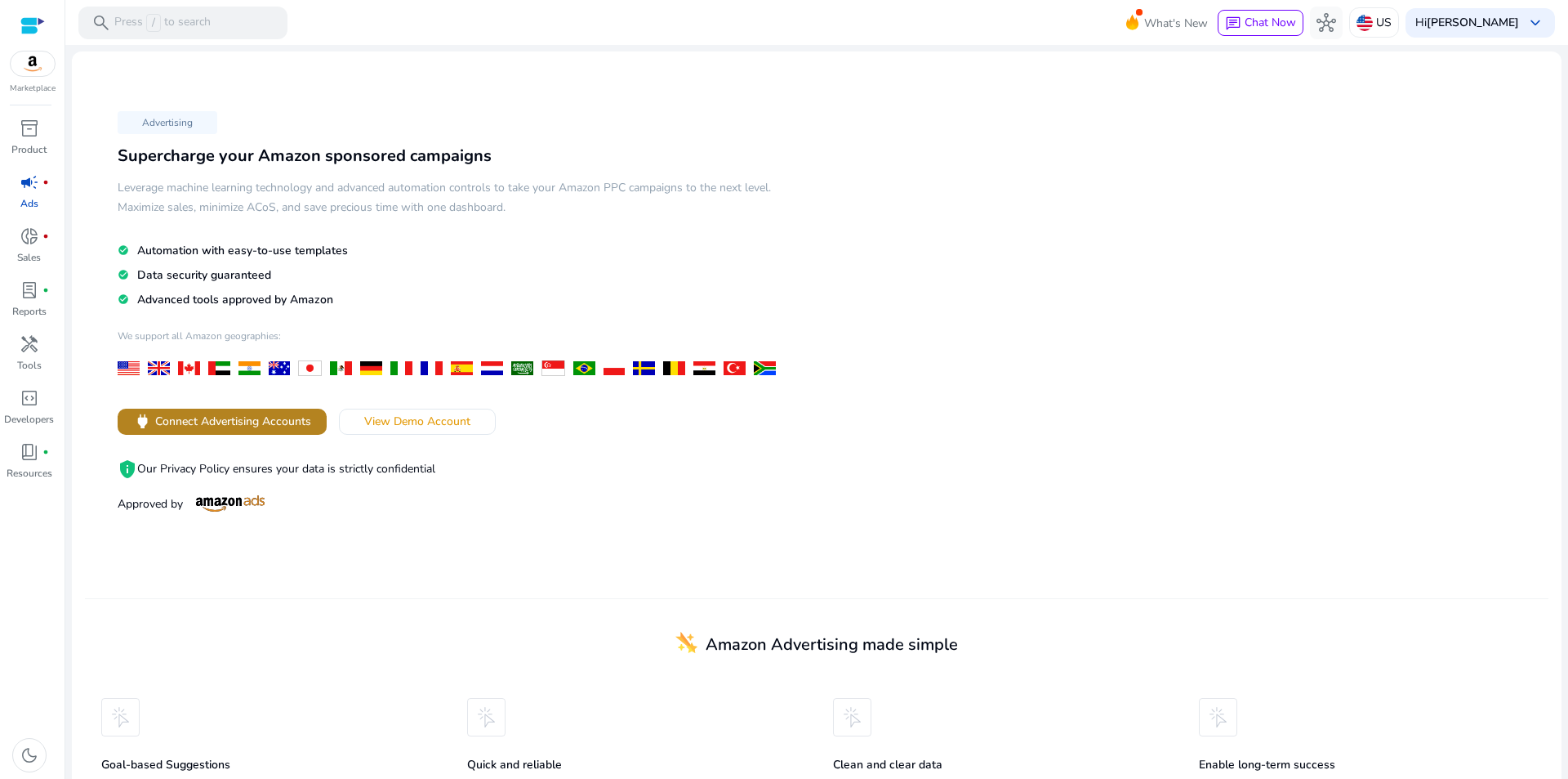
click at [277, 418] on span "Connect Advertising Accounts" at bounding box center [232, 421] width 156 height 17
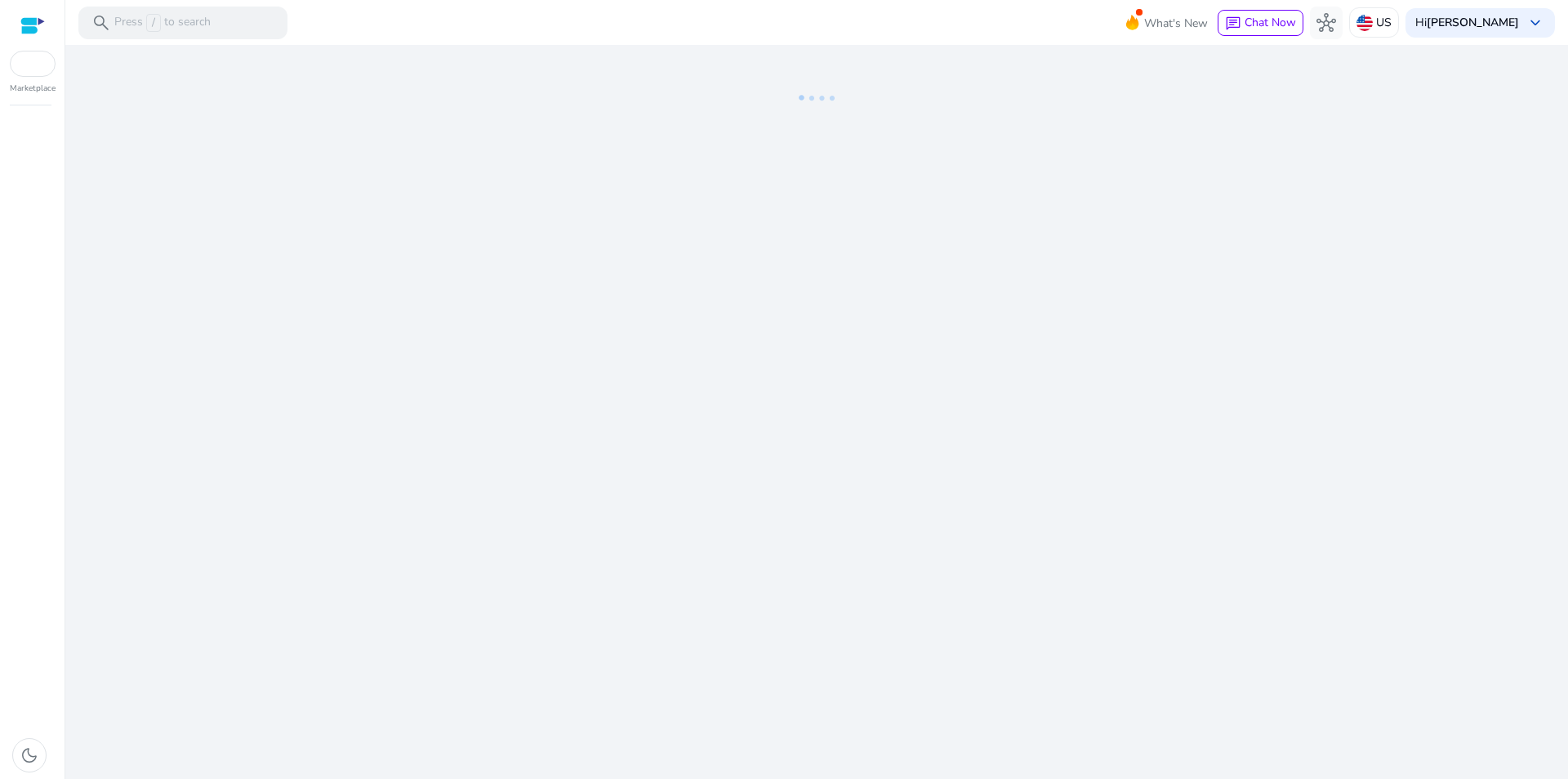
click at [773, 291] on div "We are getting things ready for you..." at bounding box center [816, 412] width 1490 height 734
click at [1151, 22] on span "What's New" at bounding box center [1176, 23] width 64 height 29
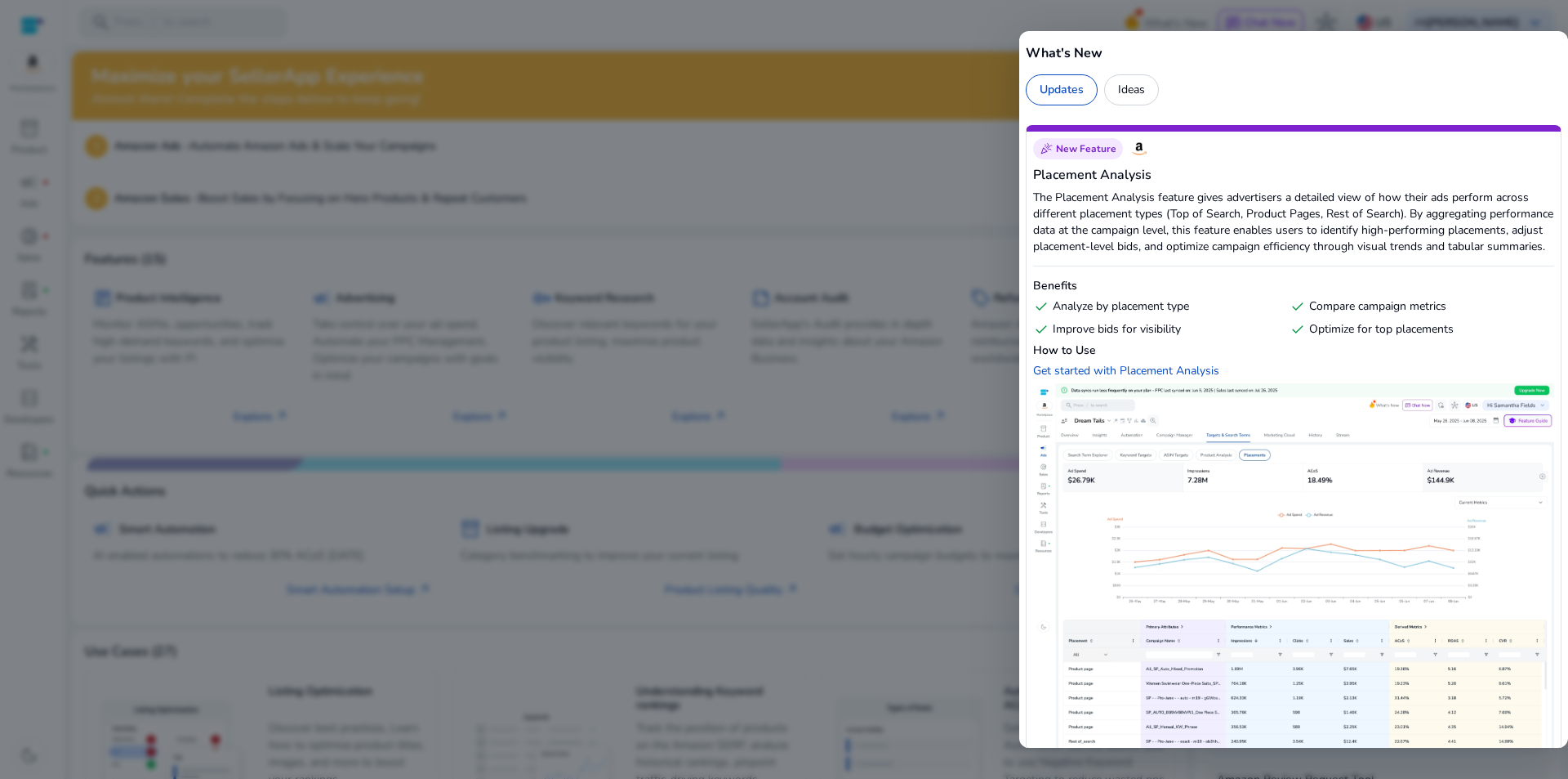
click at [813, 128] on div at bounding box center [784, 389] width 1568 height 779
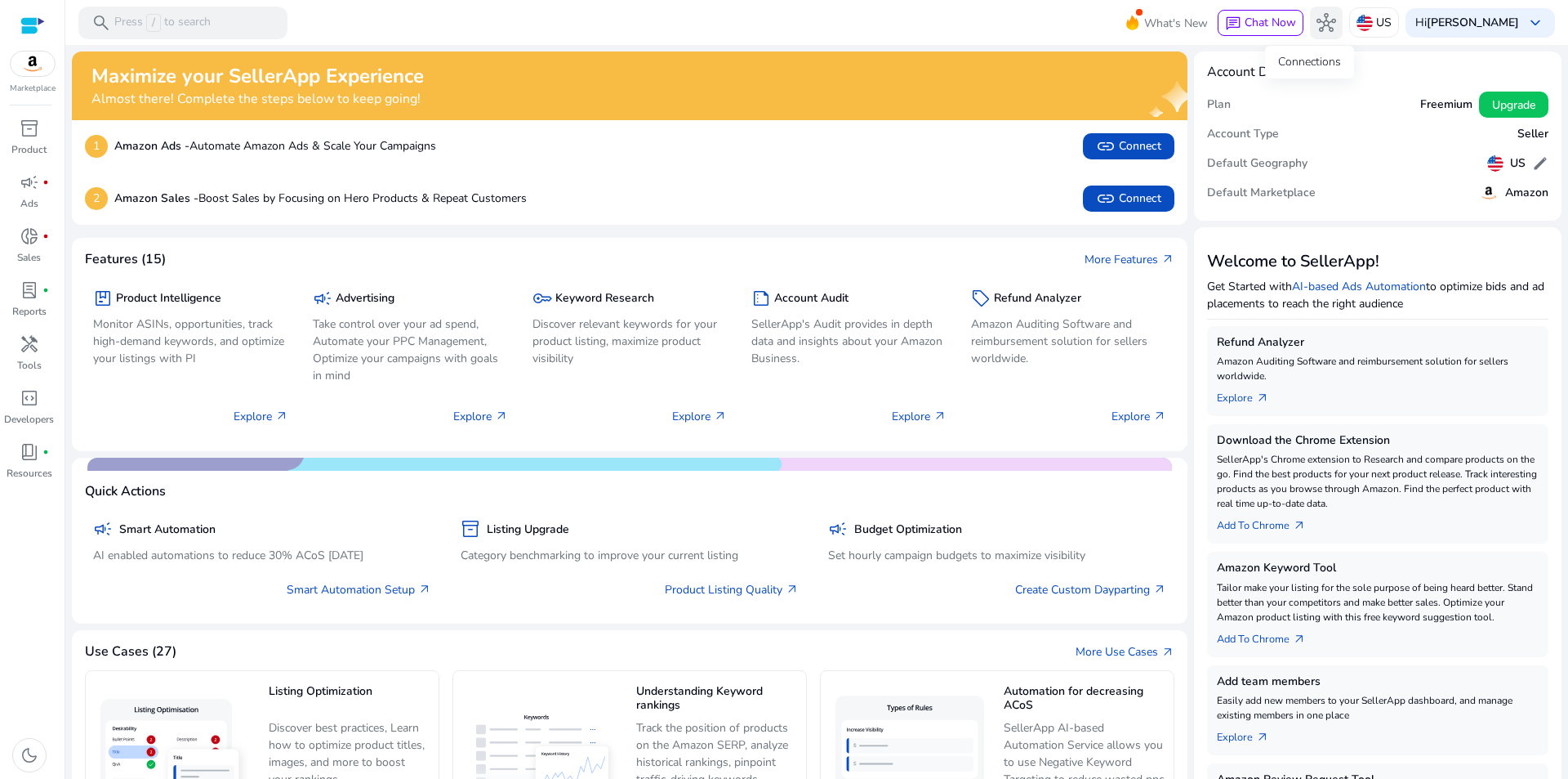
click at [1317, 22] on span "hub" at bounding box center [1327, 23] width 20 height 20
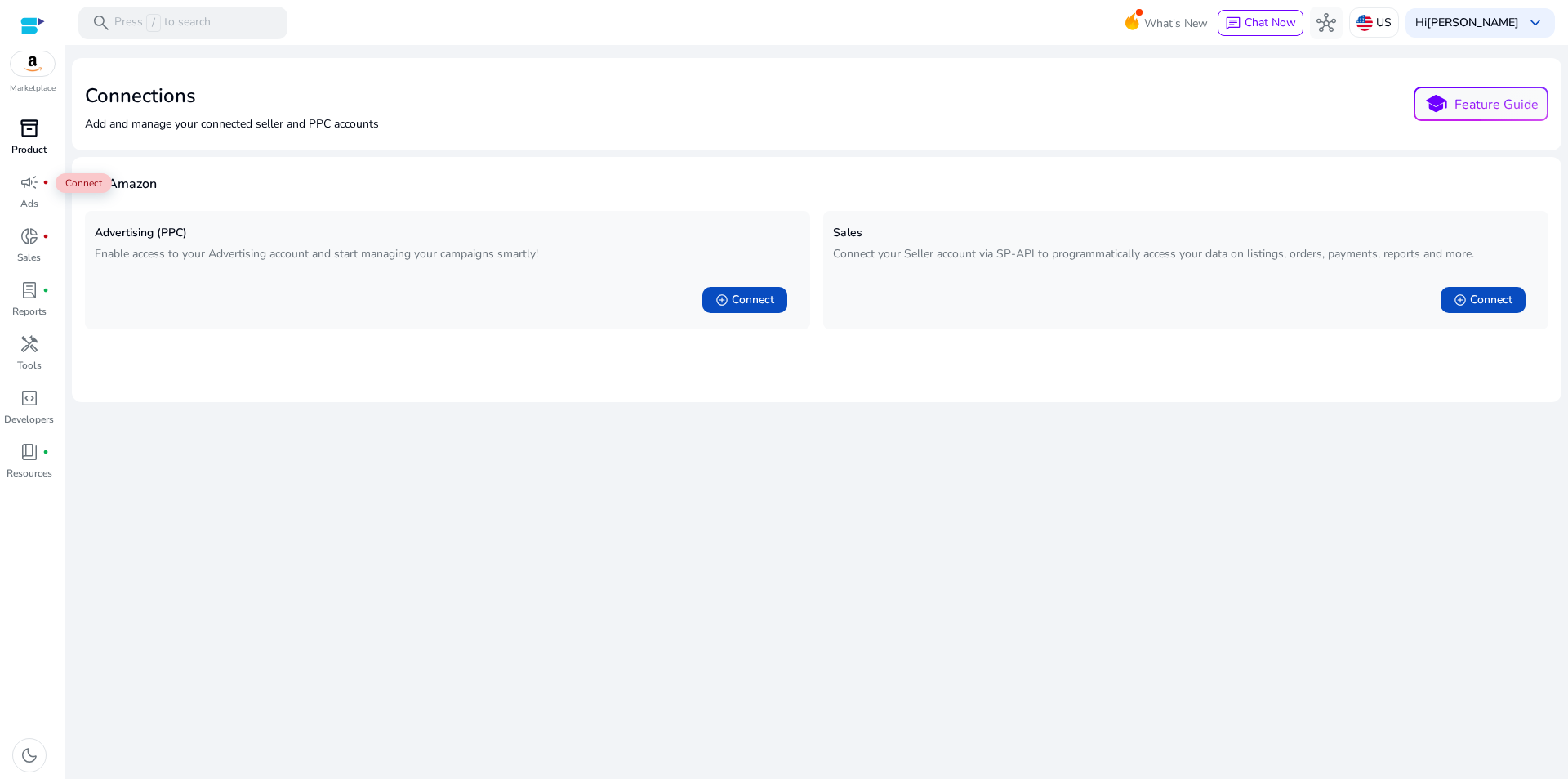
click at [30, 144] on p "Product" at bounding box center [29, 149] width 35 height 14
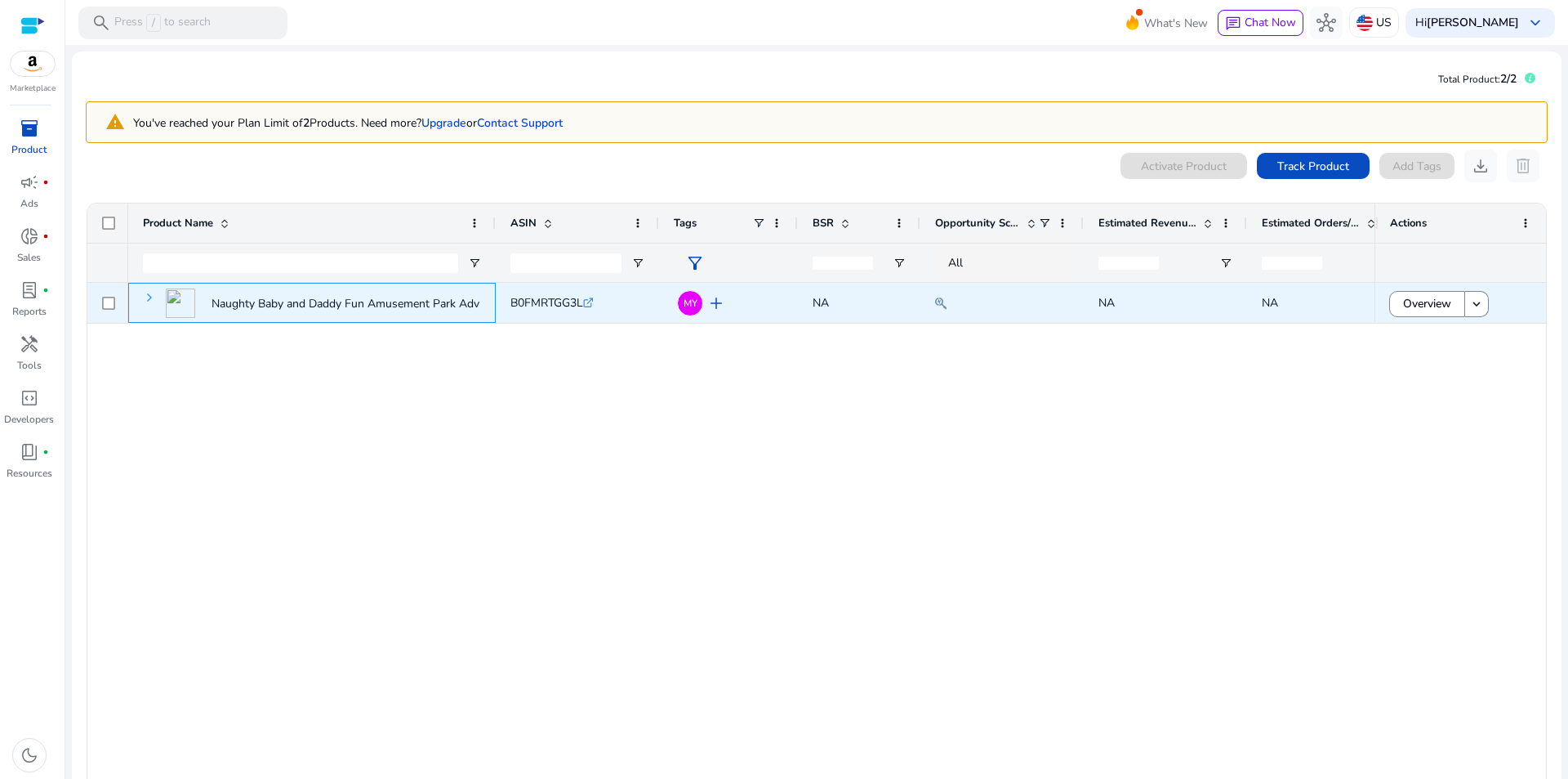
click at [149, 295] on span at bounding box center [149, 297] width 14 height 14
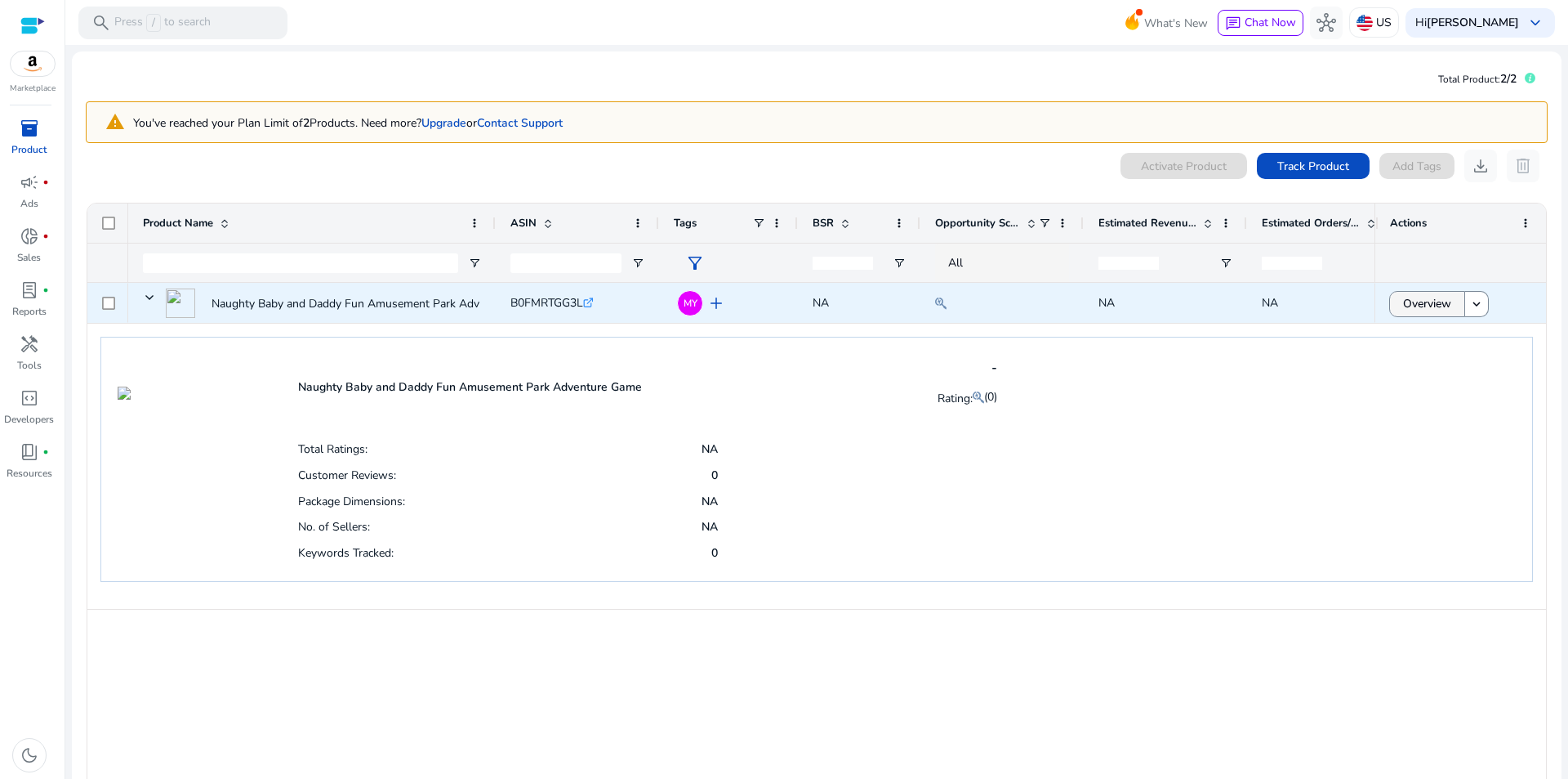
click at [1417, 313] on span "Overview" at bounding box center [1428, 303] width 49 height 33
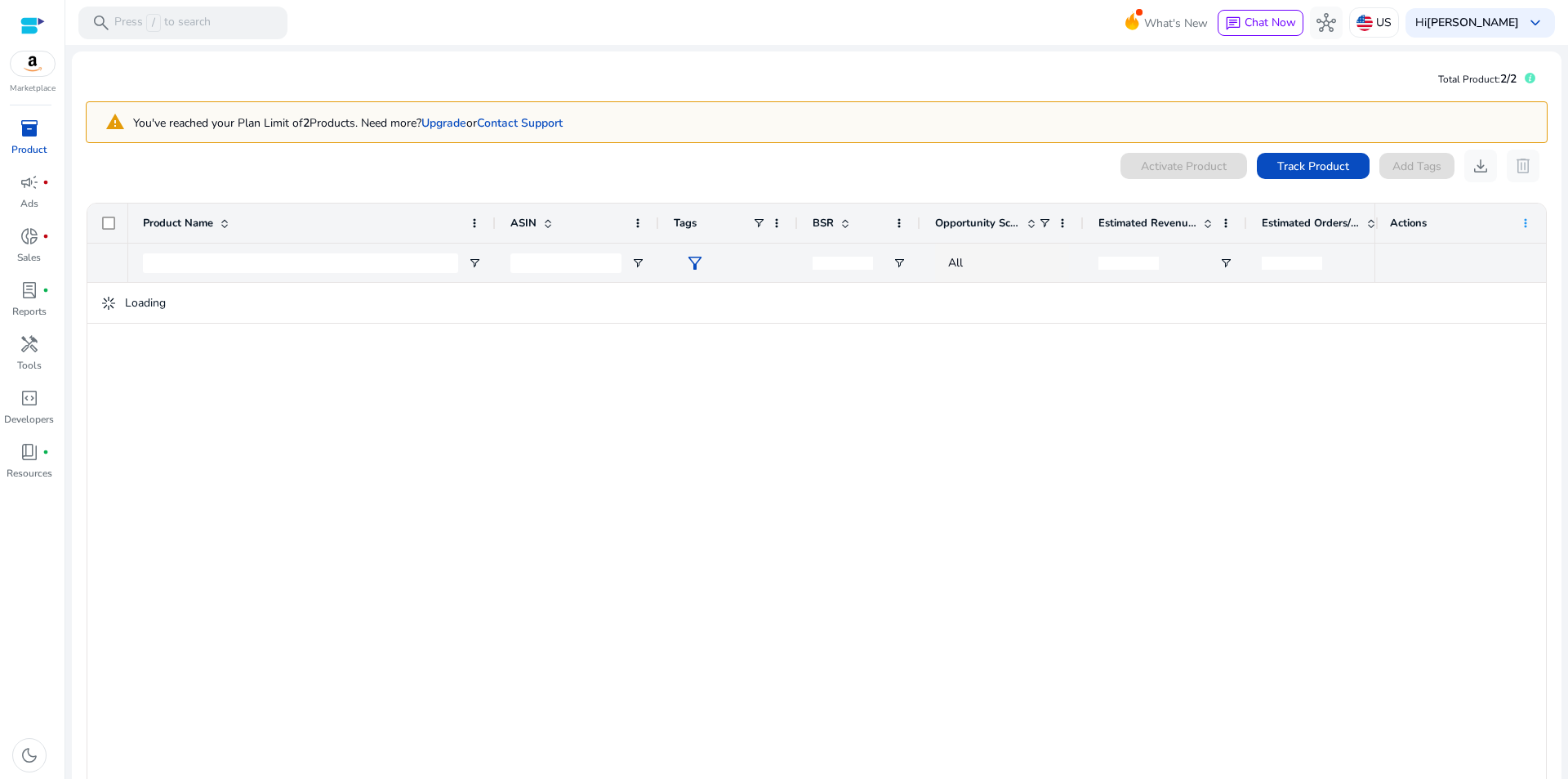
click at [1525, 220] on span at bounding box center [1526, 222] width 14 height 14
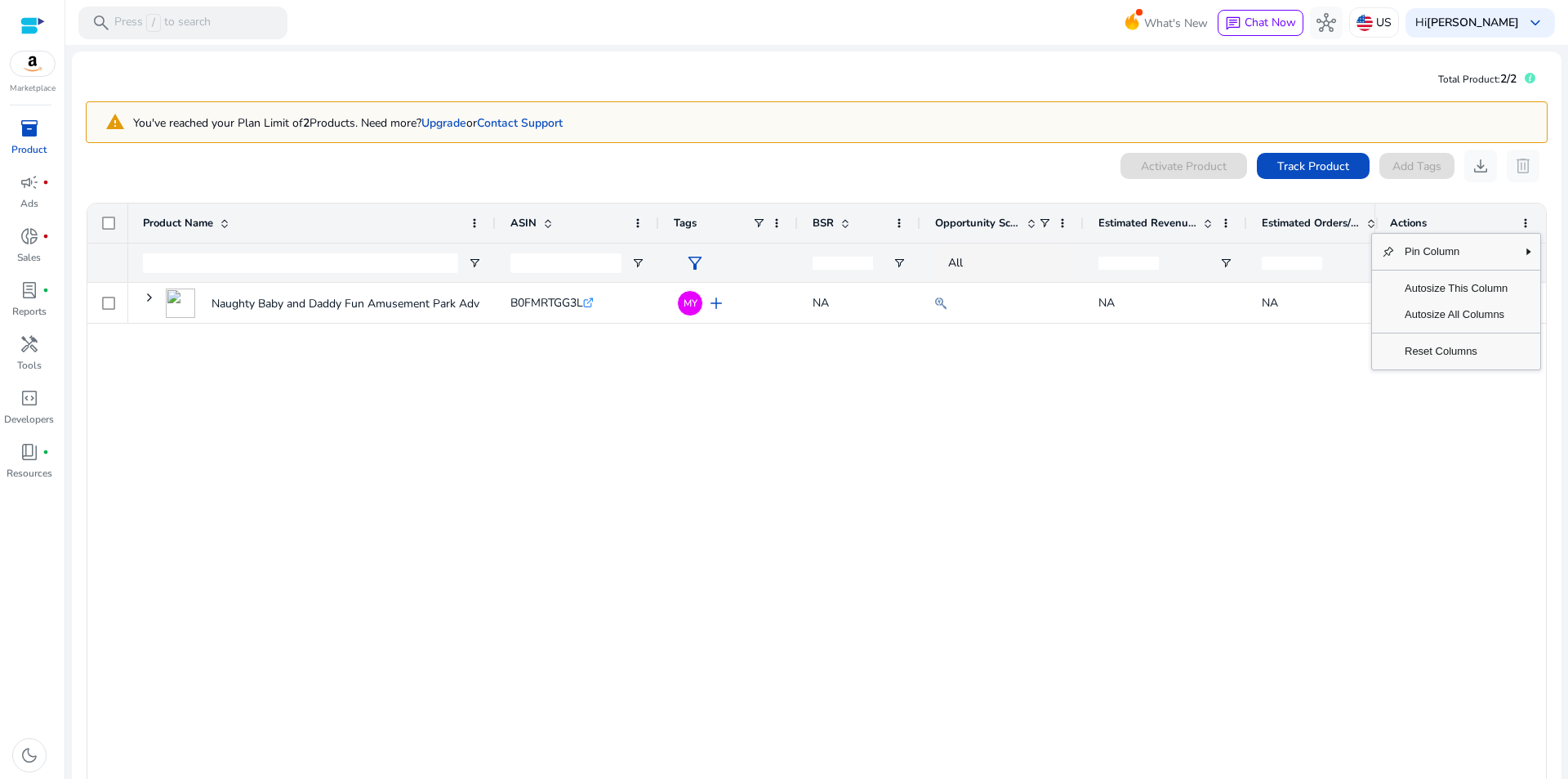
click at [1015, 402] on div "Naughty Baby and Daddy Fun Amusement Park Adventure Game B0FMRTGG3L .st0{fill:#…" at bounding box center [751, 539] width 1247 height 514
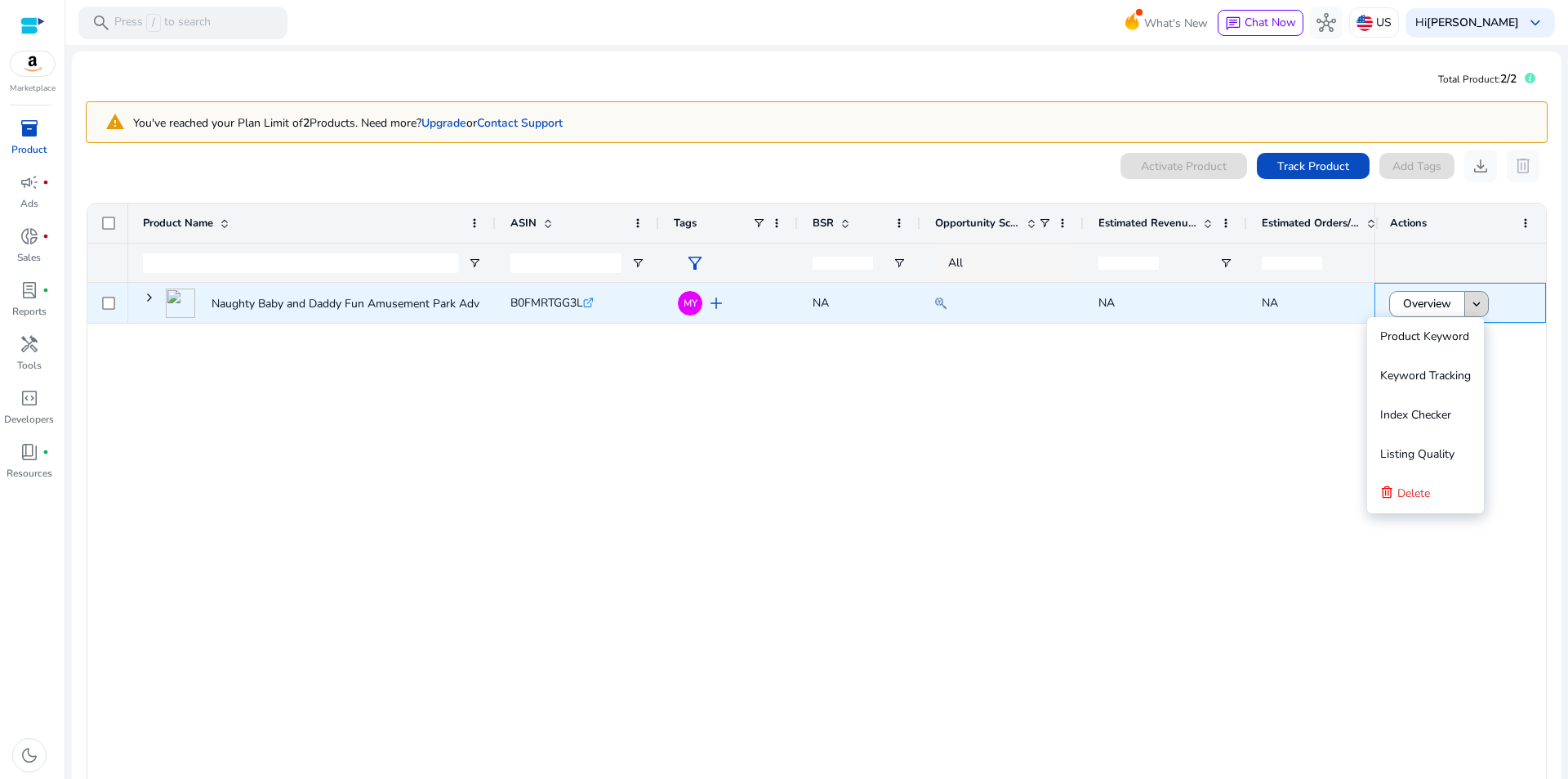
click at [1470, 305] on mat-icon "keyboard_arrow_down" at bounding box center [1477, 303] width 14 height 14
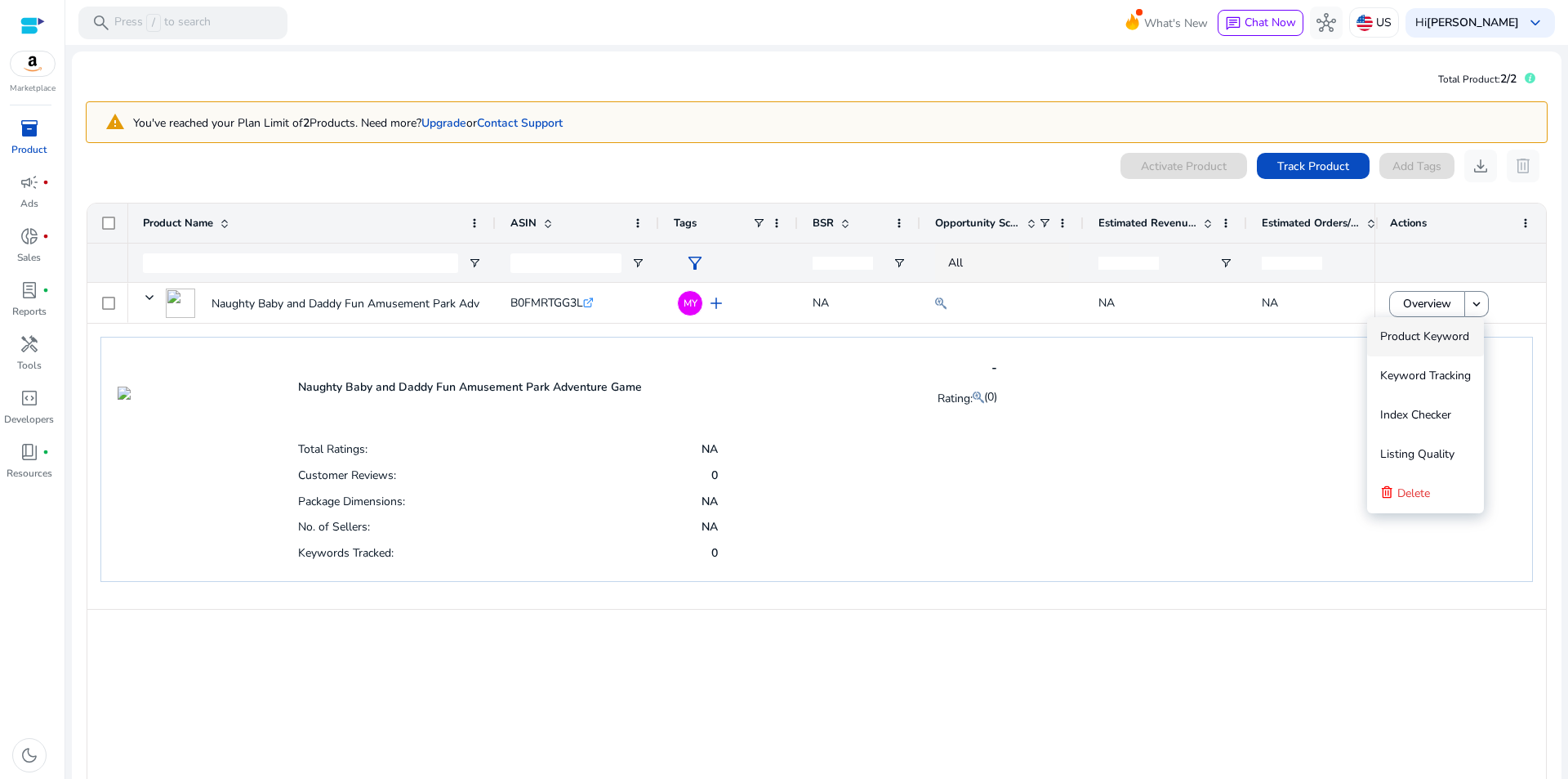
click at [625, 499] on div "Package Dimensions: NA" at bounding box center [508, 501] width 419 height 26
click at [28, 197] on p "Ads" at bounding box center [30, 204] width 18 height 14
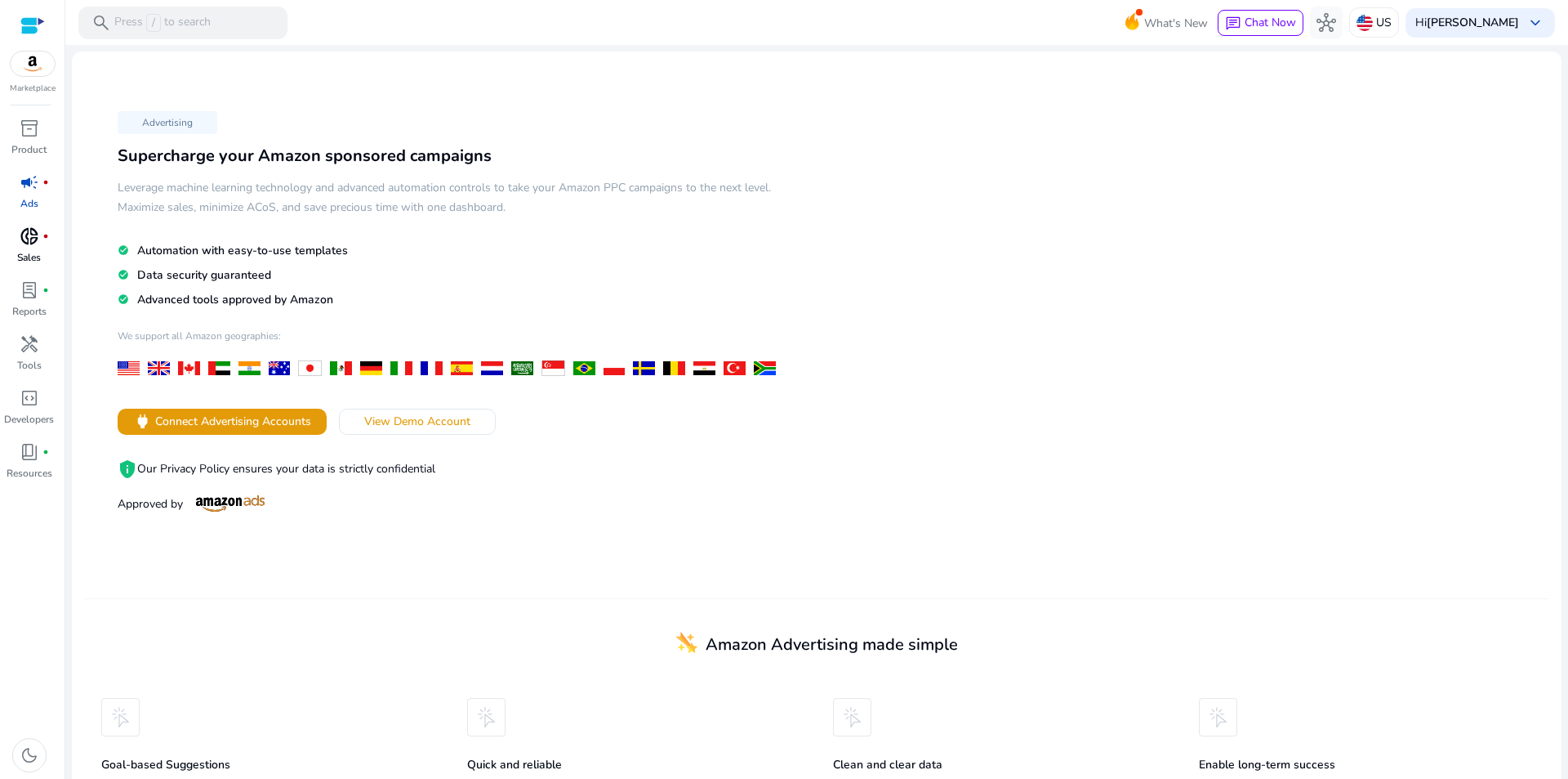
click at [28, 249] on div "donut_small fiber_manual_record" at bounding box center [29, 236] width 46 height 26
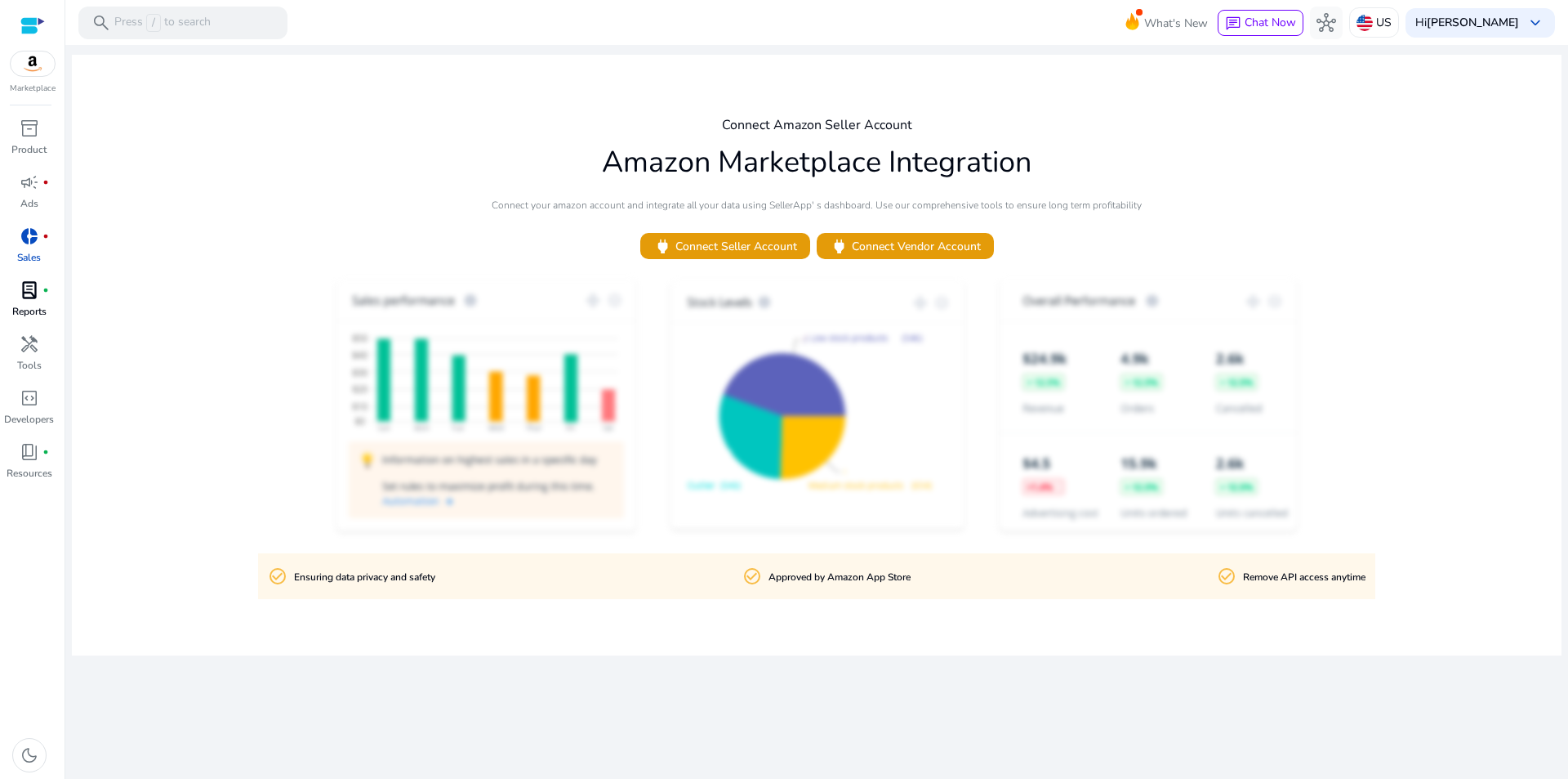
click at [45, 305] on p "Reports" at bounding box center [30, 312] width 34 height 14
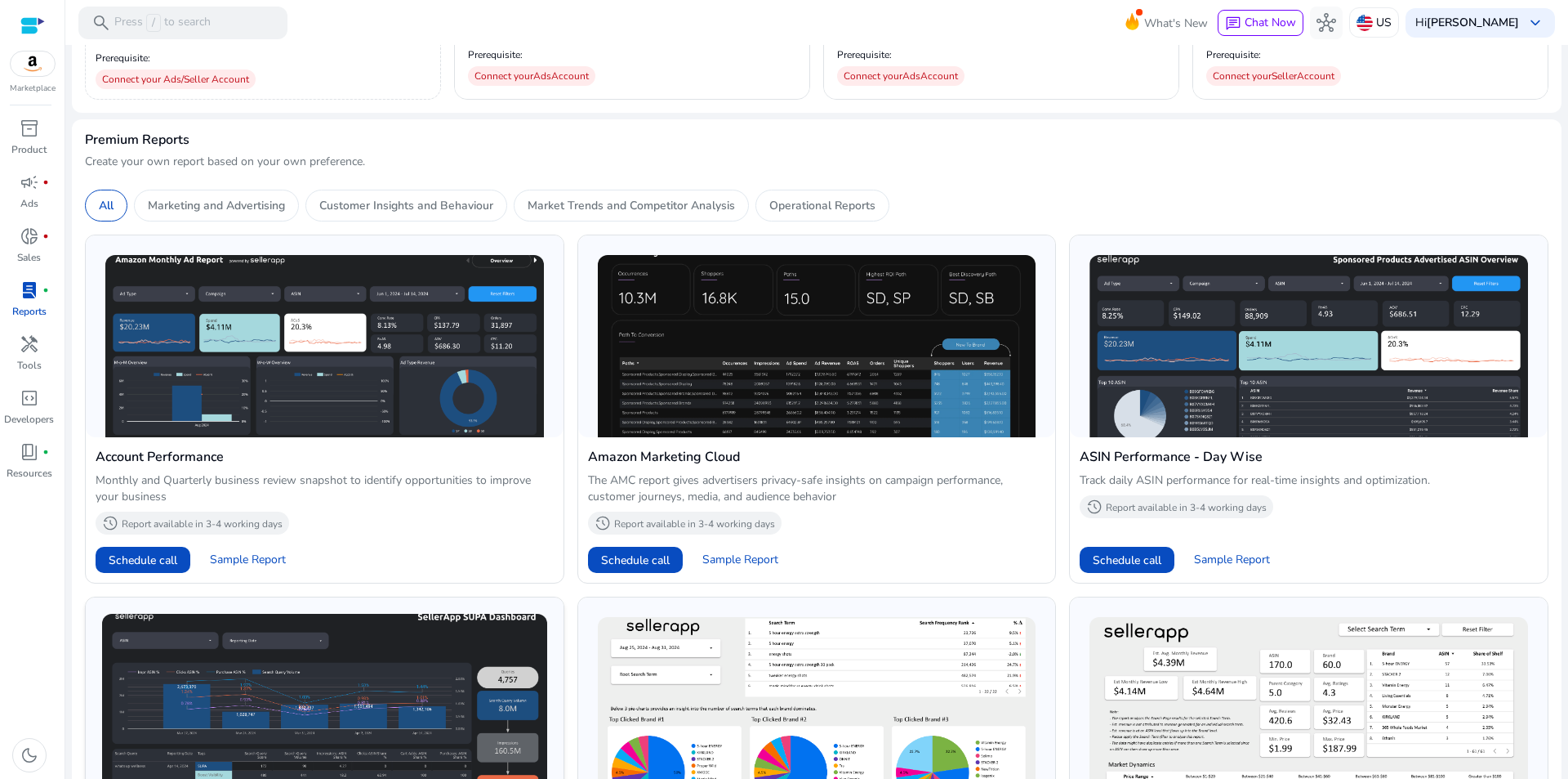
scroll to position [409, 0]
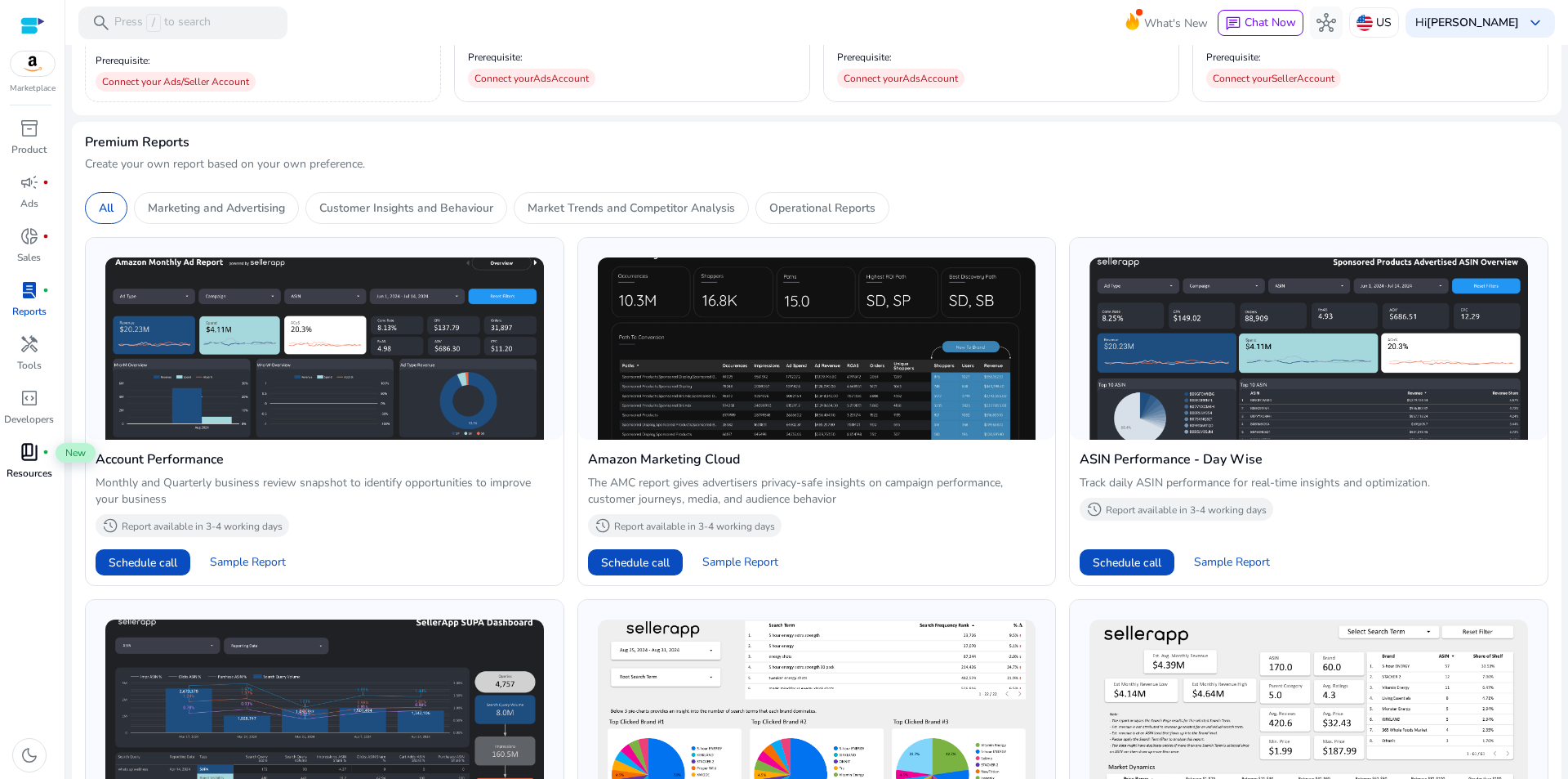
click at [32, 445] on span "book_4" at bounding box center [30, 452] width 20 height 20
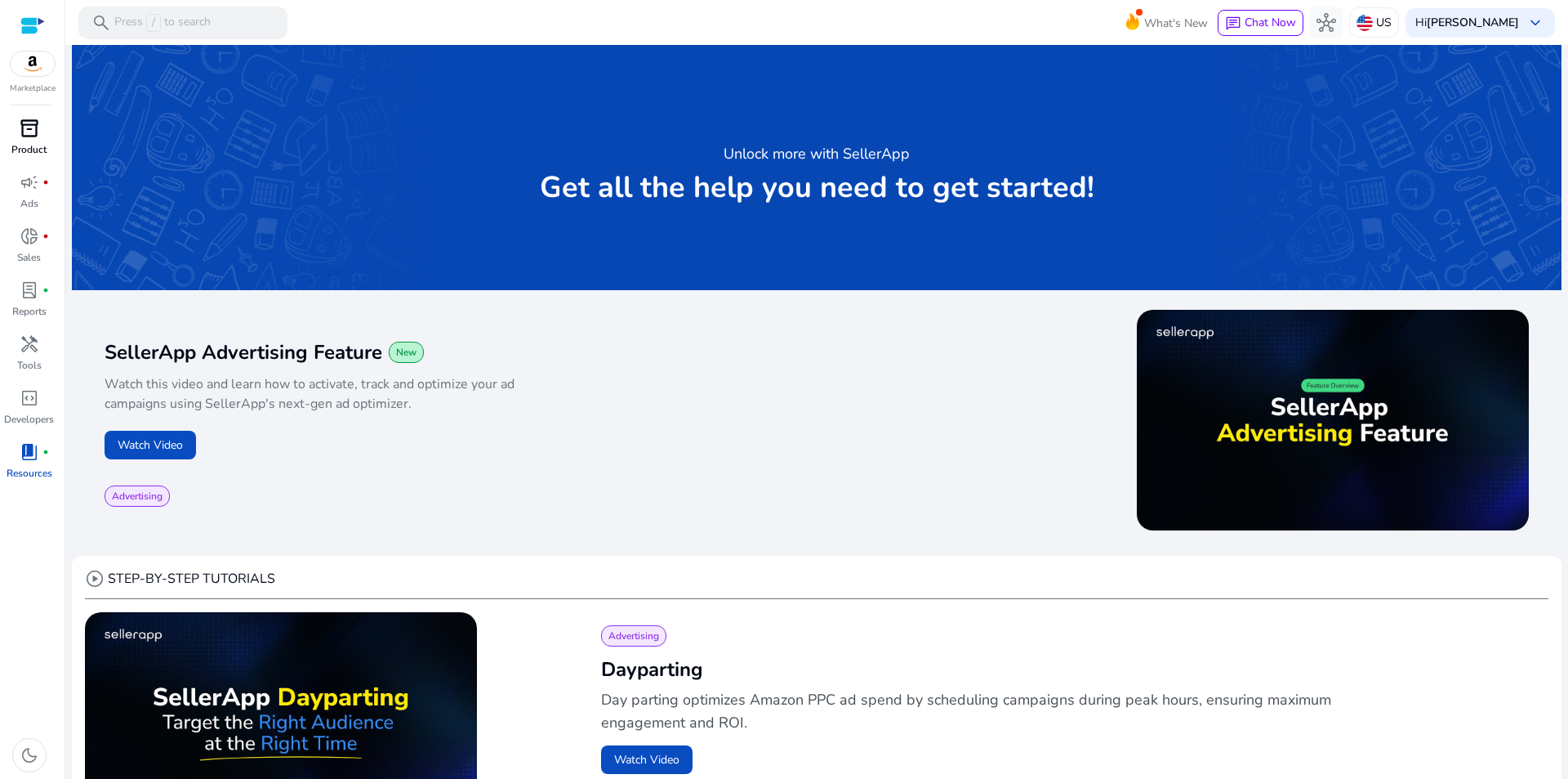
click at [24, 140] on div "inventory_2" at bounding box center [29, 128] width 46 height 26
